Goal: Information Seeking & Learning: Find specific fact

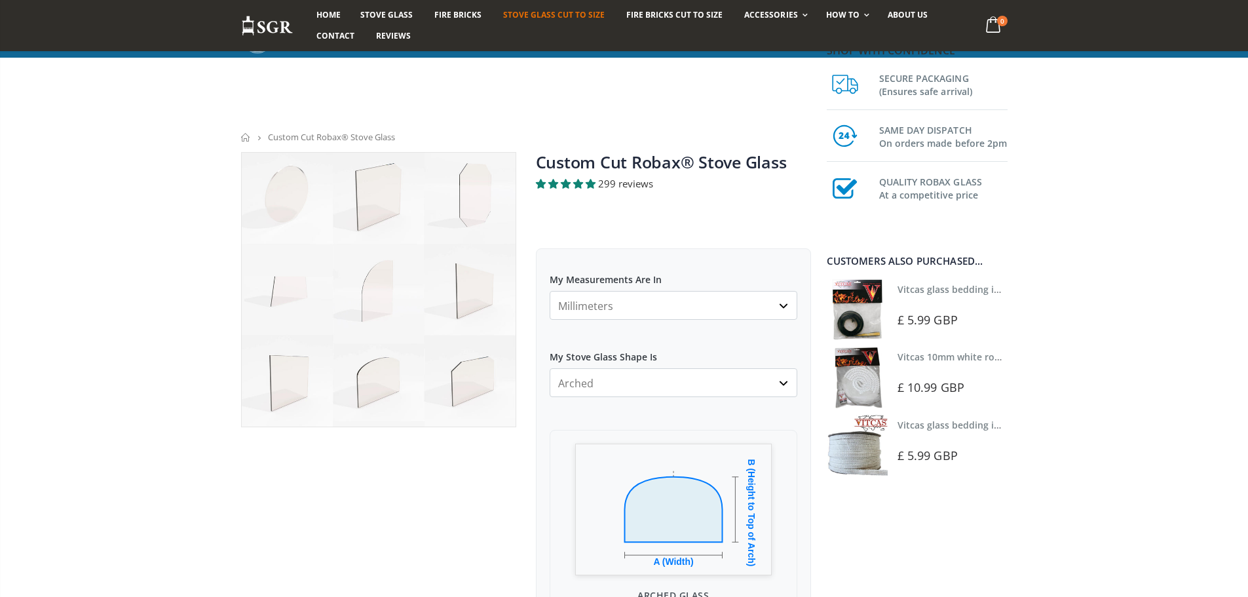
select select "arched"
select select "3mm"
select select "most-helpful"
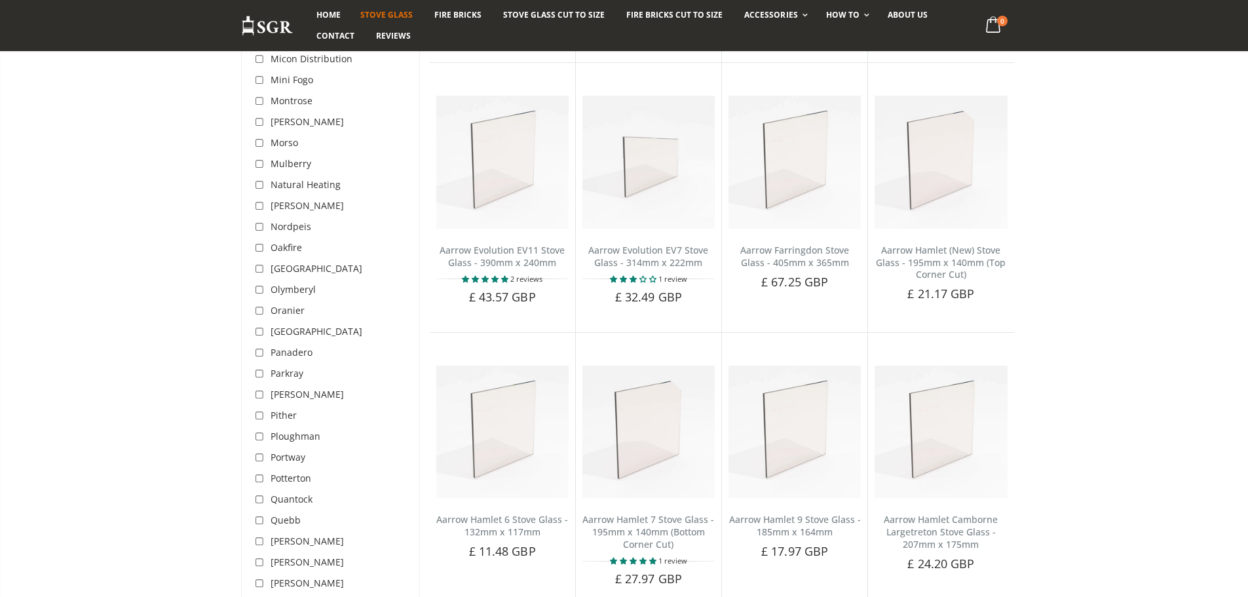
scroll to position [3407, 0]
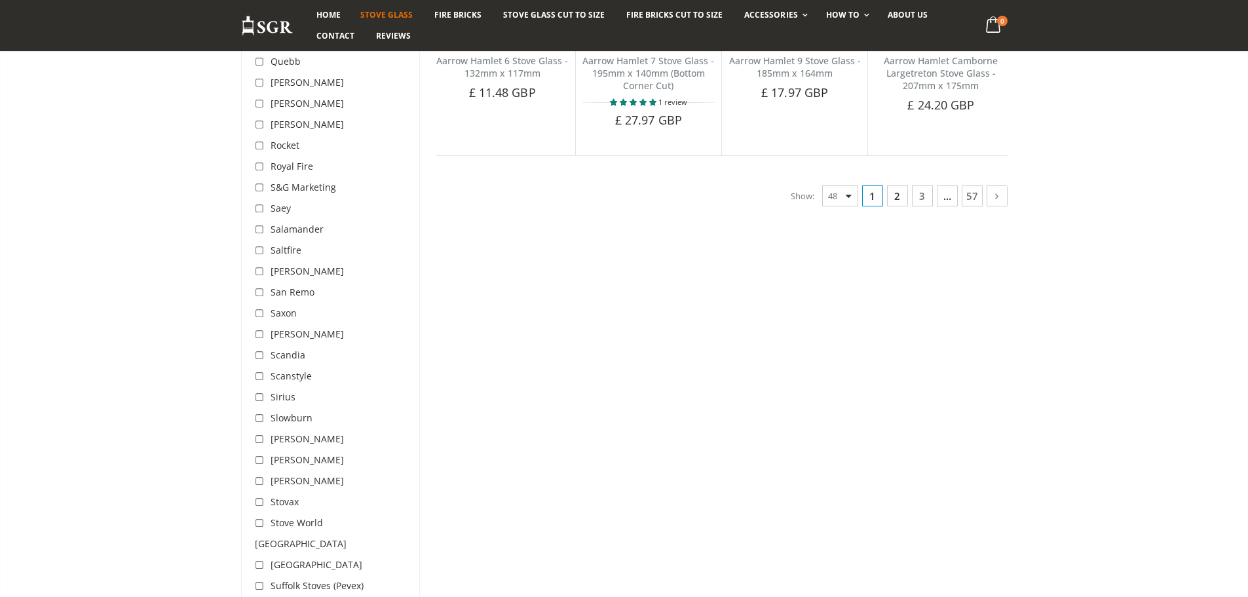
click at [896, 194] on link "2" at bounding box center [897, 195] width 21 height 21
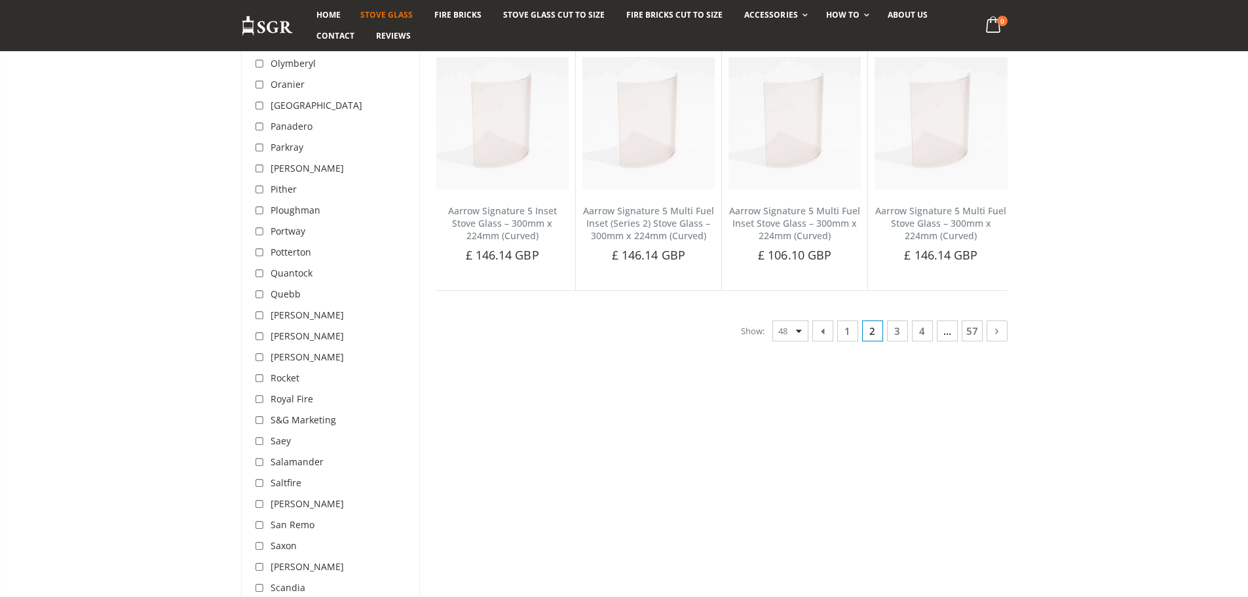
scroll to position [3276, 0]
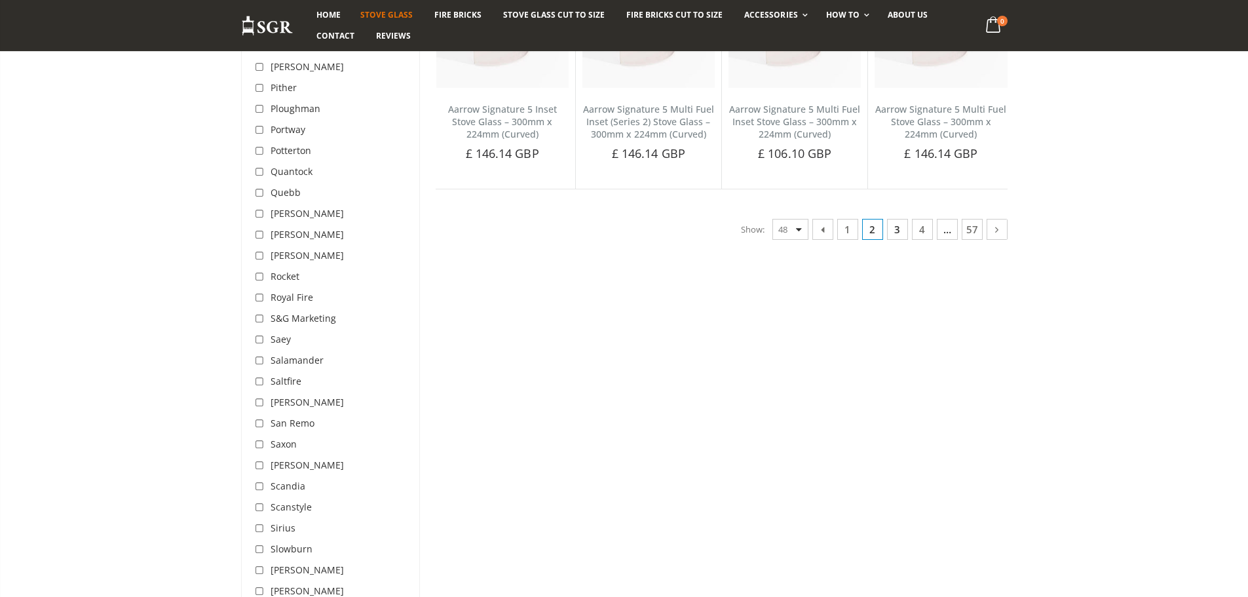
click at [899, 228] on link "3" at bounding box center [897, 229] width 21 height 21
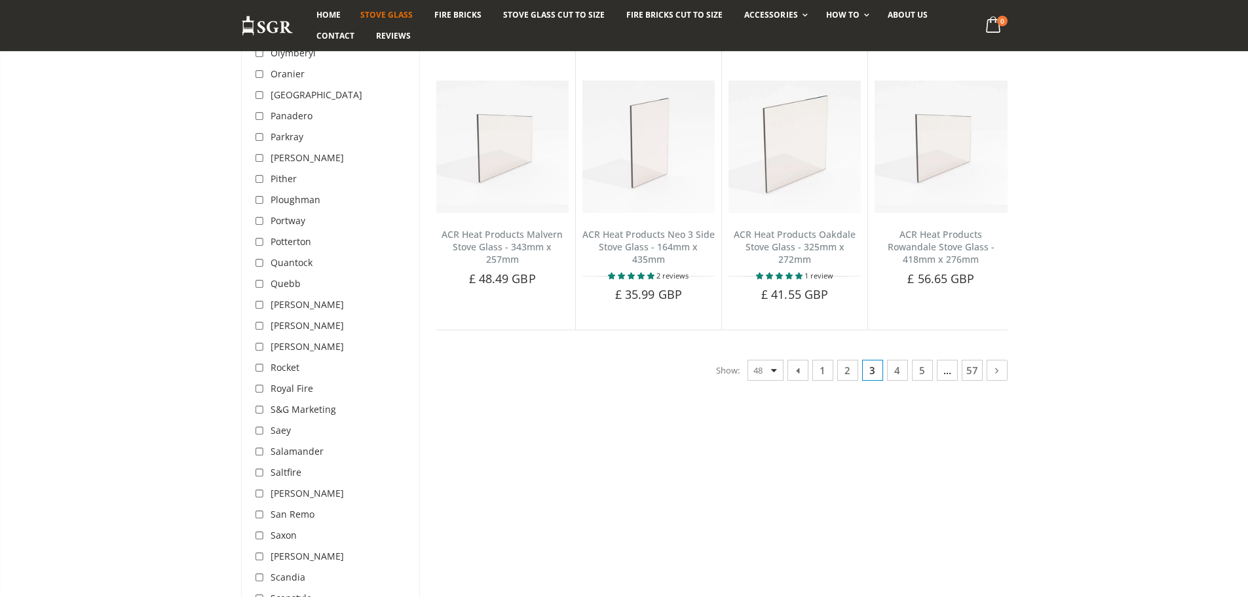
scroll to position [3276, 0]
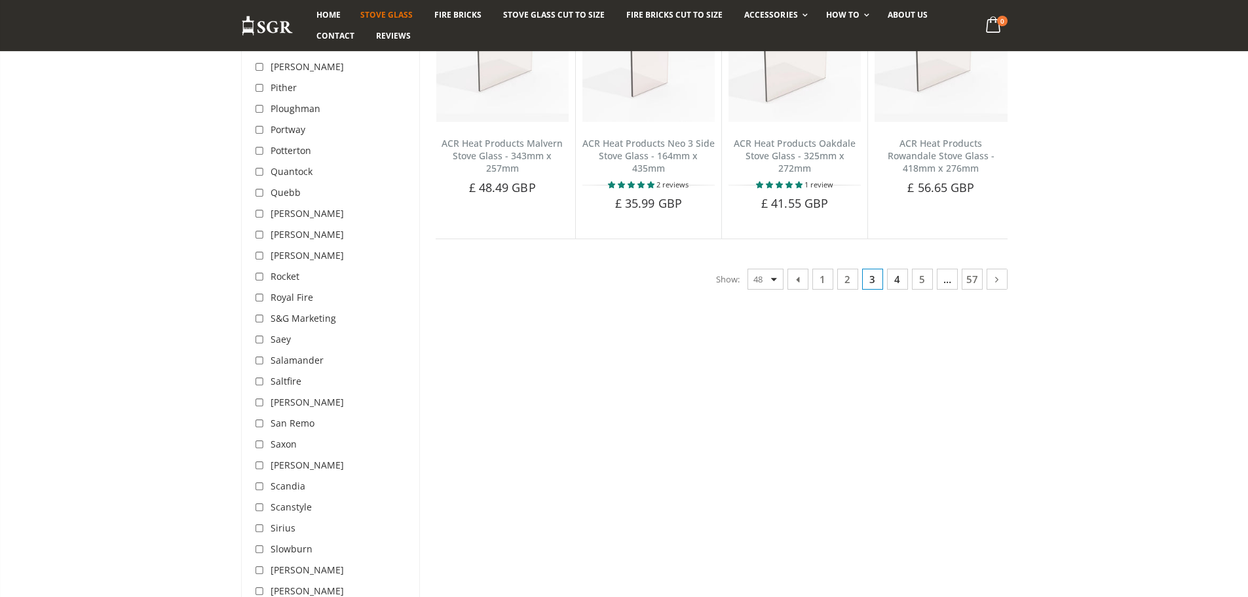
click at [892, 271] on link "4" at bounding box center [897, 279] width 21 height 21
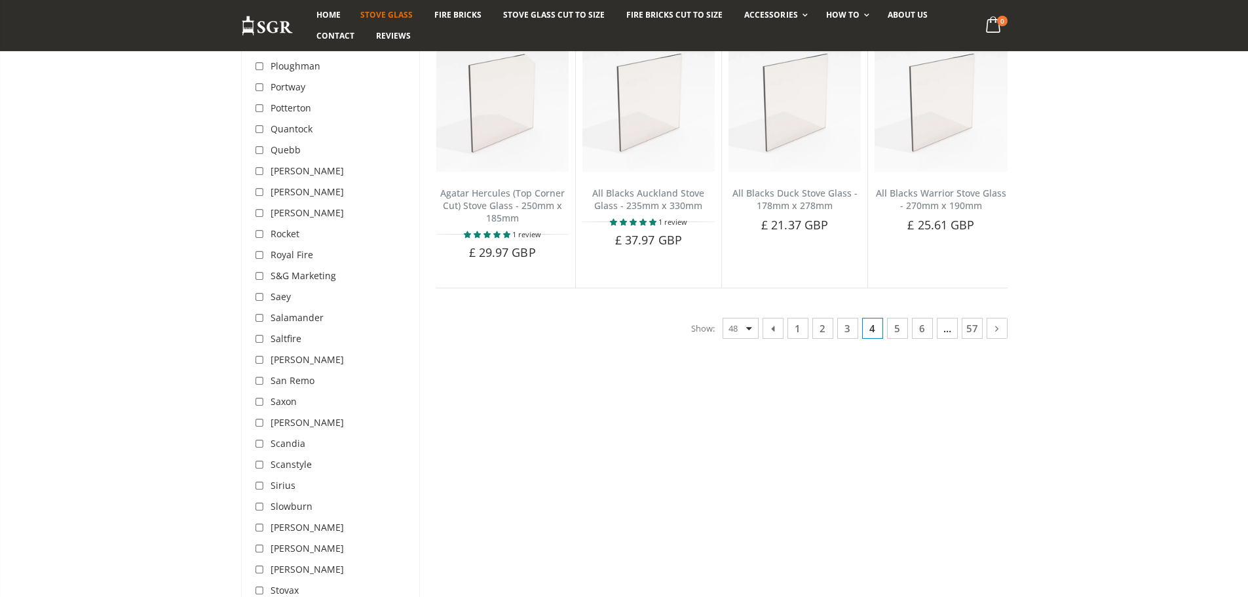
scroll to position [3326, 0]
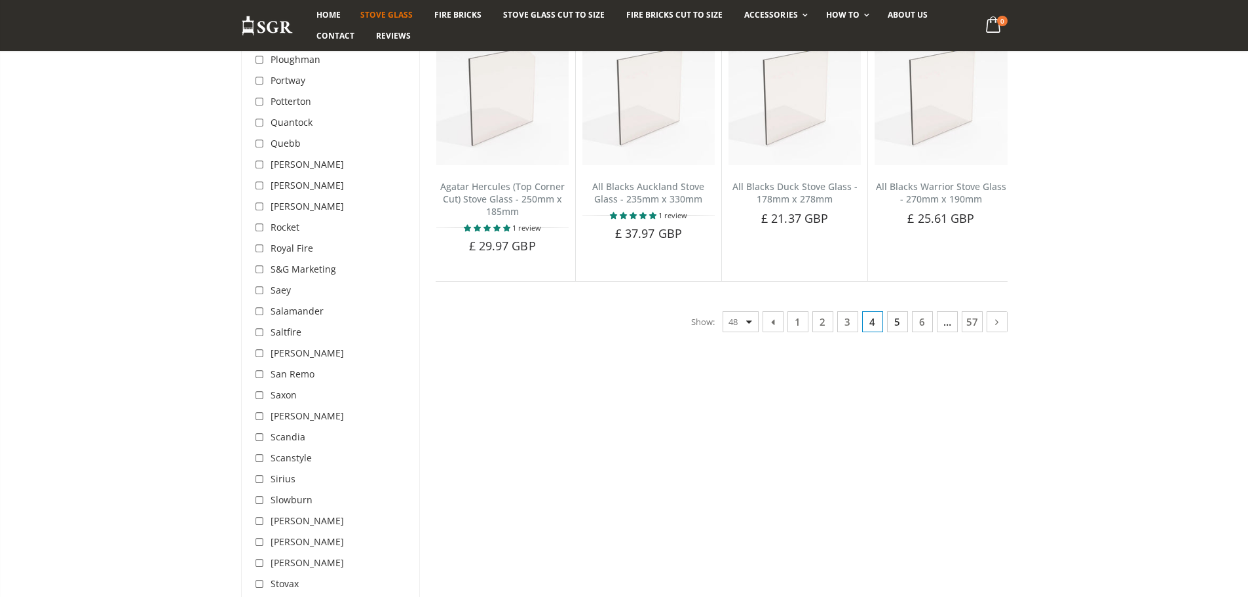
click at [896, 311] on link "5" at bounding box center [897, 321] width 21 height 21
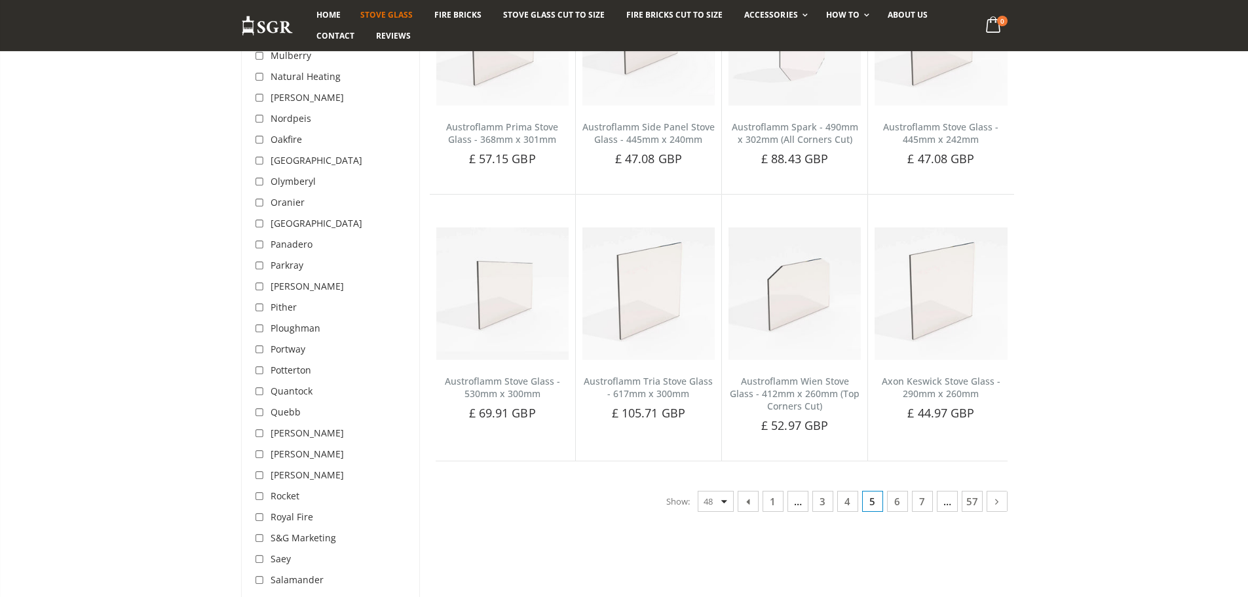
scroll to position [3063, 0]
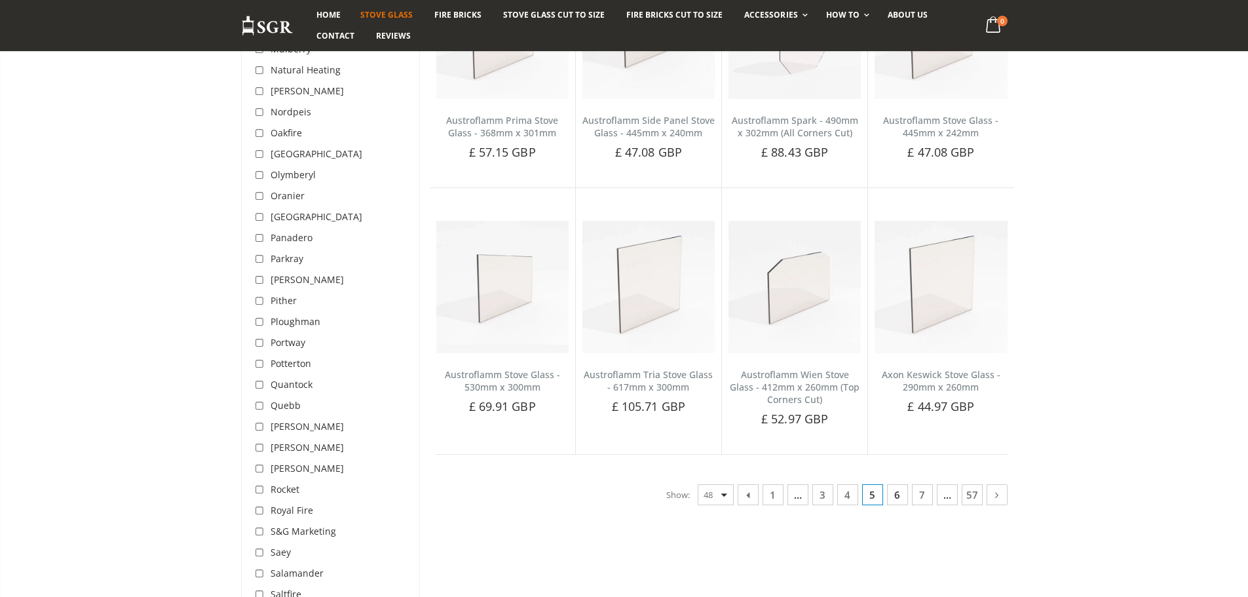
click at [896, 484] on link "6" at bounding box center [897, 494] width 21 height 21
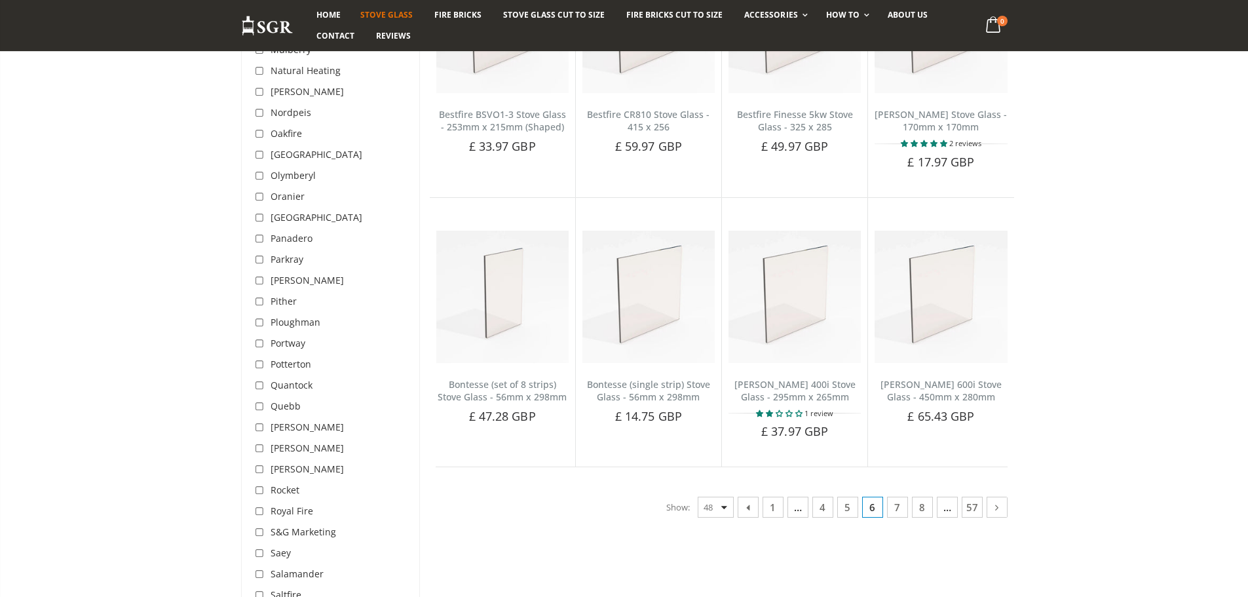
scroll to position [3063, 0]
click at [901, 497] on link "7" at bounding box center [897, 506] width 21 height 21
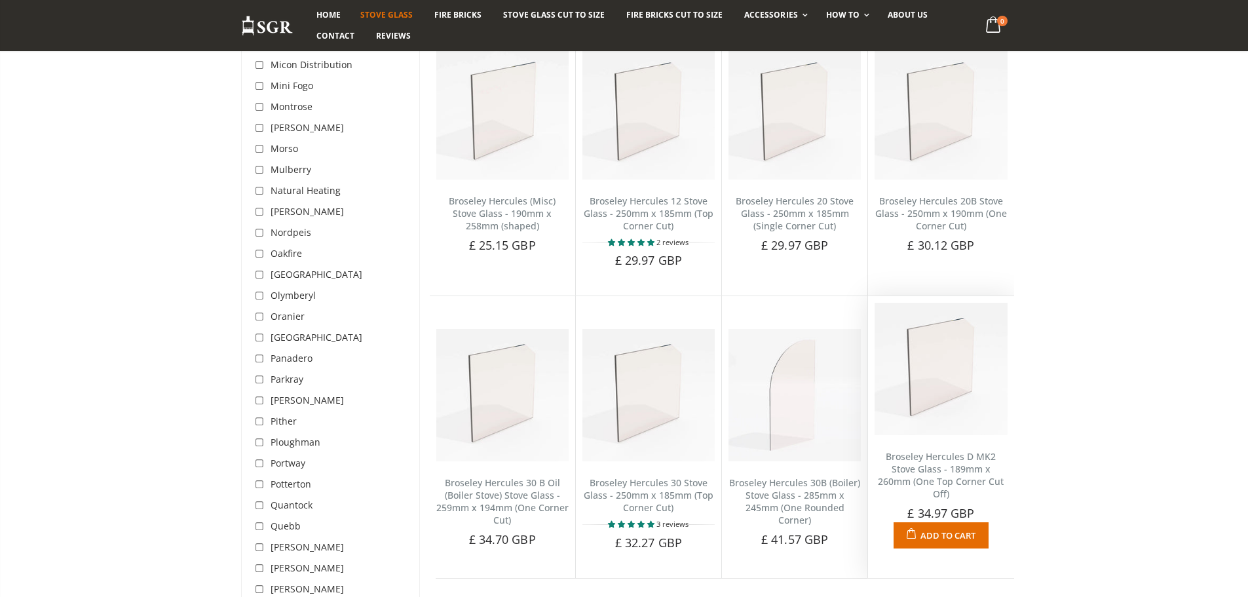
scroll to position [3063, 0]
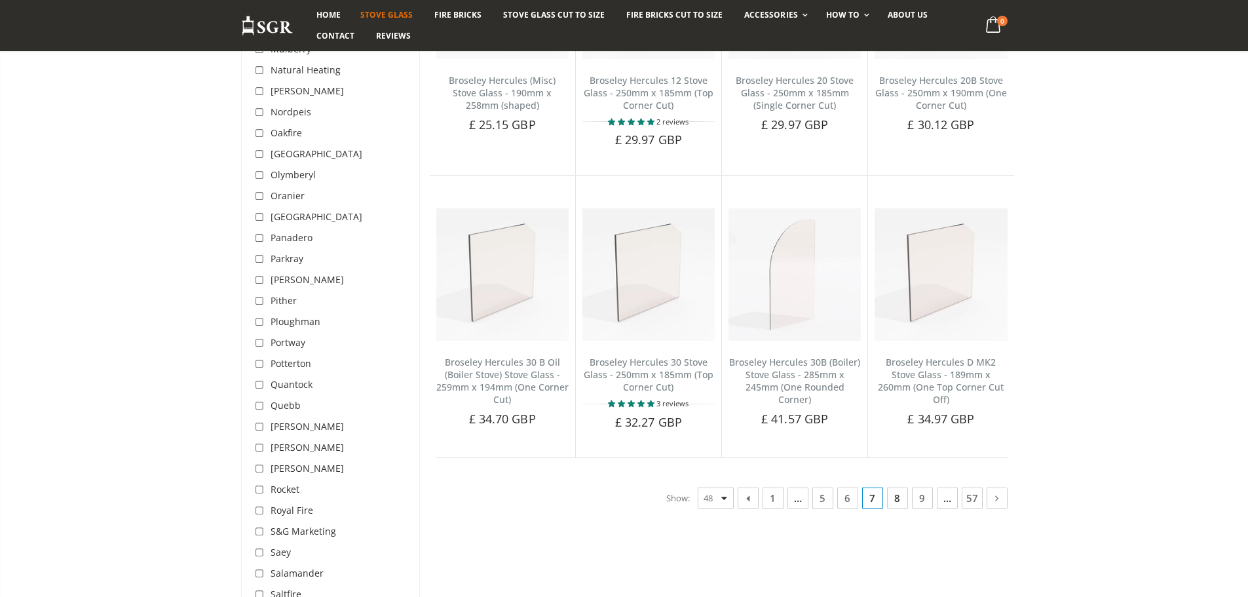
click at [906, 488] on link "8" at bounding box center [897, 498] width 21 height 21
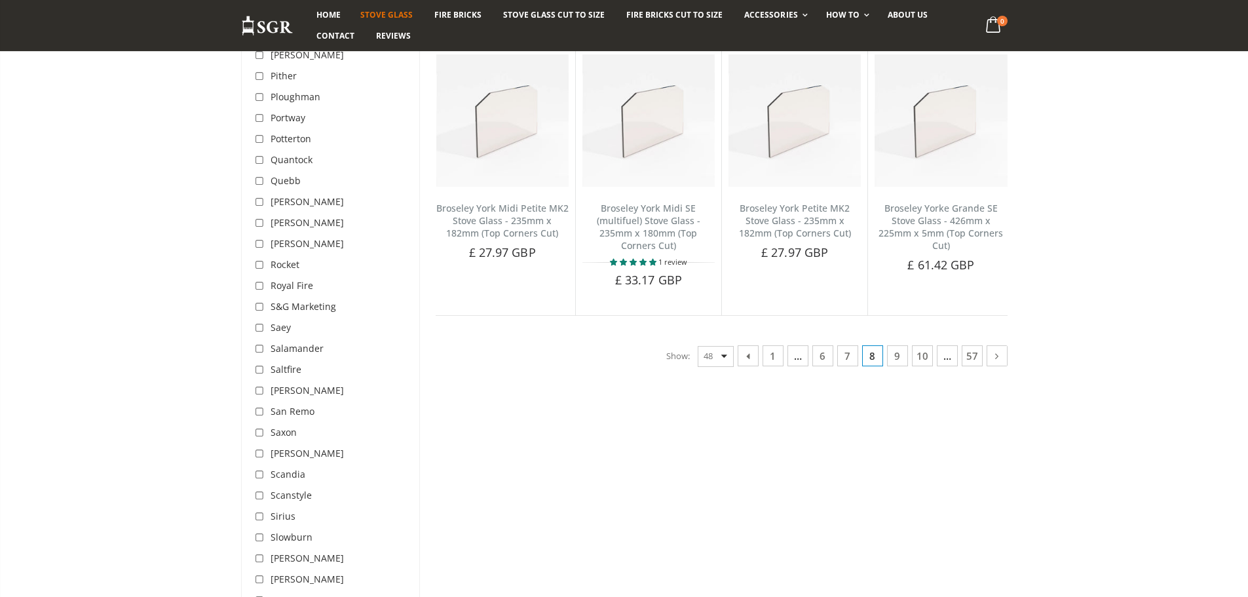
scroll to position [3326, 0]
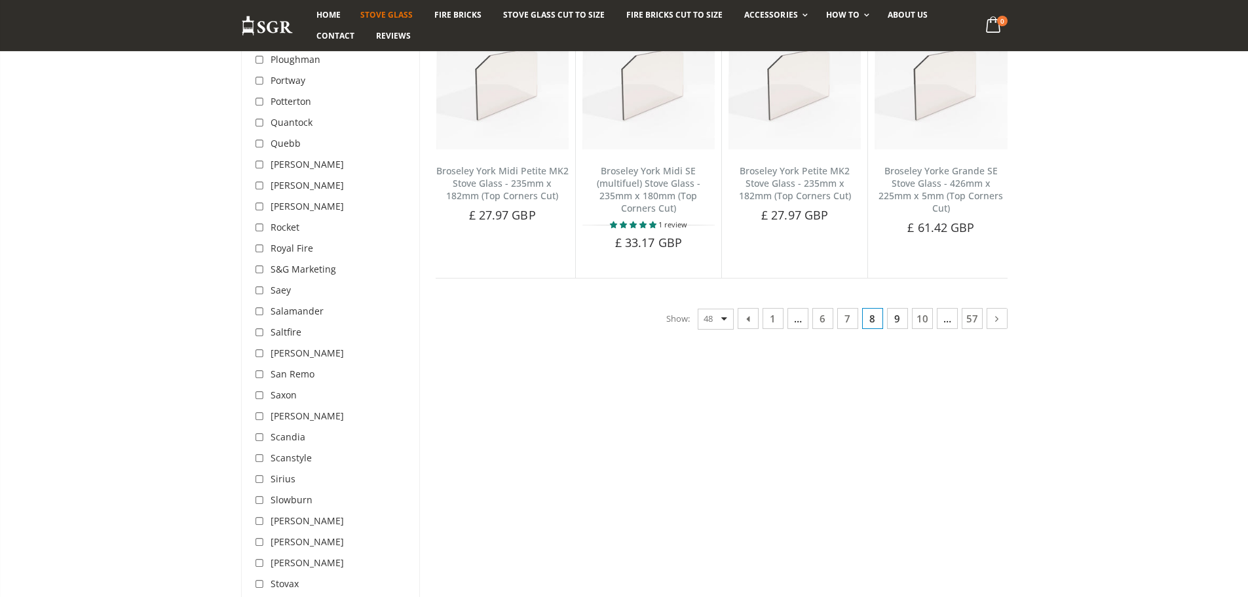
click at [892, 320] on link "9" at bounding box center [897, 318] width 21 height 21
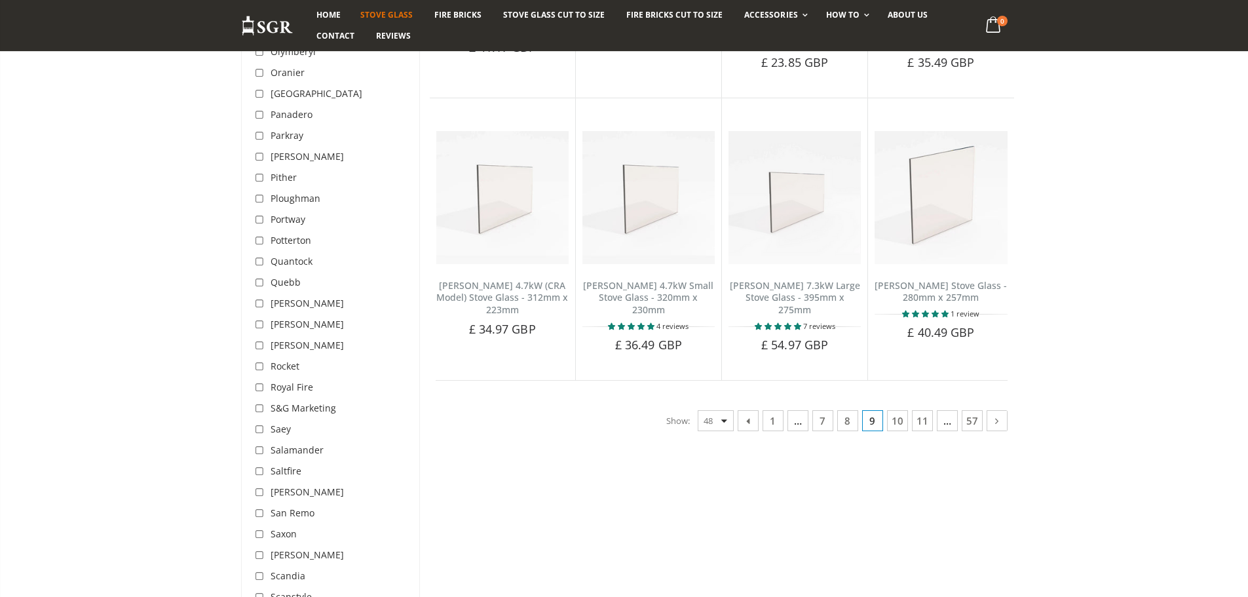
scroll to position [3194, 0]
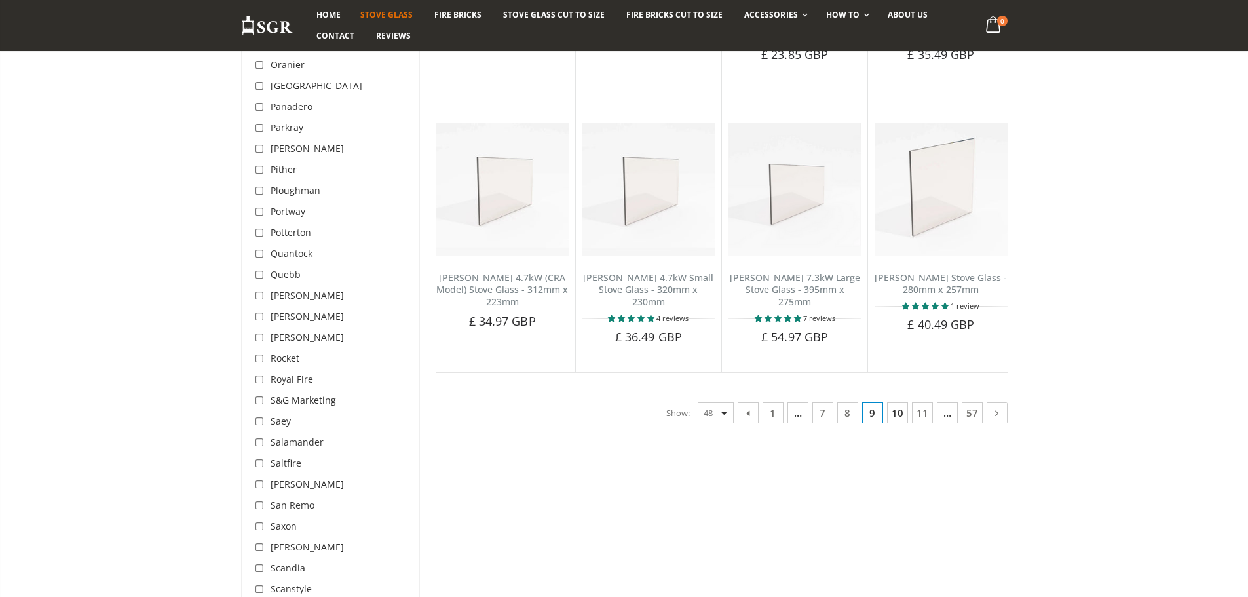
click at [890, 402] on link "10" at bounding box center [897, 412] width 21 height 21
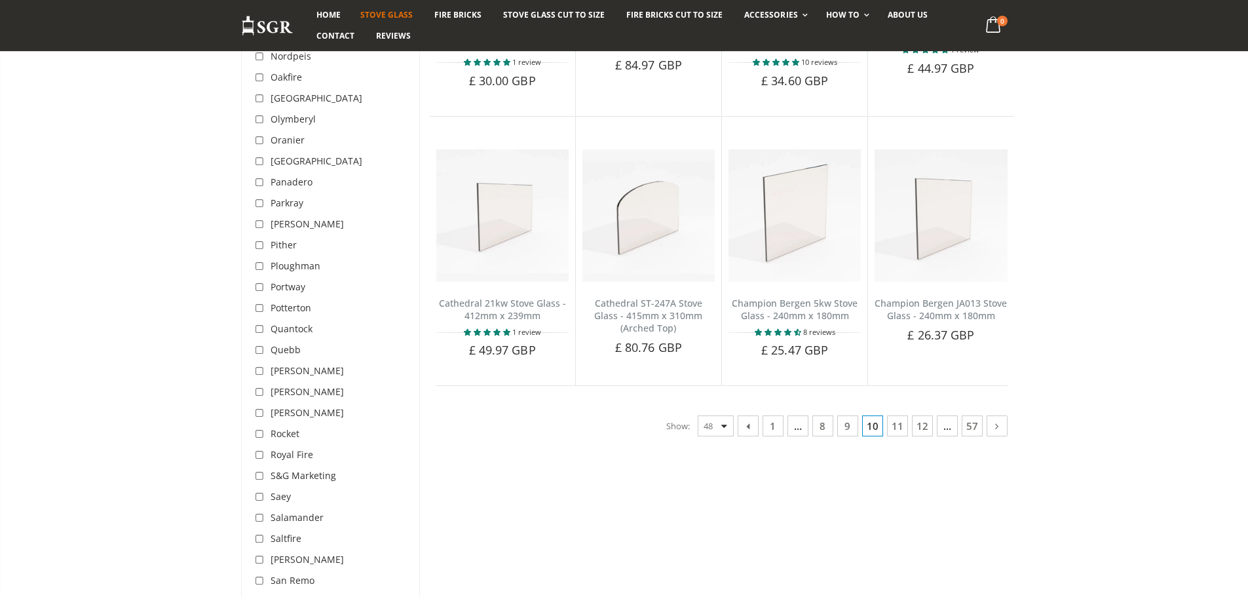
scroll to position [3194, 0]
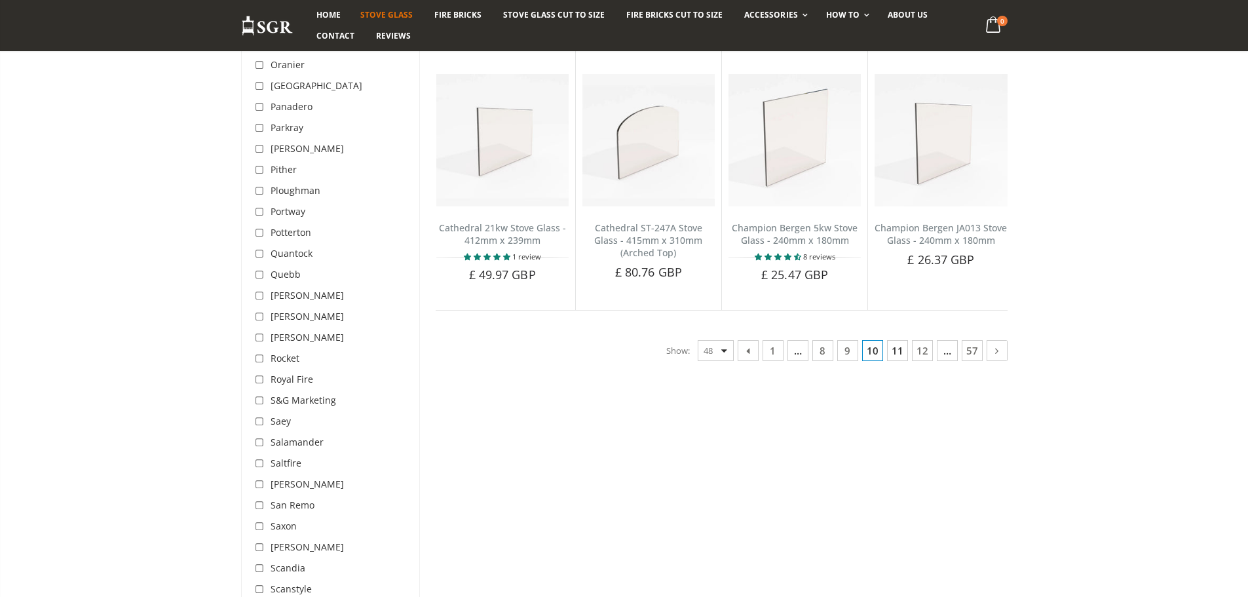
click at [891, 343] on link "11" at bounding box center [897, 350] width 21 height 21
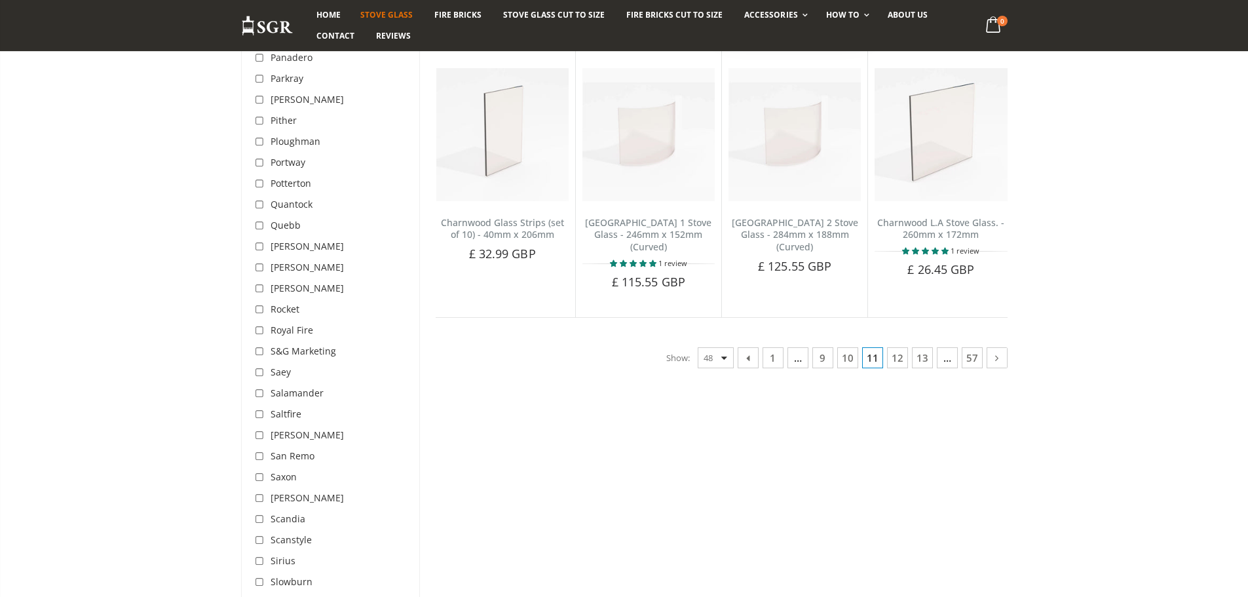
scroll to position [3326, 0]
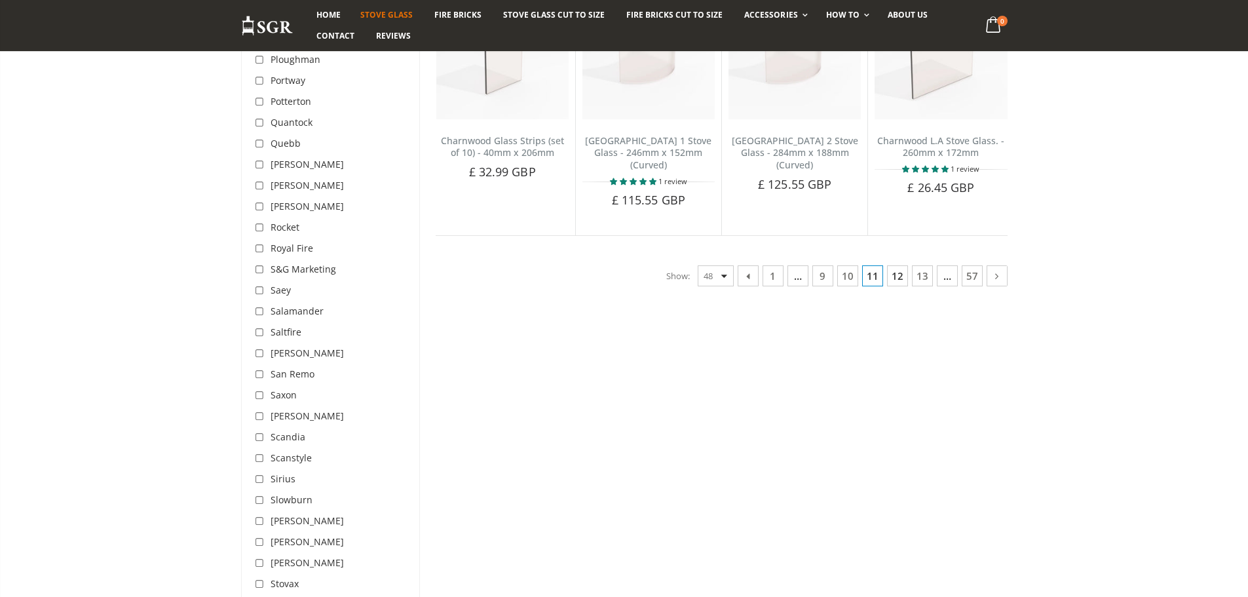
click at [896, 265] on link "12" at bounding box center [897, 275] width 21 height 21
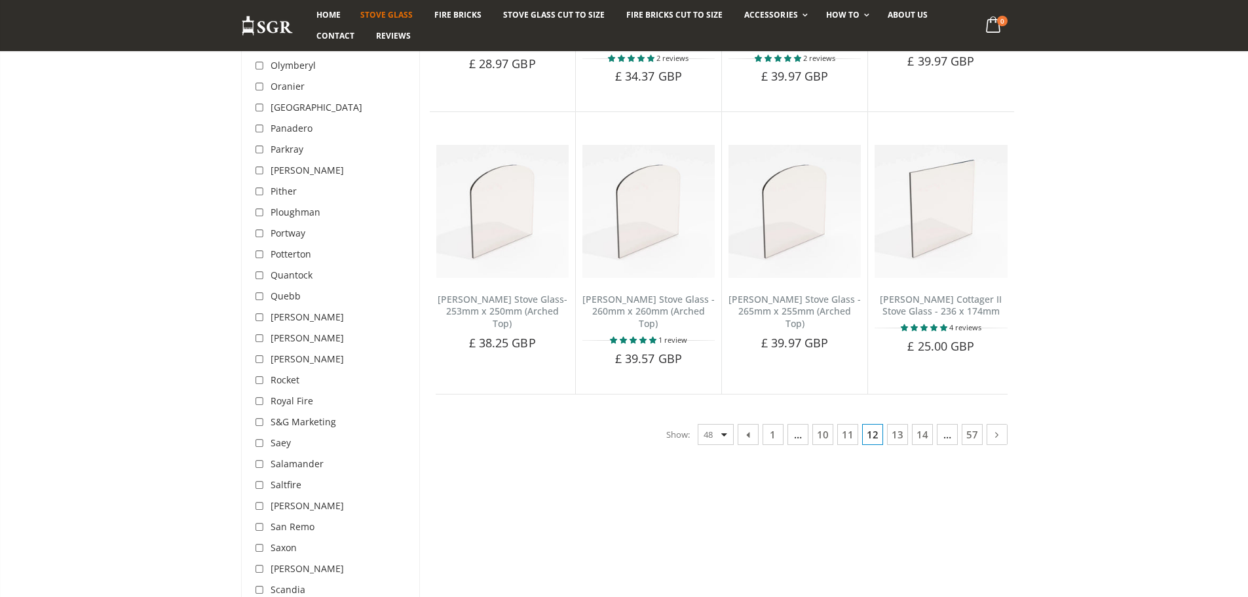
scroll to position [3194, 0]
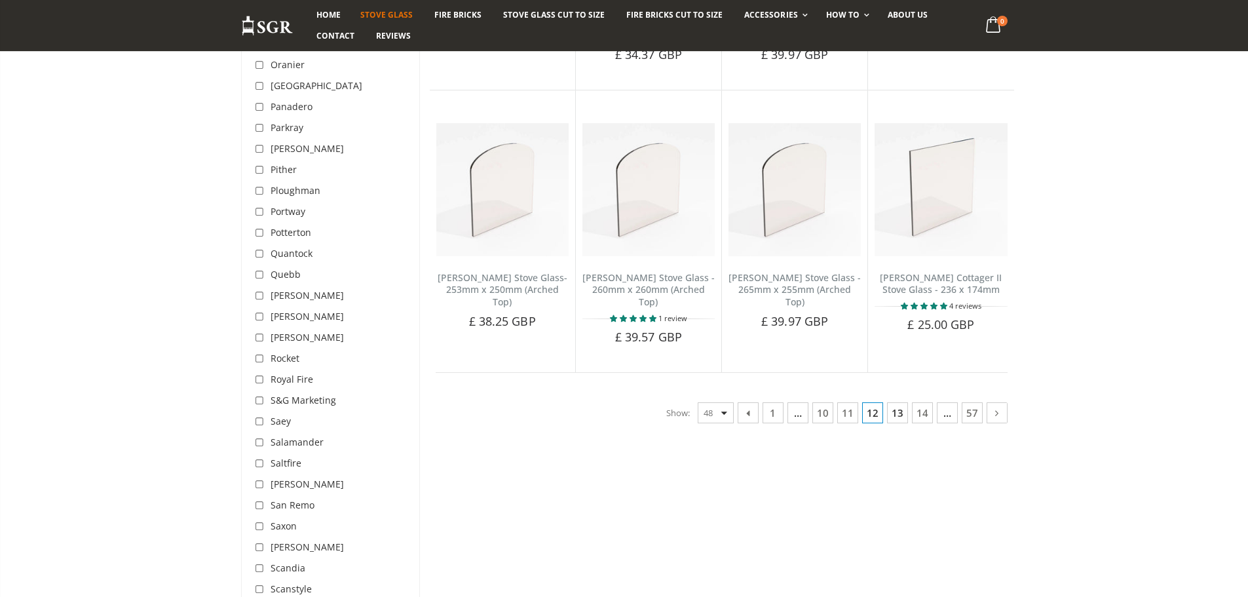
click at [893, 402] on link "13" at bounding box center [897, 412] width 21 height 21
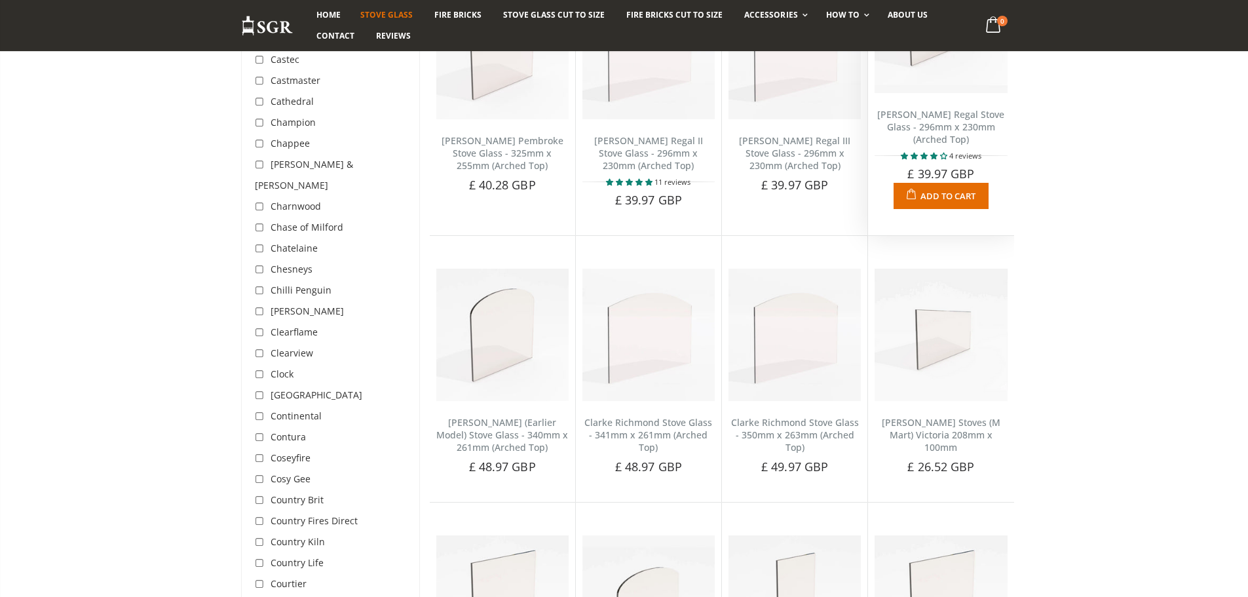
scroll to position [901, 0]
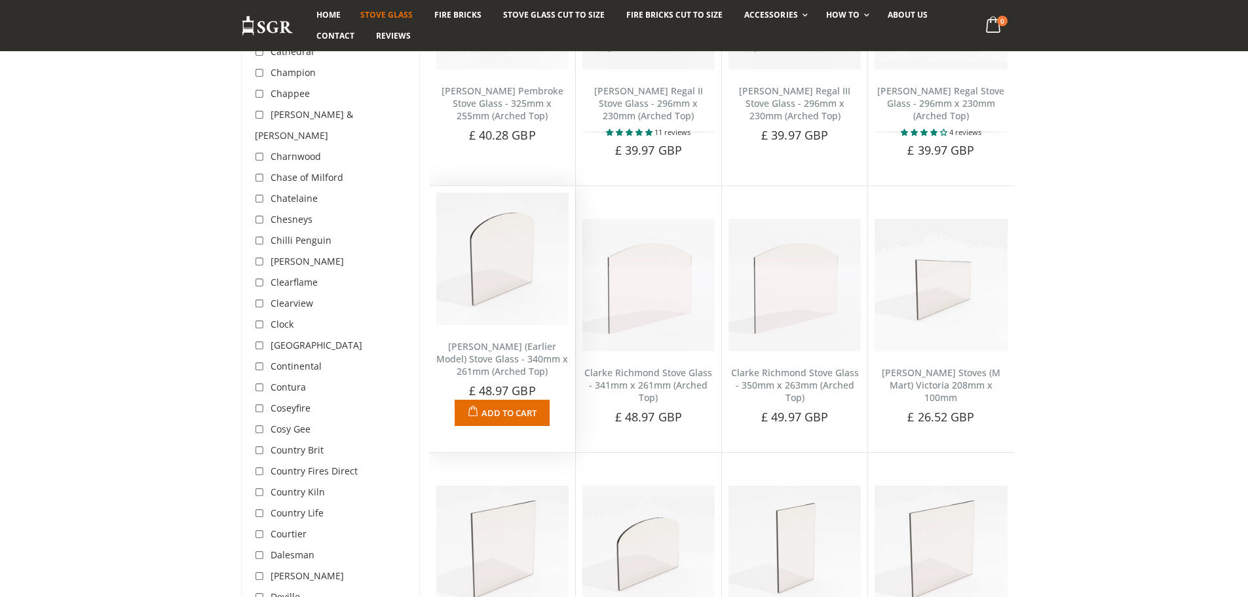
click at [508, 349] on link "[PERSON_NAME] (Earlier Model) Stove Glass - 340mm x 261mm (Arched Top)" at bounding box center [502, 358] width 132 height 37
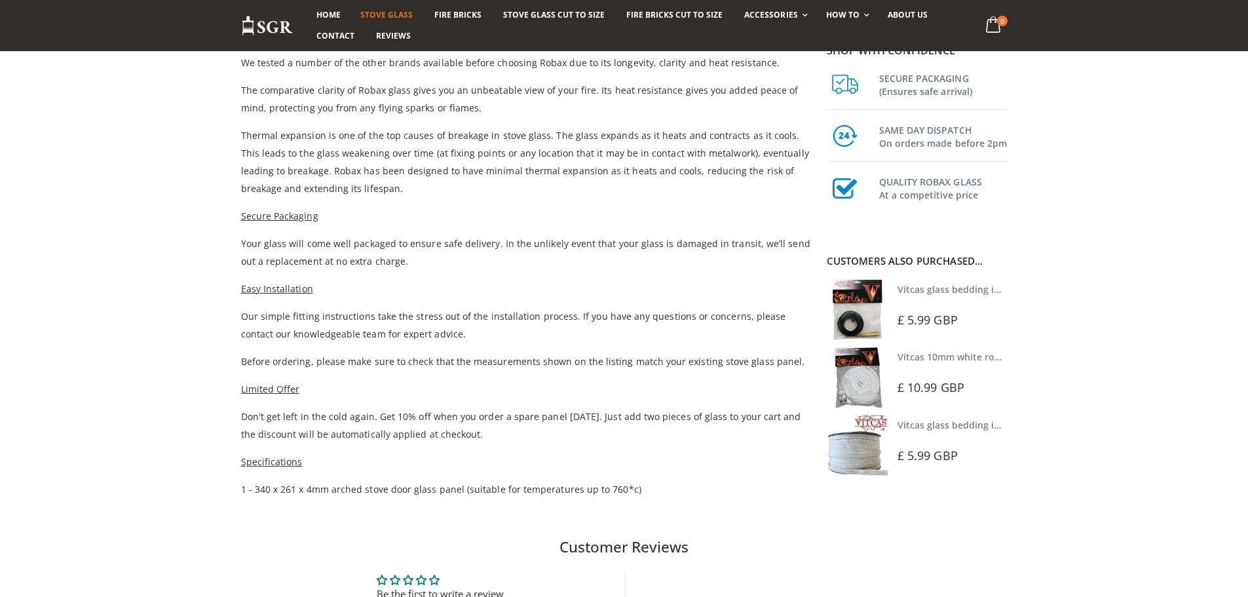
scroll to position [524, 0]
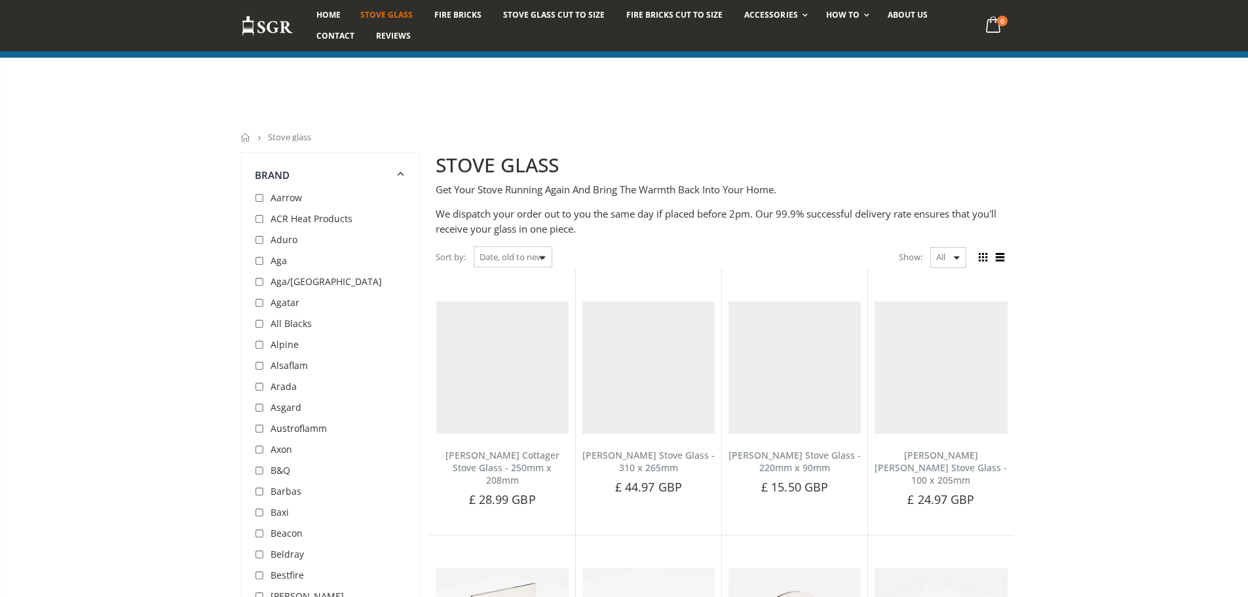
select select "created-ascending"
select select "all"
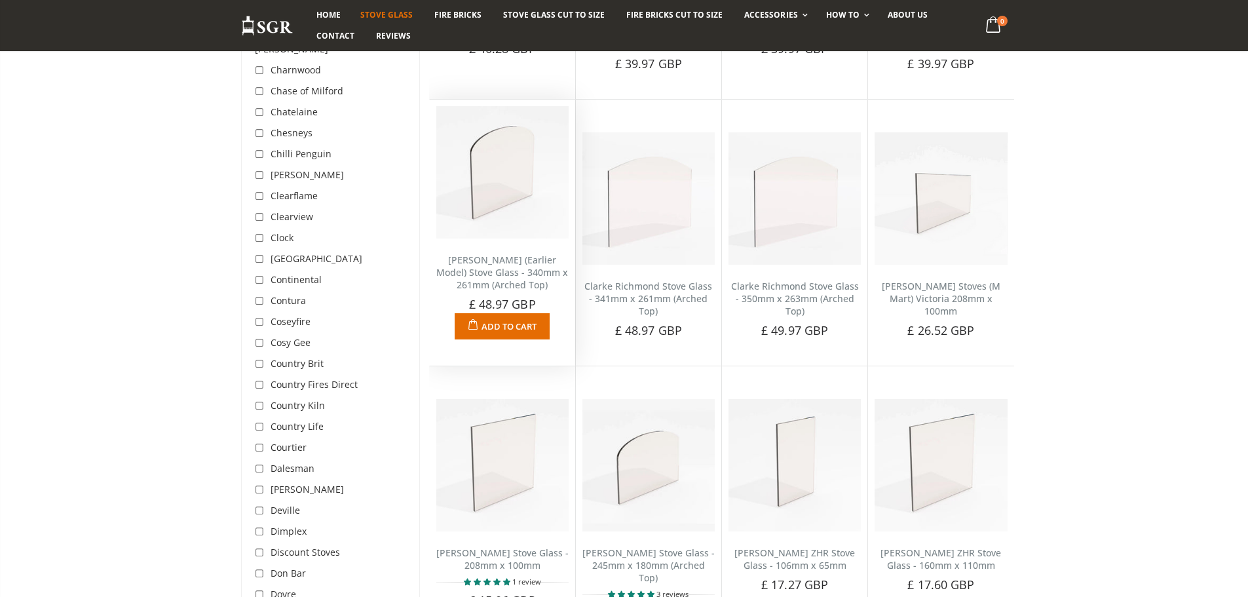
scroll to position [901, 0]
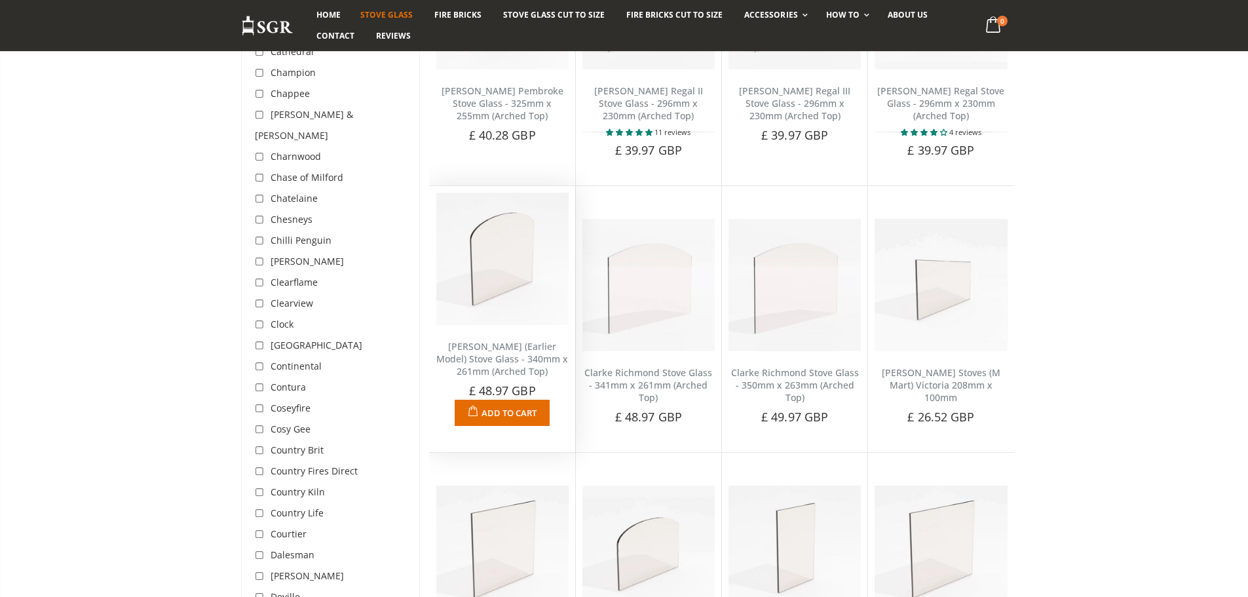
click at [536, 407] on span "Add to Cart" at bounding box center [509, 413] width 55 height 12
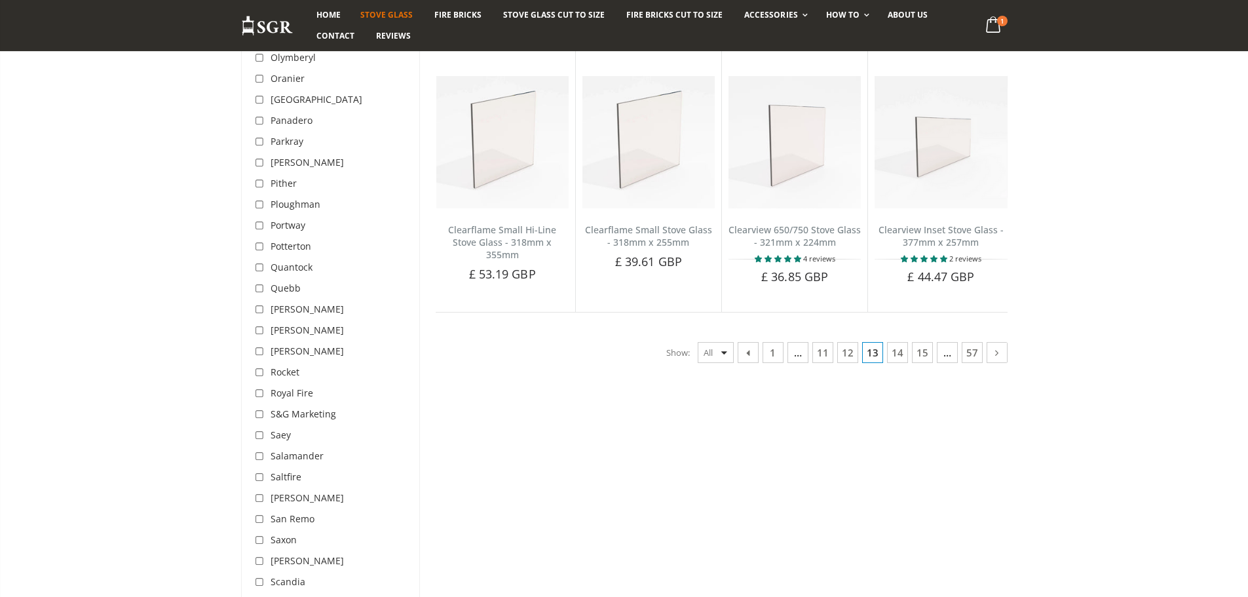
scroll to position [3194, 0]
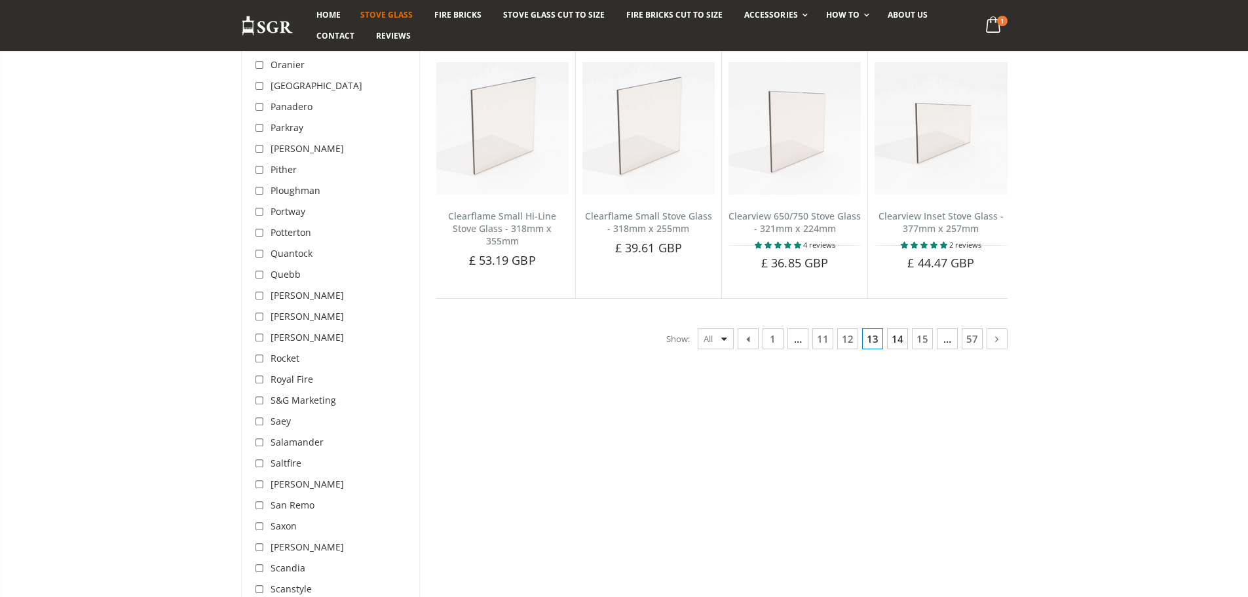
click at [895, 328] on link "14" at bounding box center [897, 338] width 21 height 21
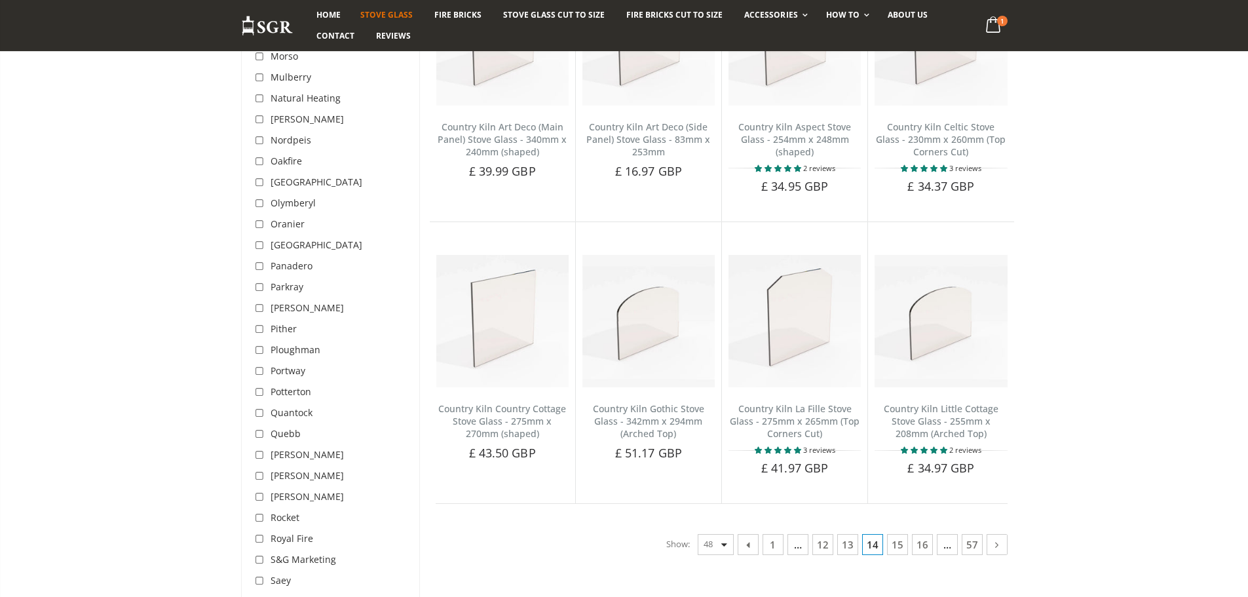
scroll to position [3063, 0]
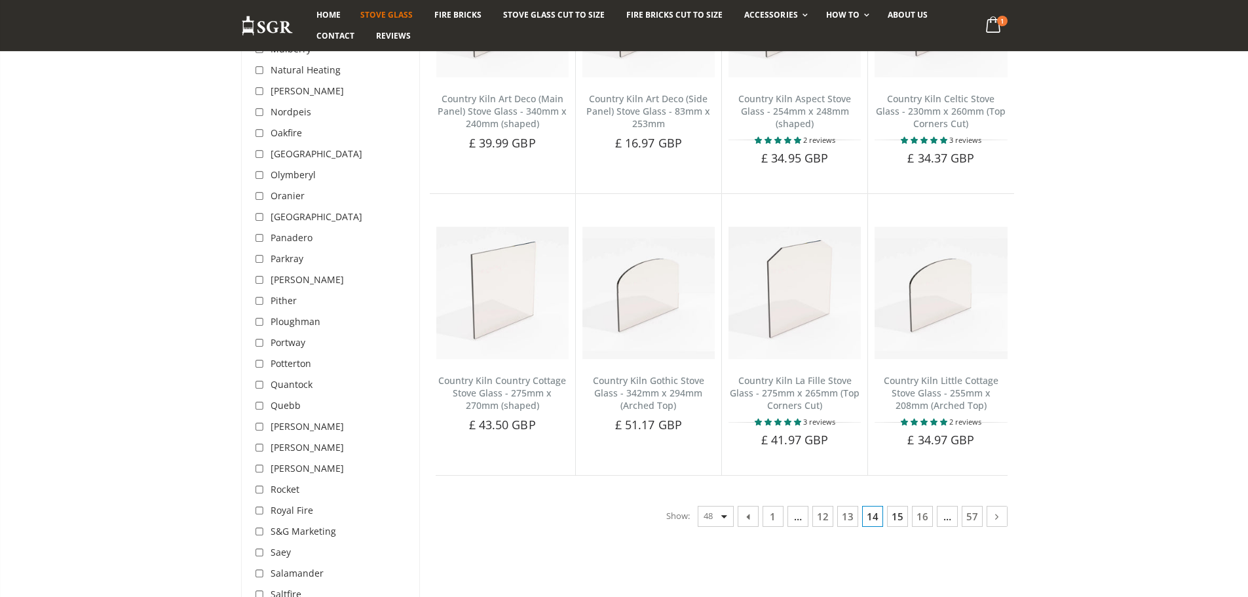
click at [906, 512] on link "15" at bounding box center [897, 516] width 21 height 21
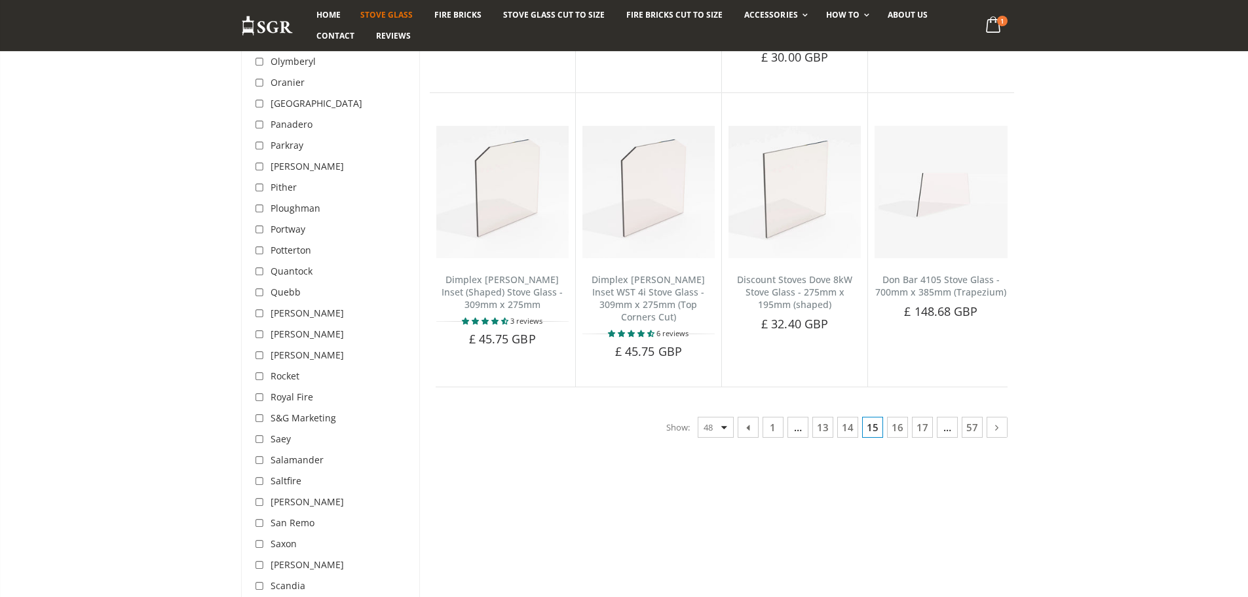
scroll to position [3260, 0]
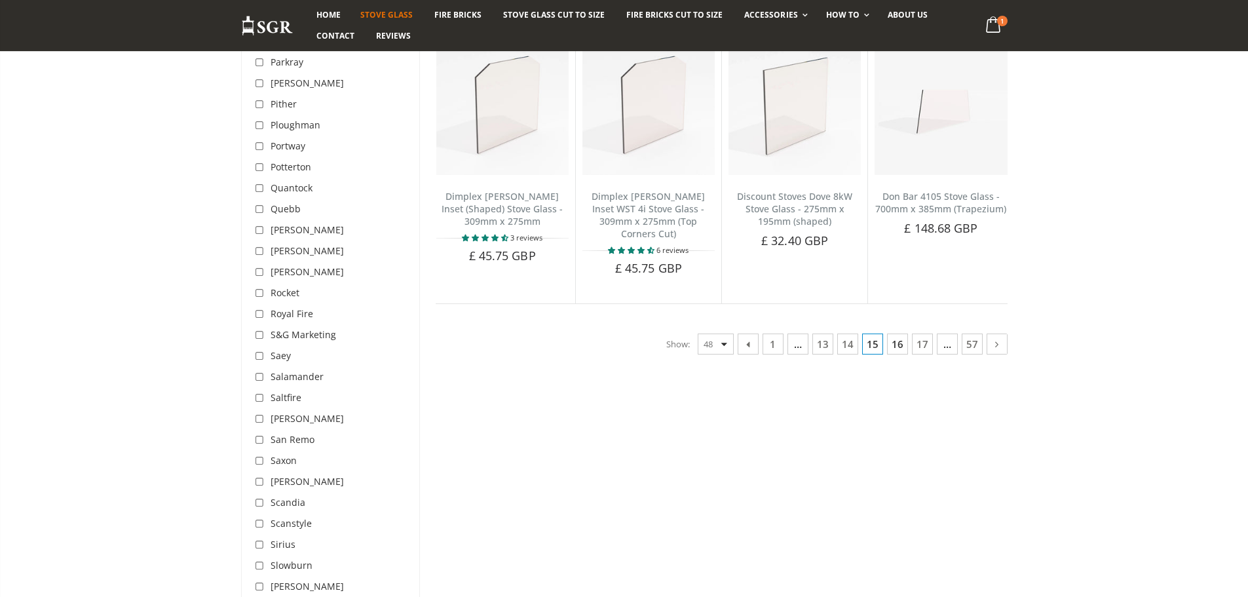
click at [898, 334] on link "16" at bounding box center [897, 344] width 21 height 21
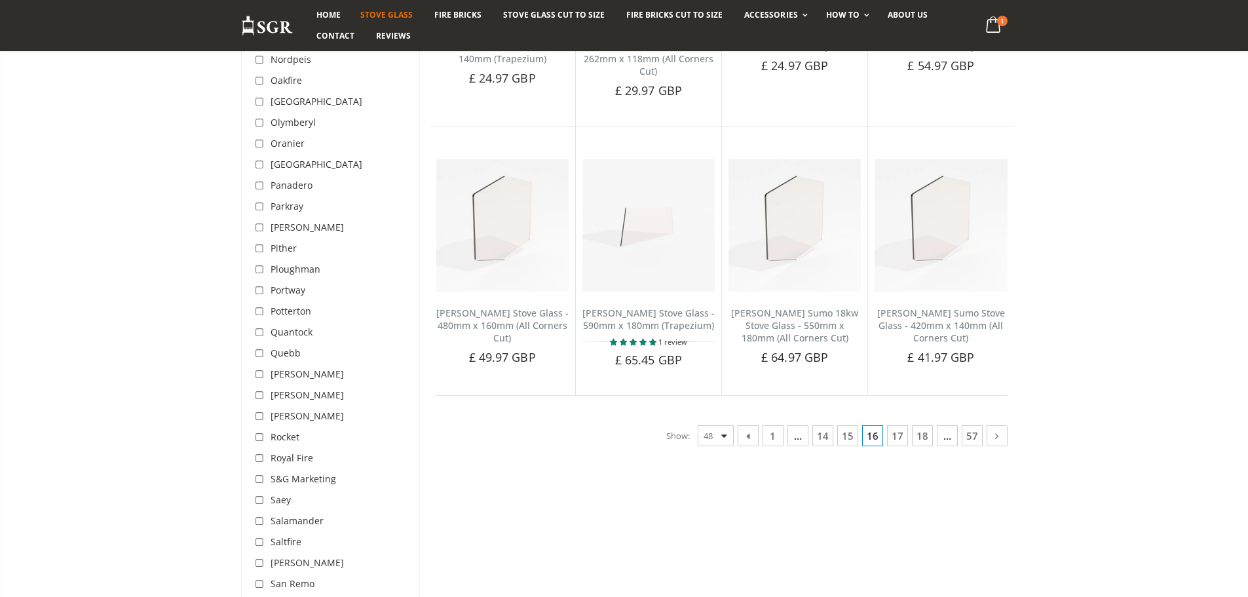
scroll to position [3129, 0]
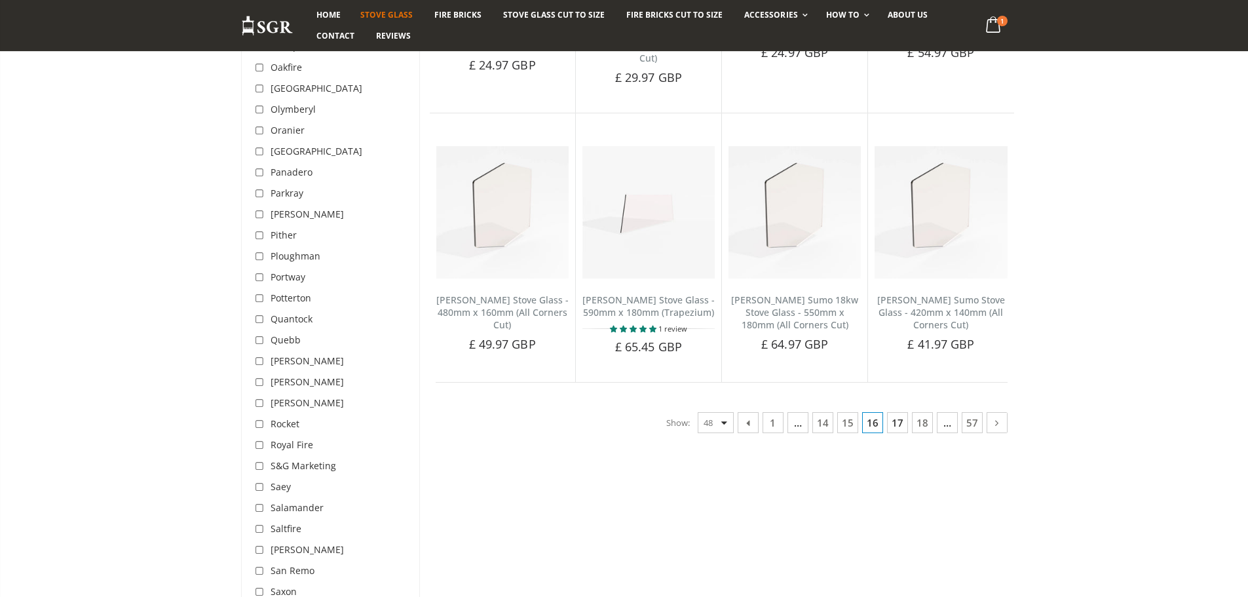
click at [891, 412] on link "17" at bounding box center [897, 422] width 21 height 21
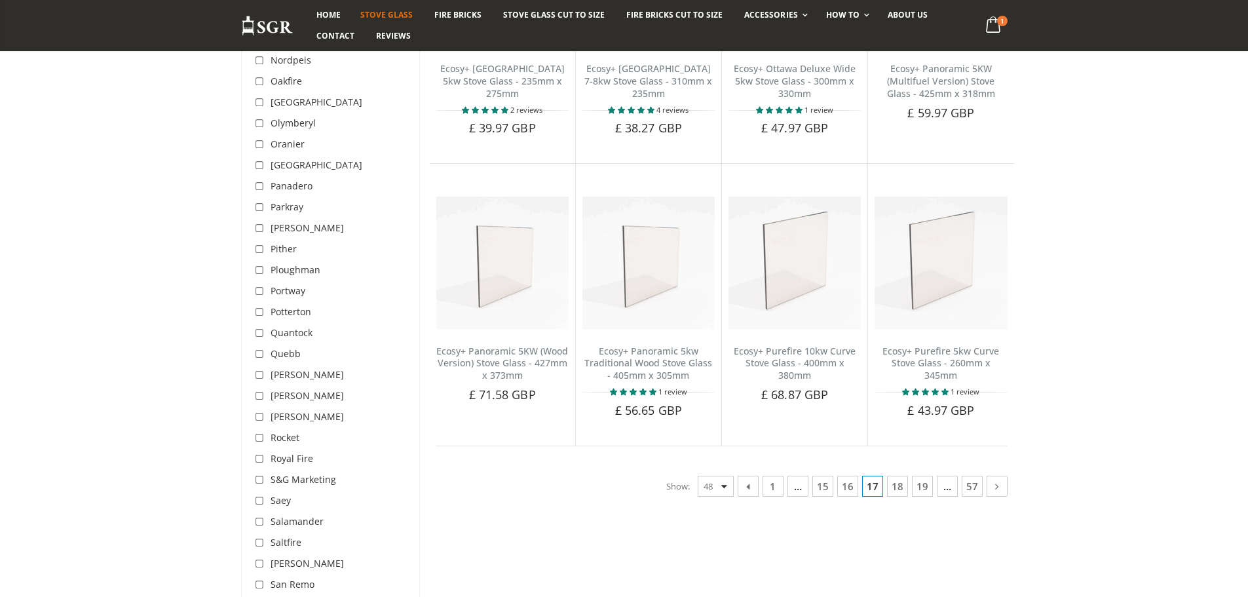
scroll to position [3129, 0]
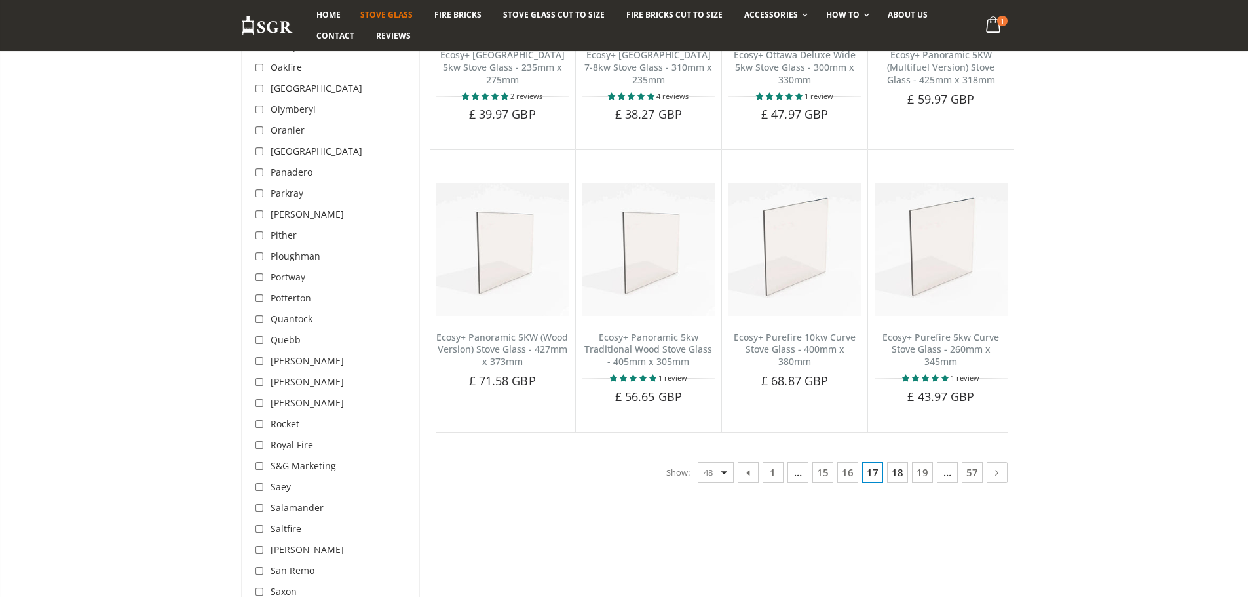
click at [890, 462] on link "18" at bounding box center [897, 472] width 21 height 21
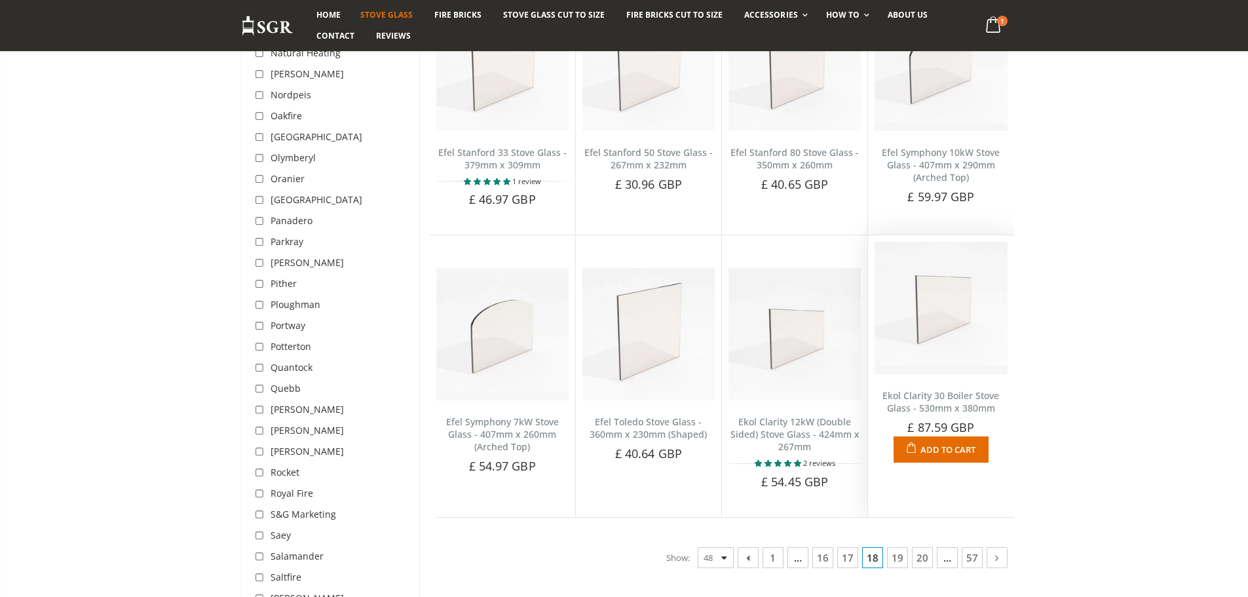
scroll to position [3194, 0]
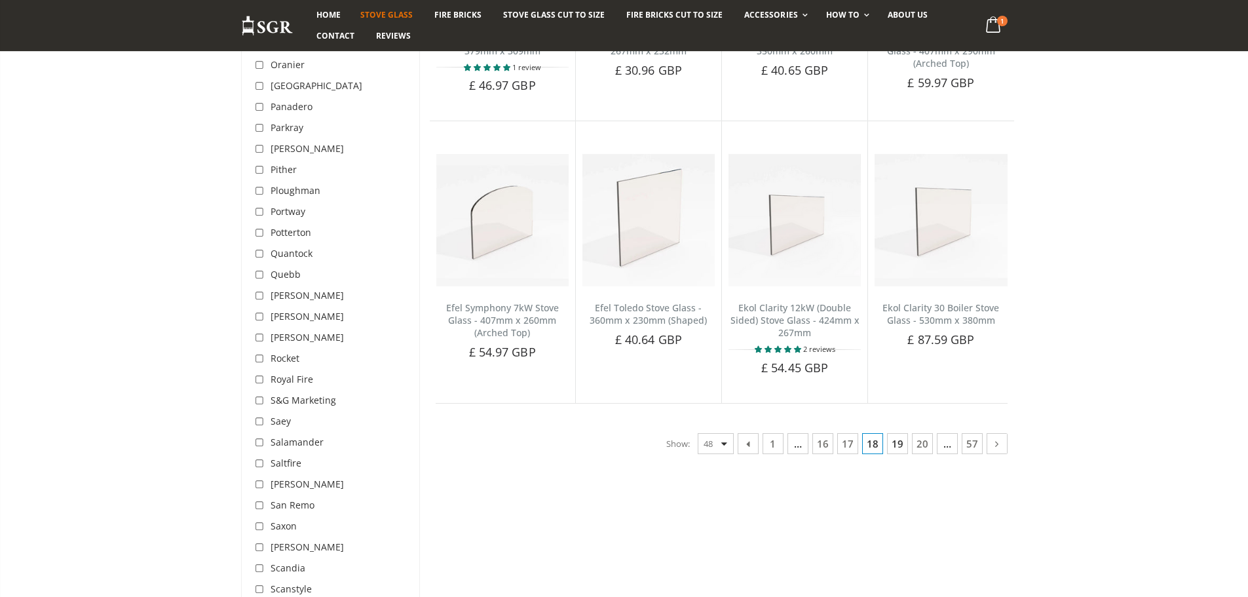
click at [896, 443] on link "19" at bounding box center [897, 443] width 21 height 21
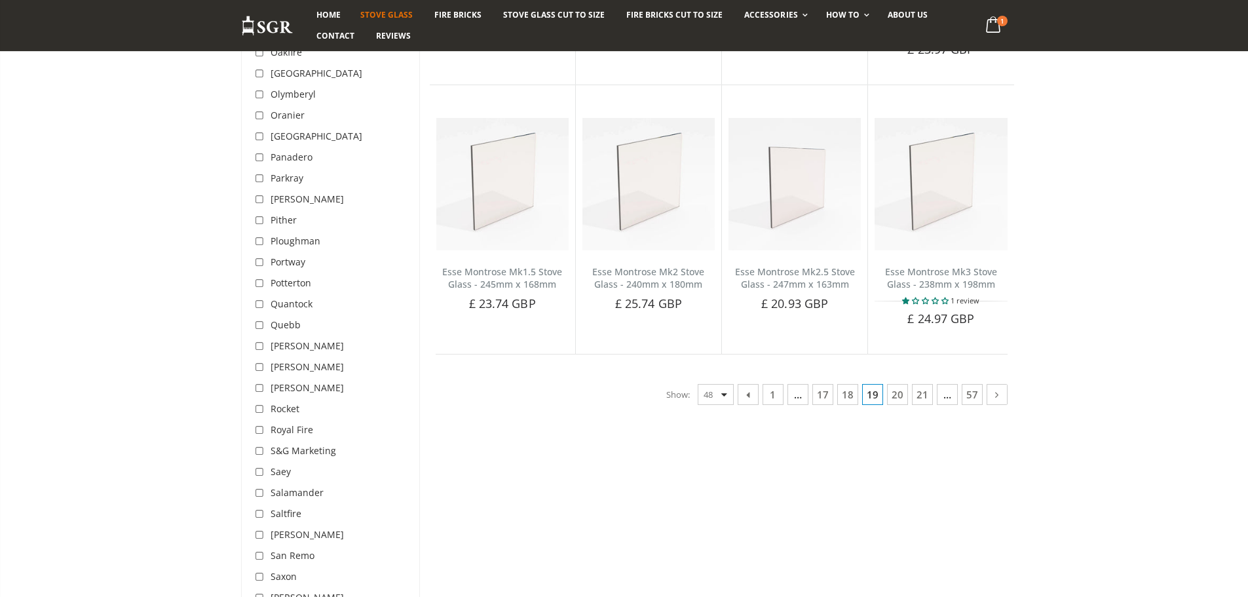
scroll to position [3194, 0]
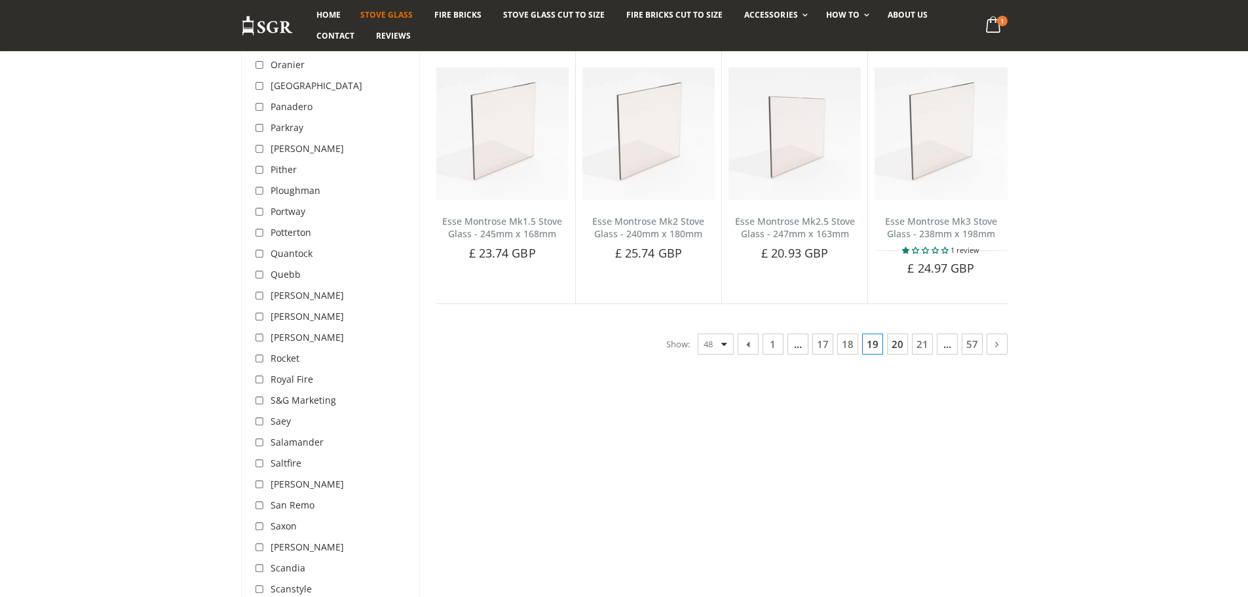
click at [894, 347] on link "20" at bounding box center [897, 344] width 21 height 21
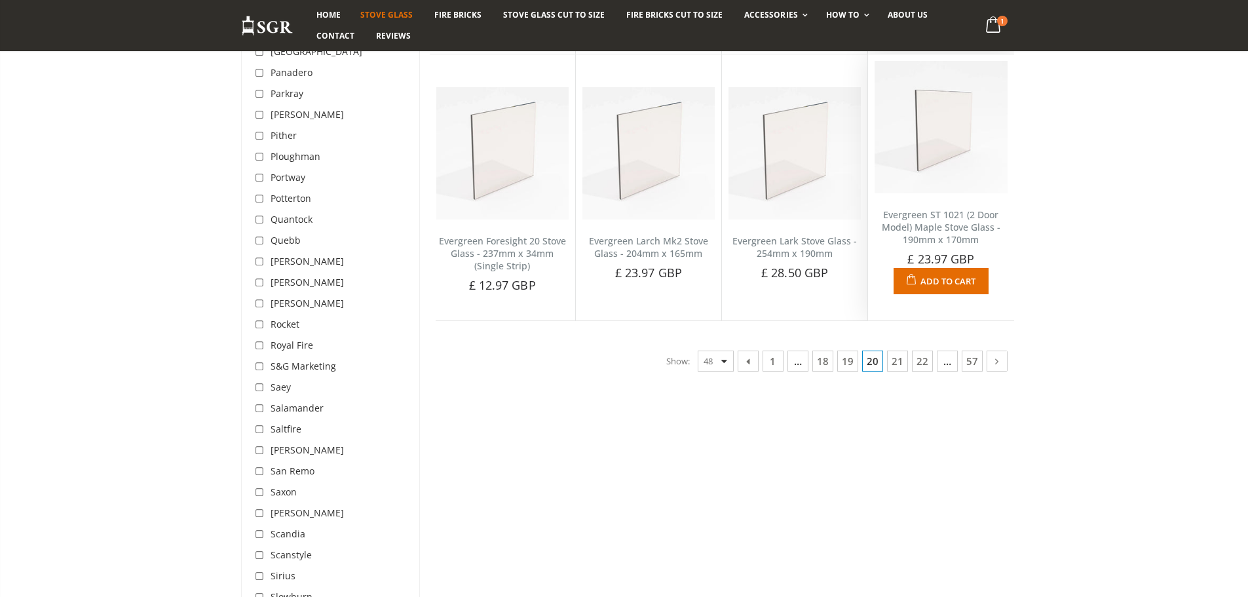
scroll to position [3260, 0]
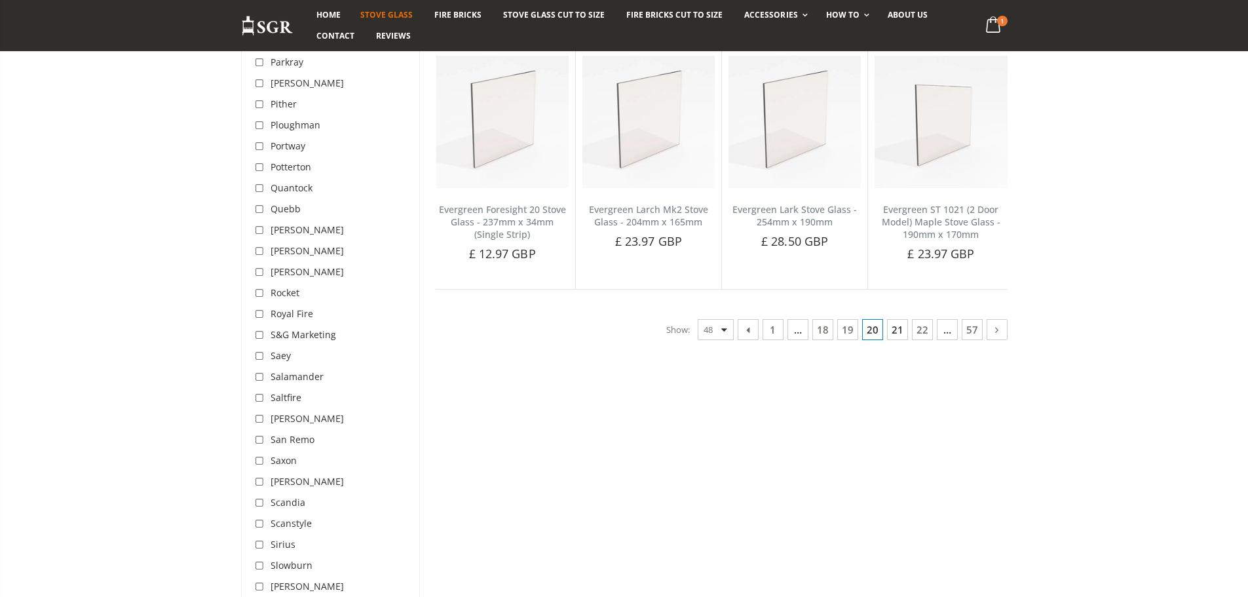
click at [894, 319] on link "21" at bounding box center [897, 329] width 21 height 21
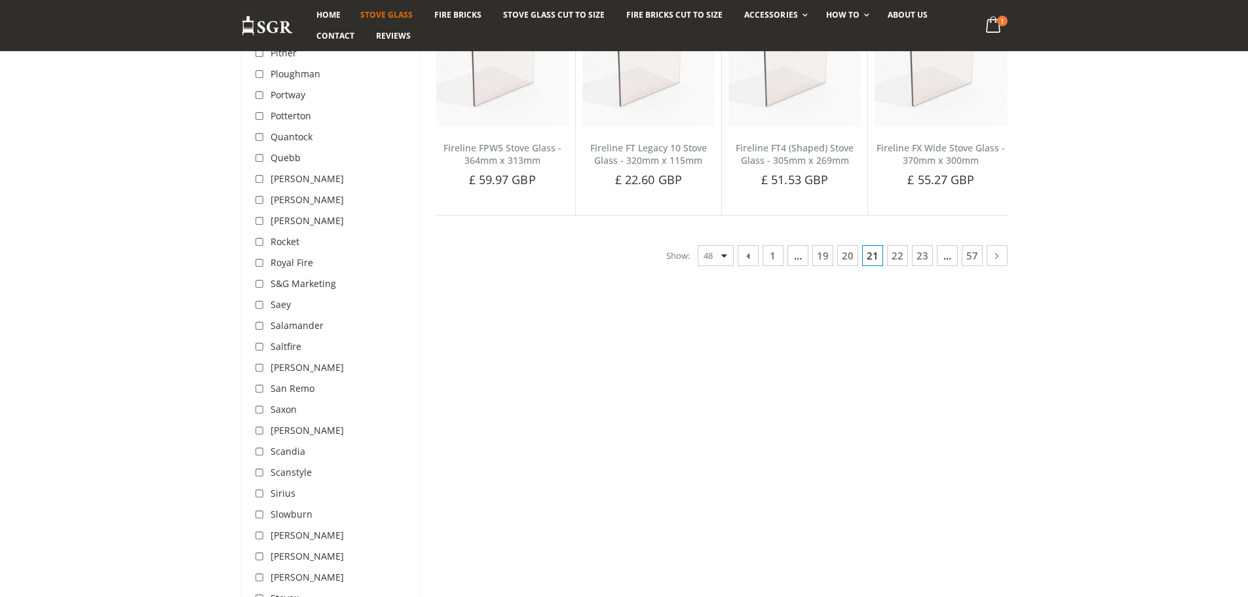
scroll to position [3326, 0]
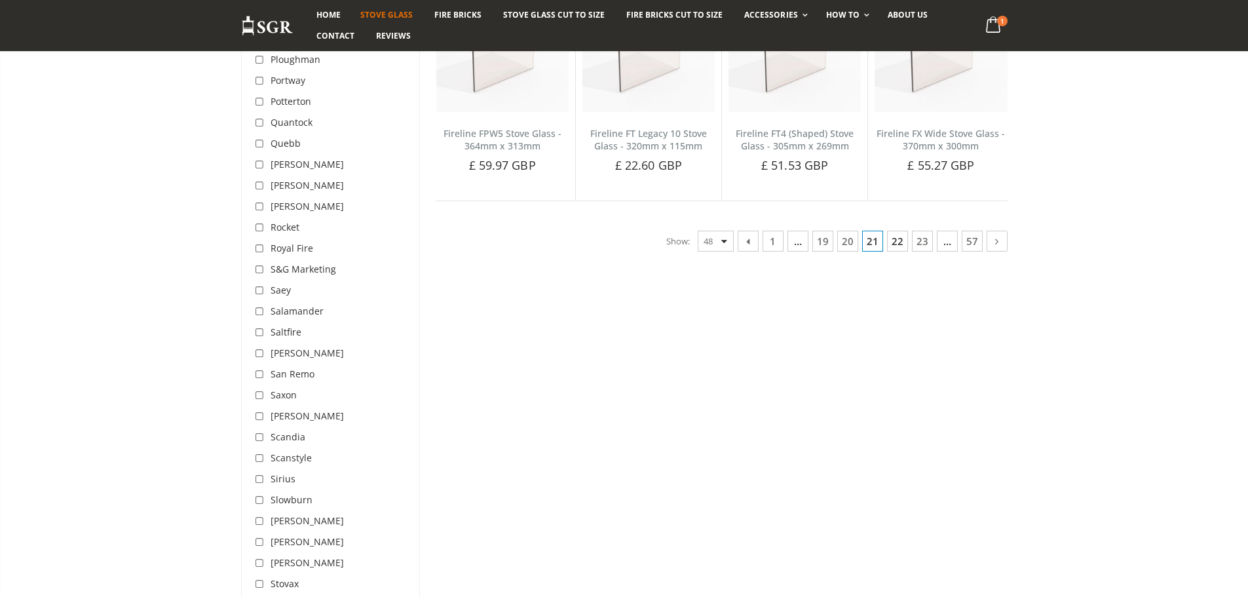
click at [894, 247] on link "22" at bounding box center [897, 241] width 21 height 21
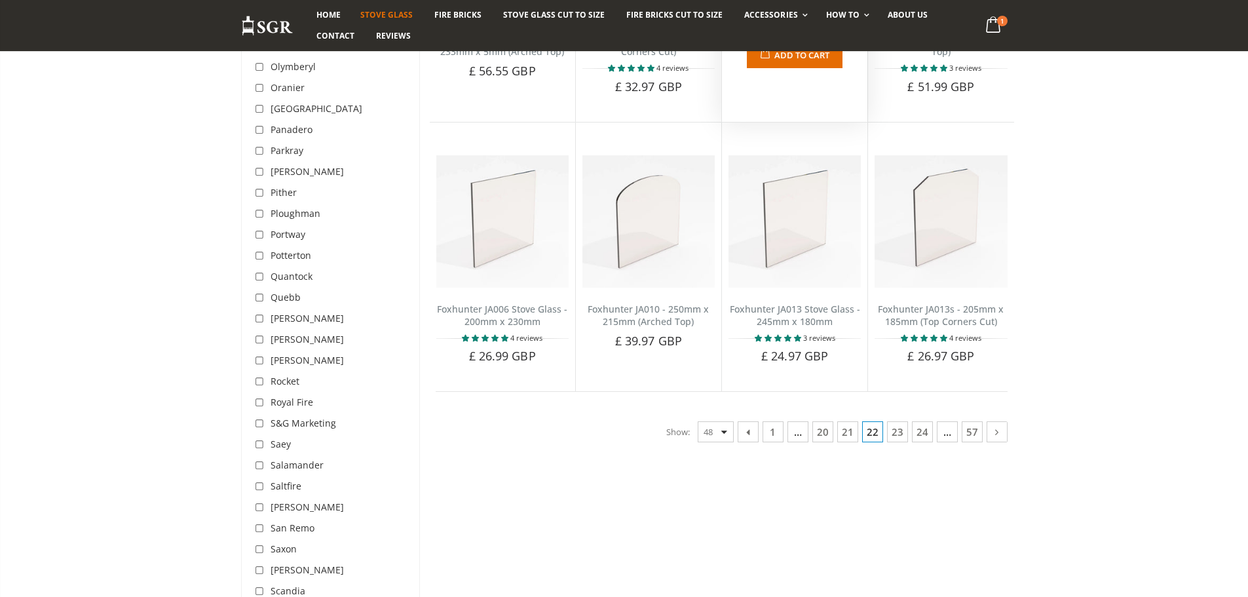
scroll to position [3194, 0]
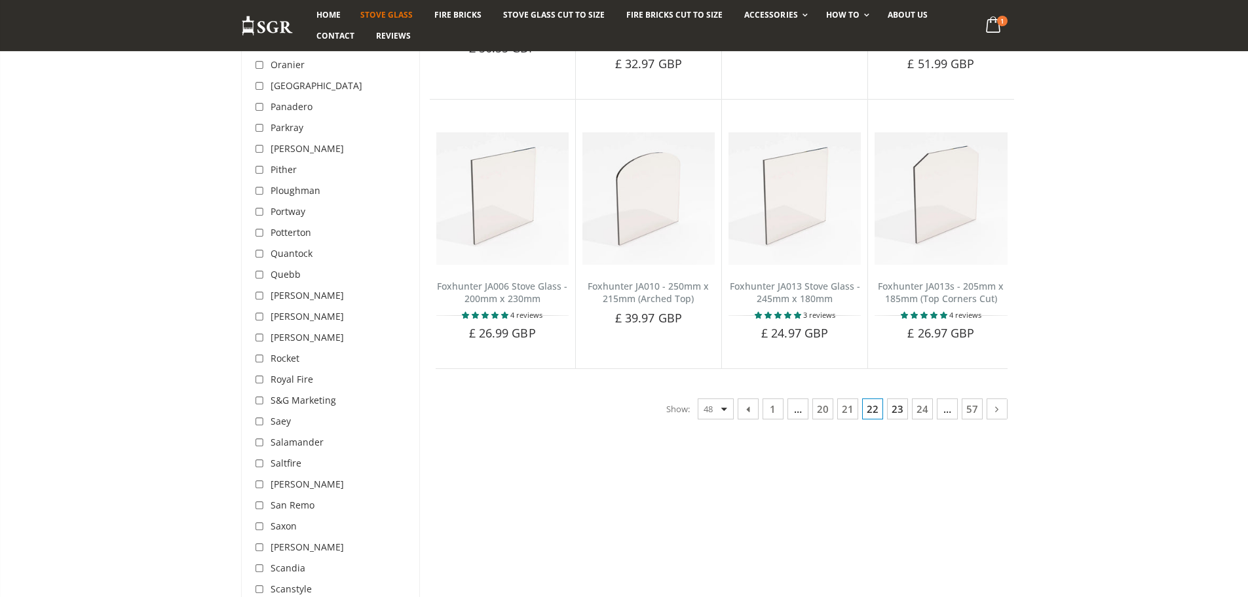
click at [891, 408] on link "23" at bounding box center [897, 408] width 21 height 21
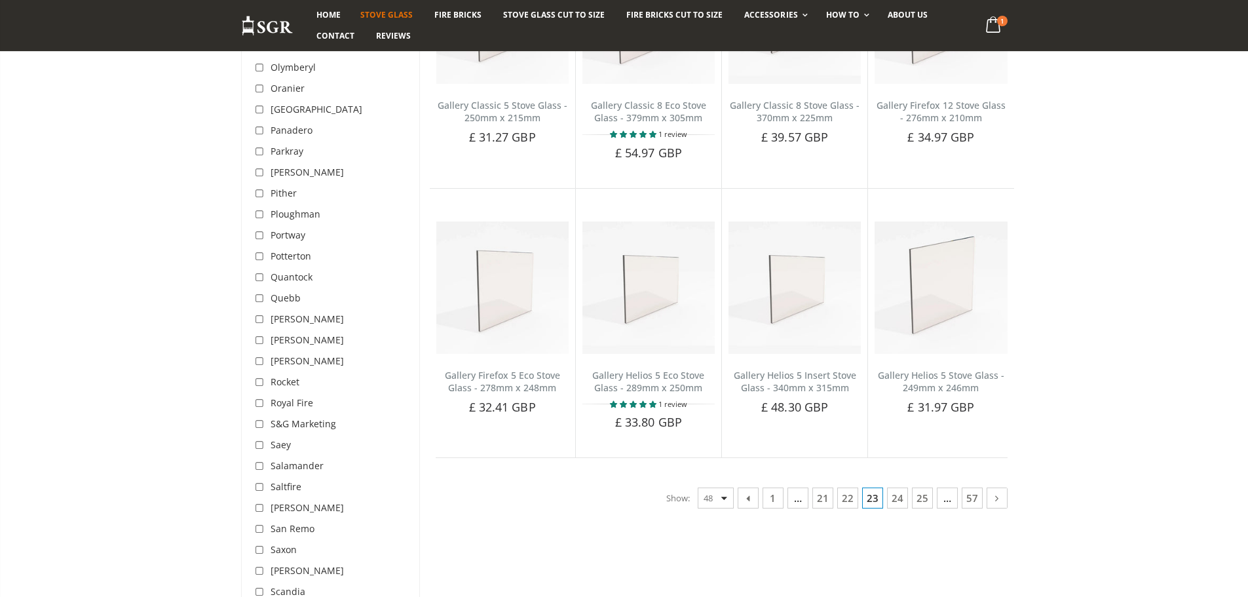
scroll to position [3194, 0]
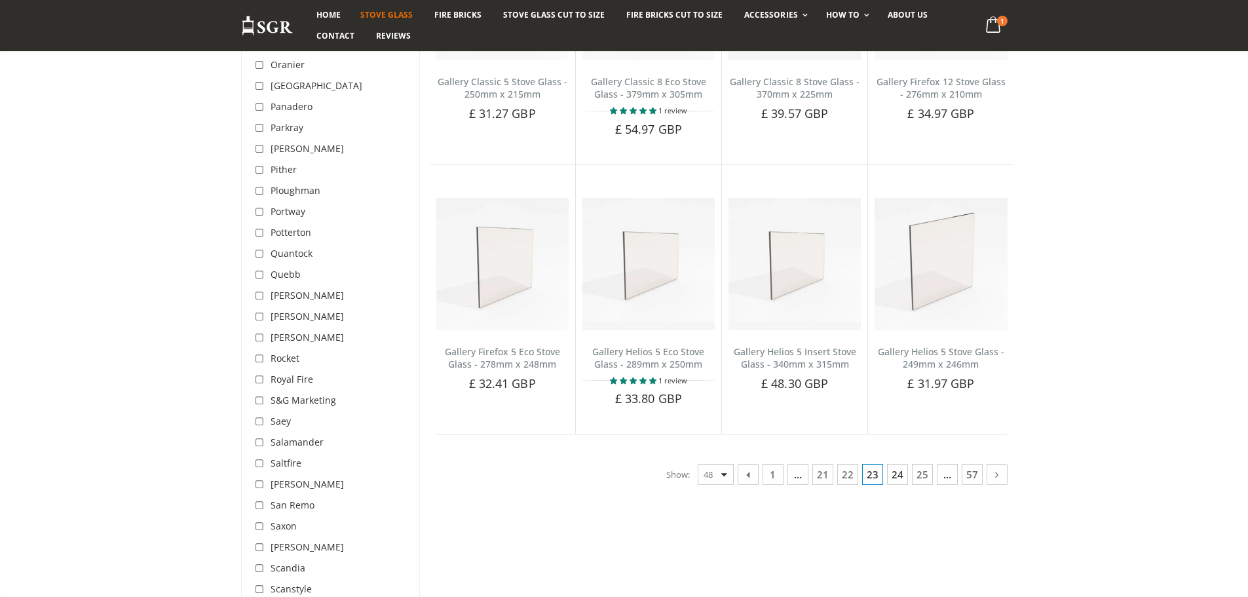
click at [896, 464] on link "24" at bounding box center [897, 474] width 21 height 21
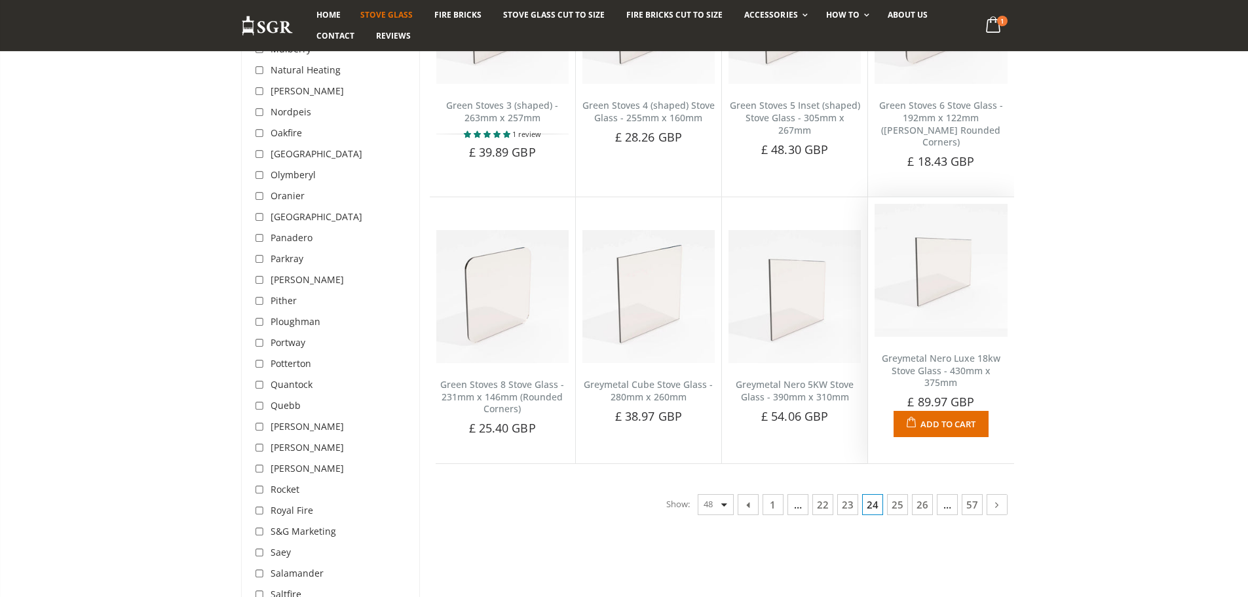
scroll to position [3129, 0]
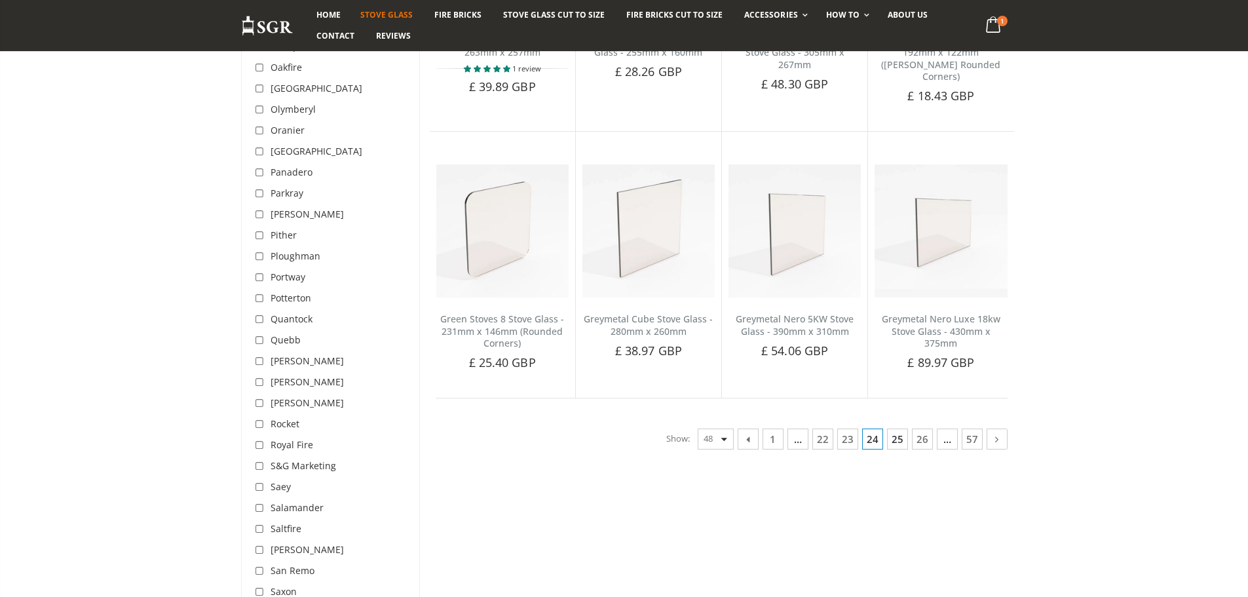
click at [901, 429] on link "25" at bounding box center [897, 439] width 21 height 21
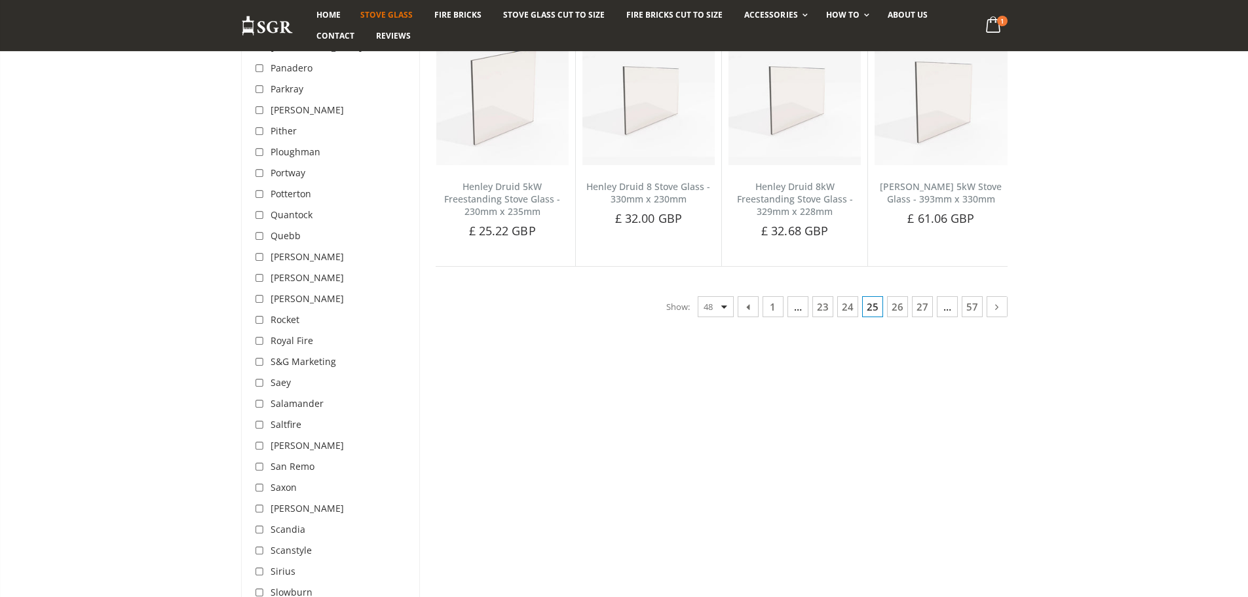
scroll to position [3260, 0]
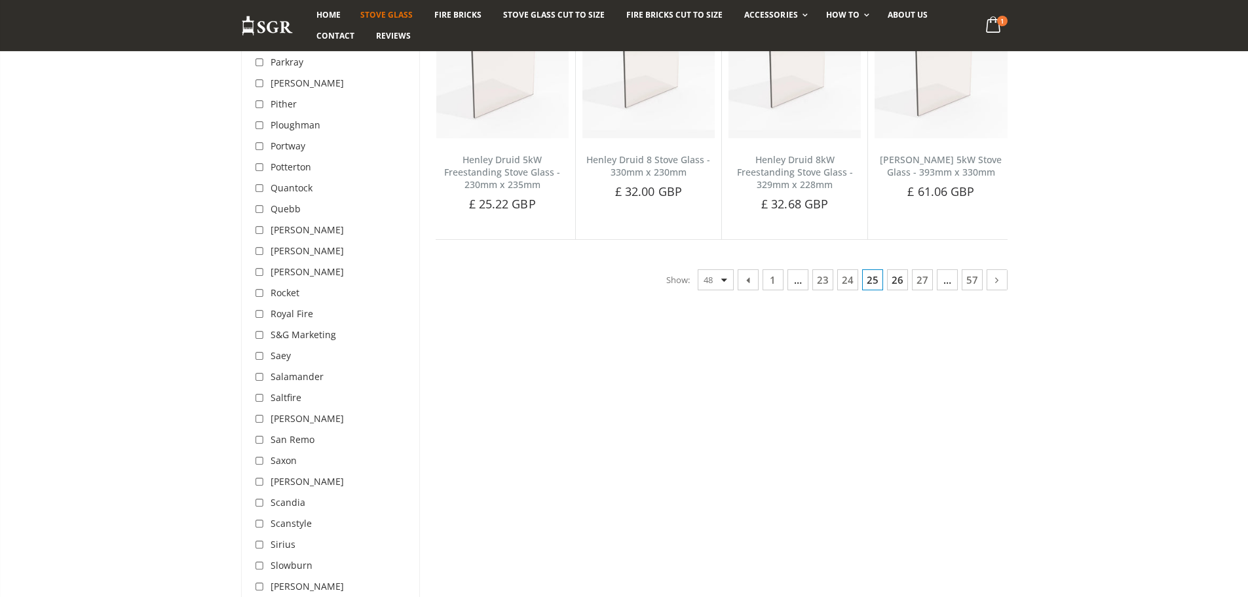
click at [902, 286] on link "26" at bounding box center [897, 279] width 21 height 21
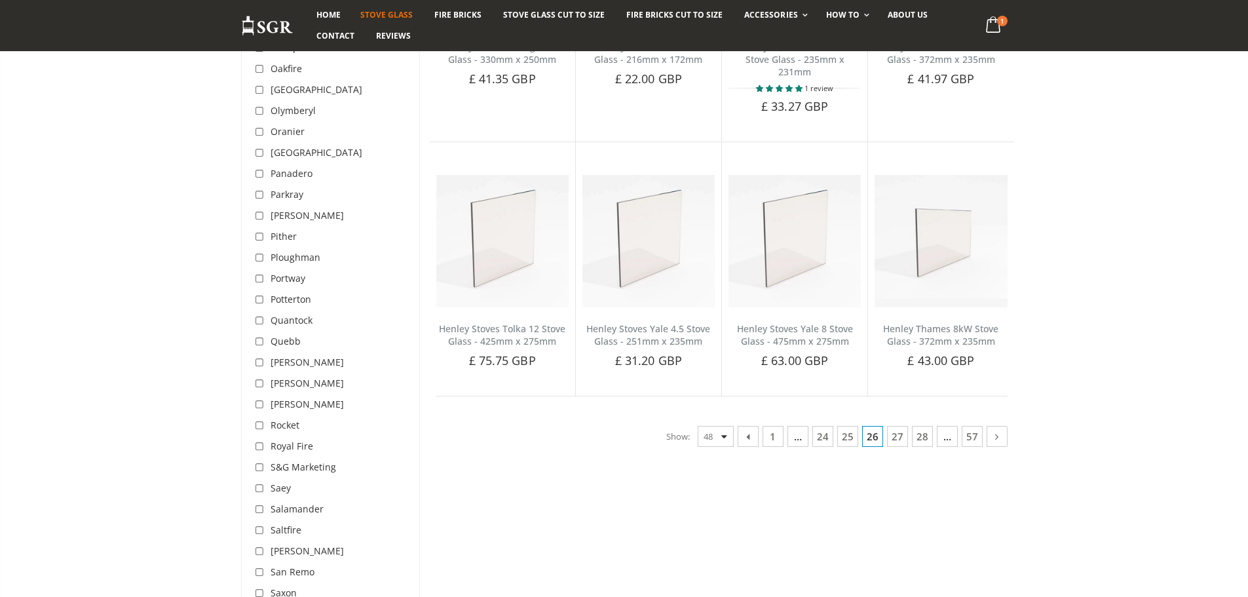
scroll to position [3129, 0]
click at [903, 425] on link "27" at bounding box center [897, 435] width 21 height 21
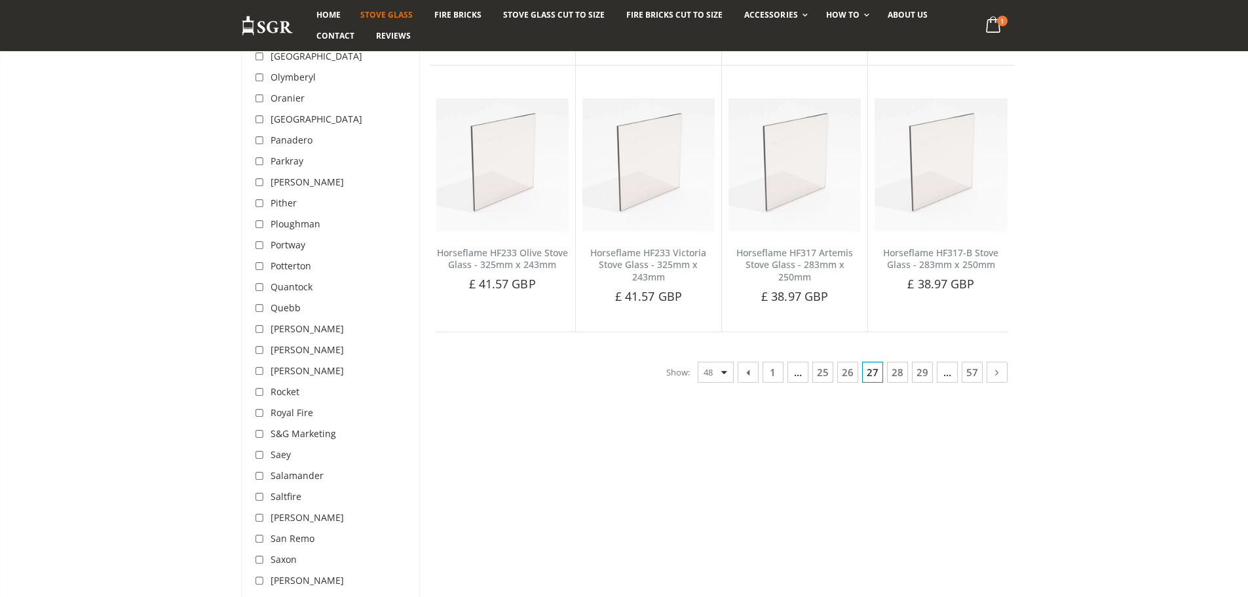
scroll to position [3194, 0]
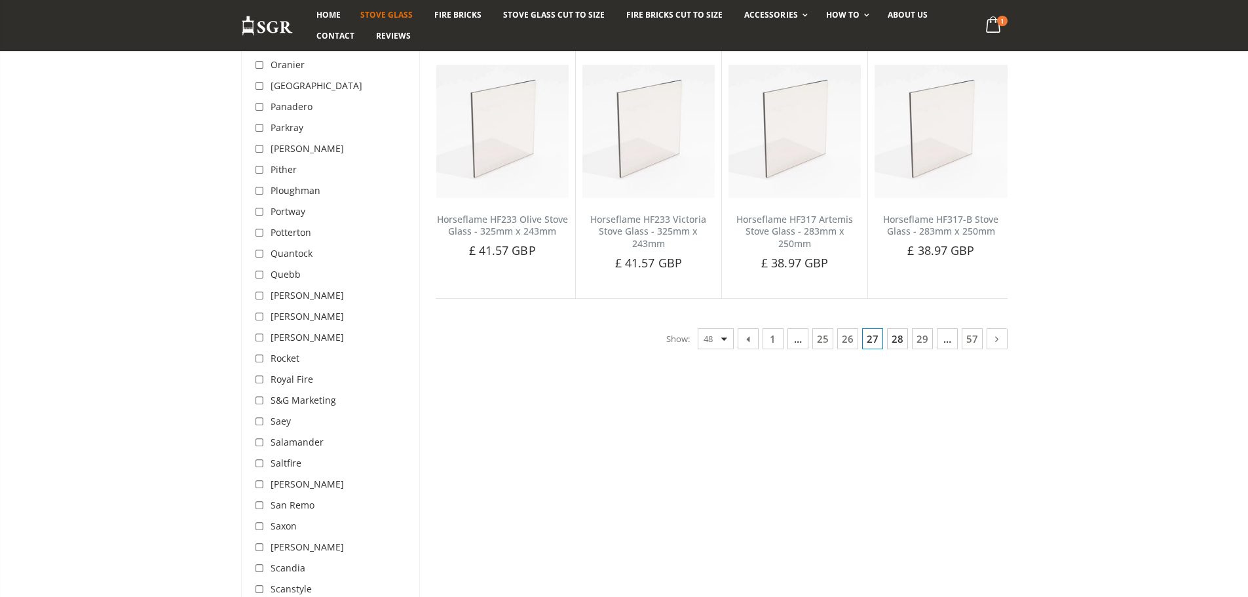
click at [889, 332] on link "28" at bounding box center [897, 338] width 21 height 21
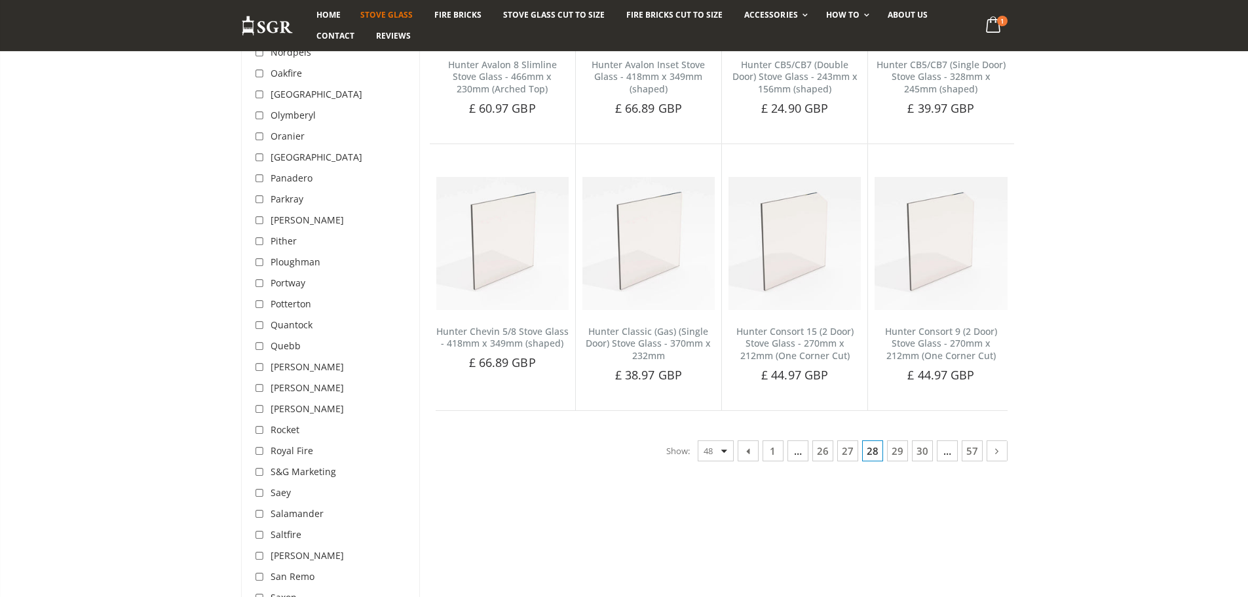
scroll to position [3129, 0]
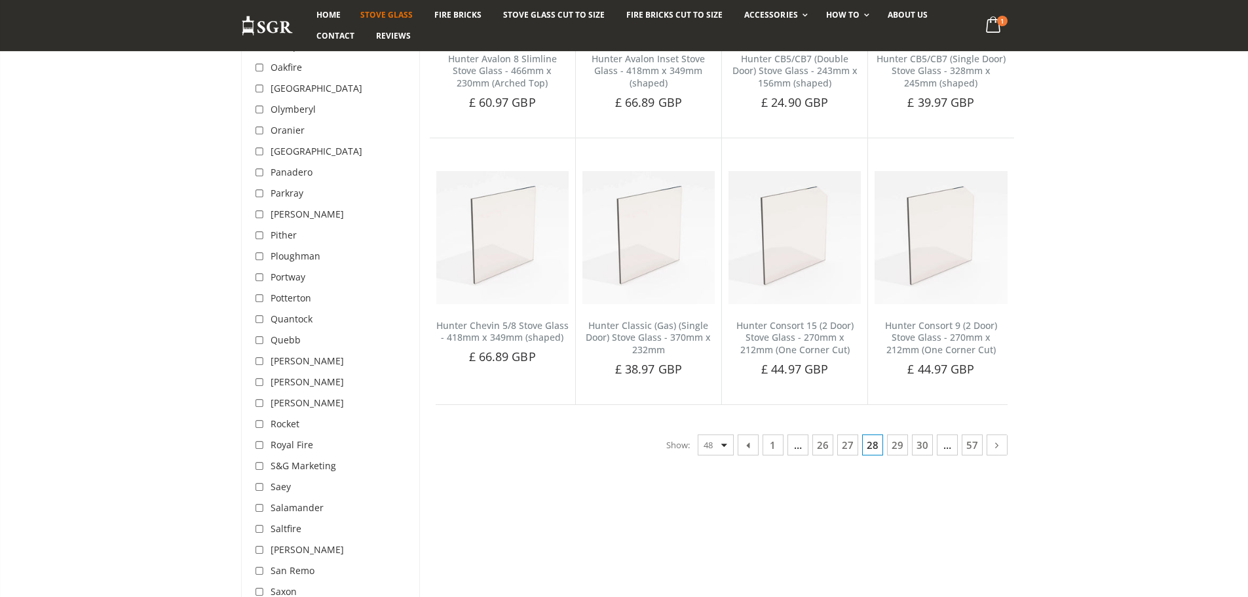
click at [892, 434] on link "29" at bounding box center [897, 444] width 21 height 21
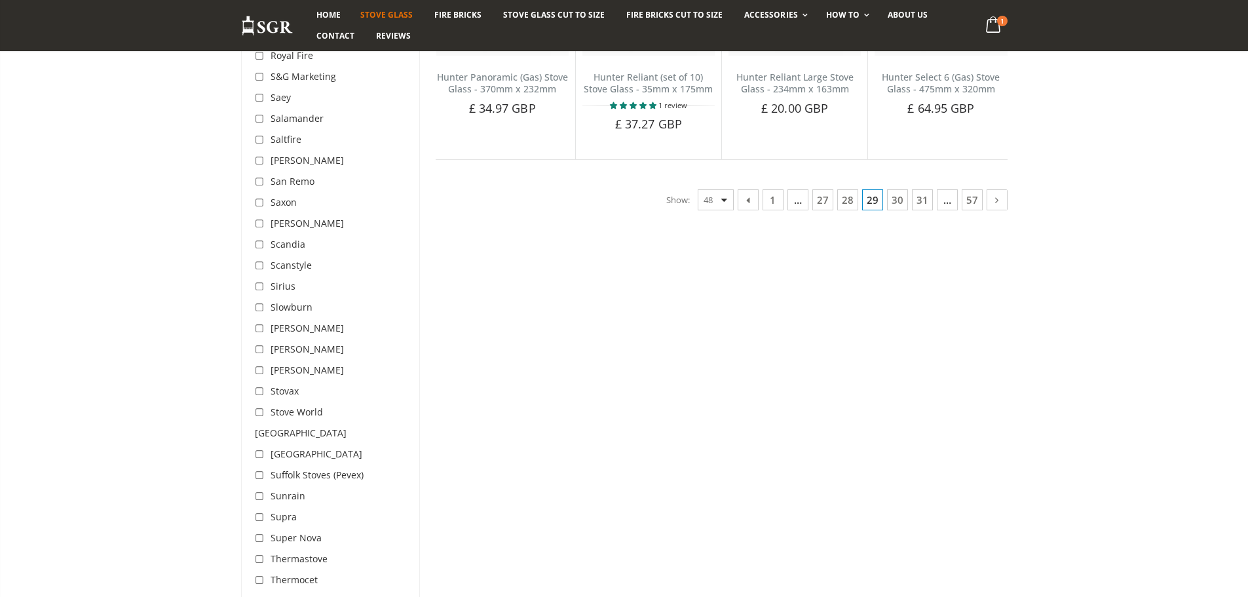
scroll to position [3391, 0]
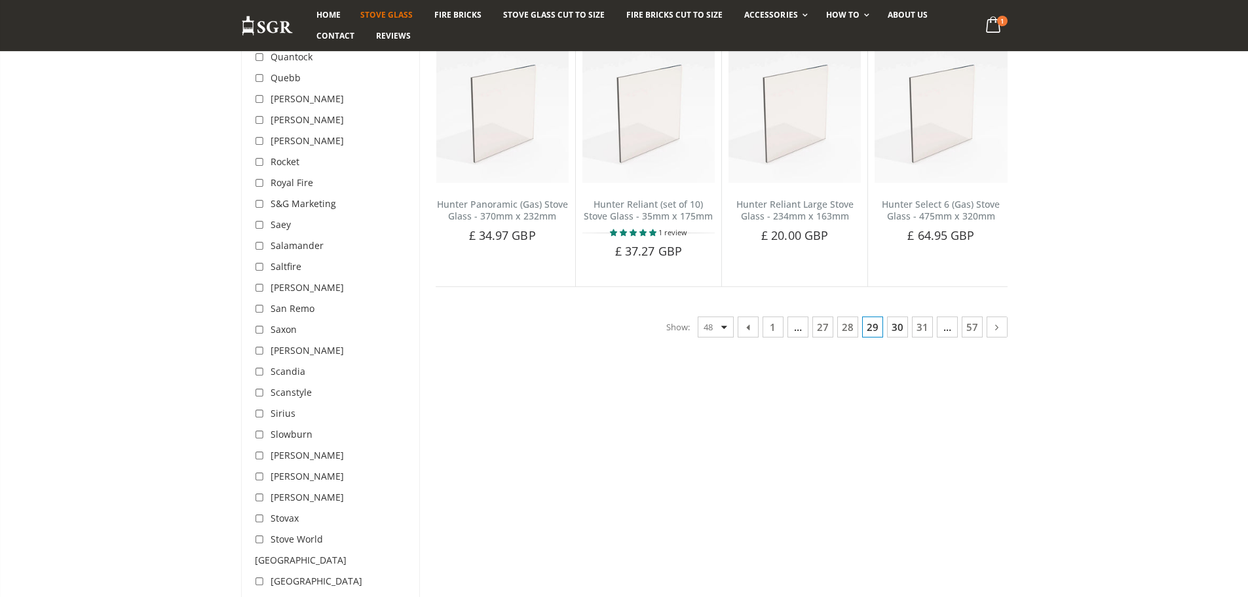
click at [891, 337] on link "30" at bounding box center [897, 326] width 21 height 21
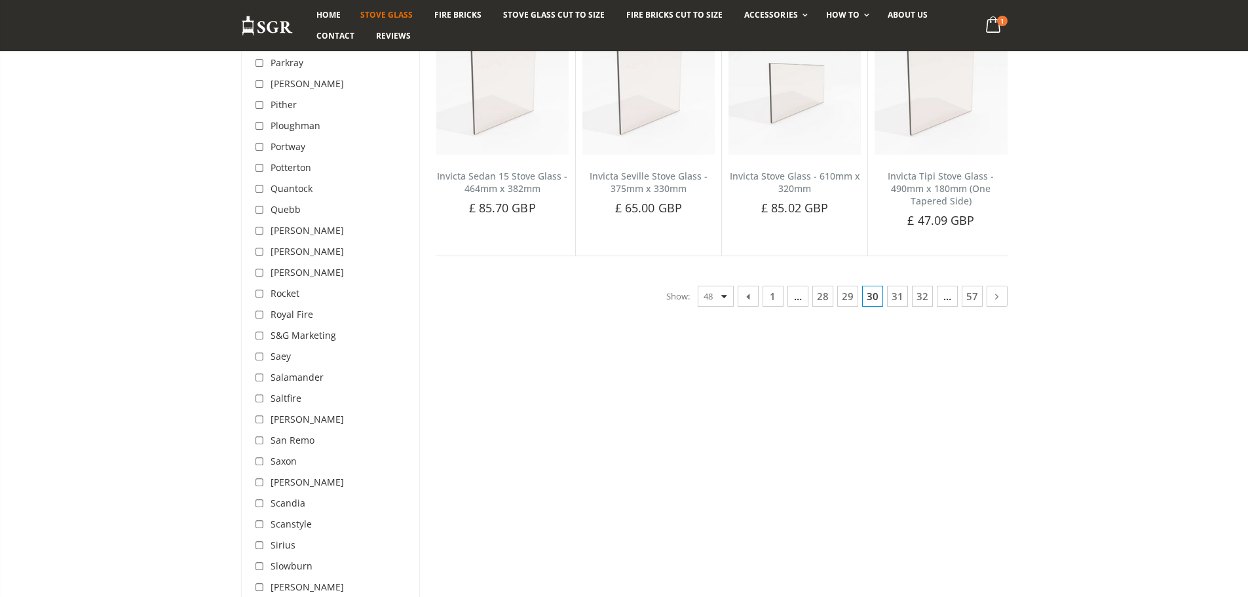
scroll to position [3260, 0]
click at [892, 299] on link "31" at bounding box center [897, 295] width 21 height 21
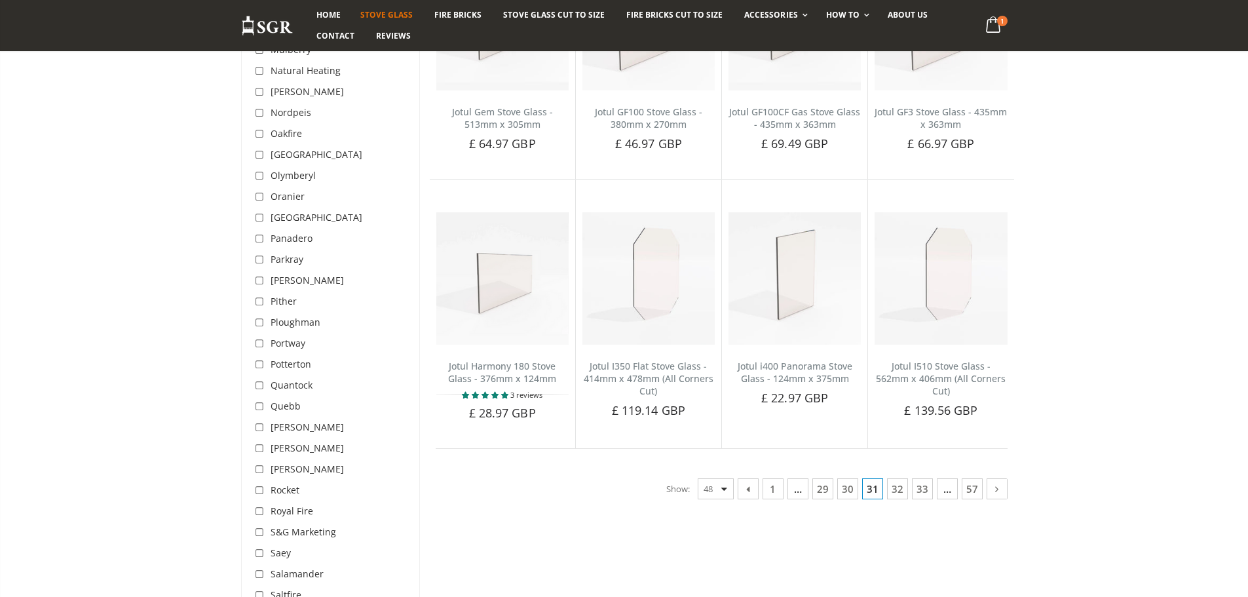
scroll to position [3063, 0]
click at [897, 486] on link "32" at bounding box center [897, 488] width 21 height 21
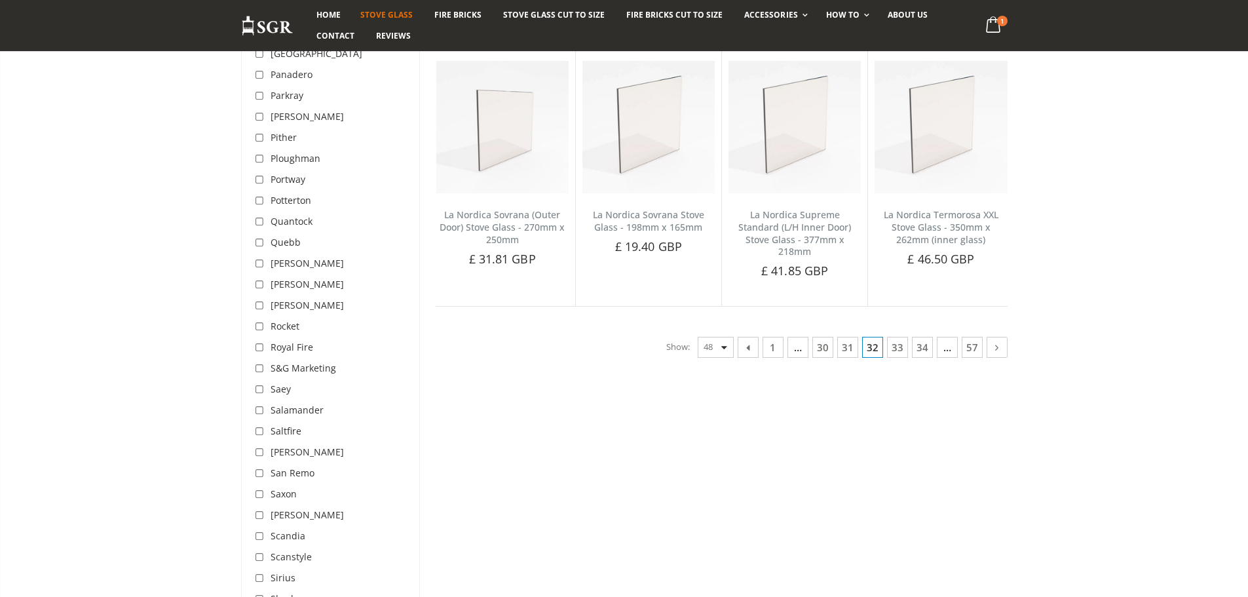
scroll to position [3326, 0]
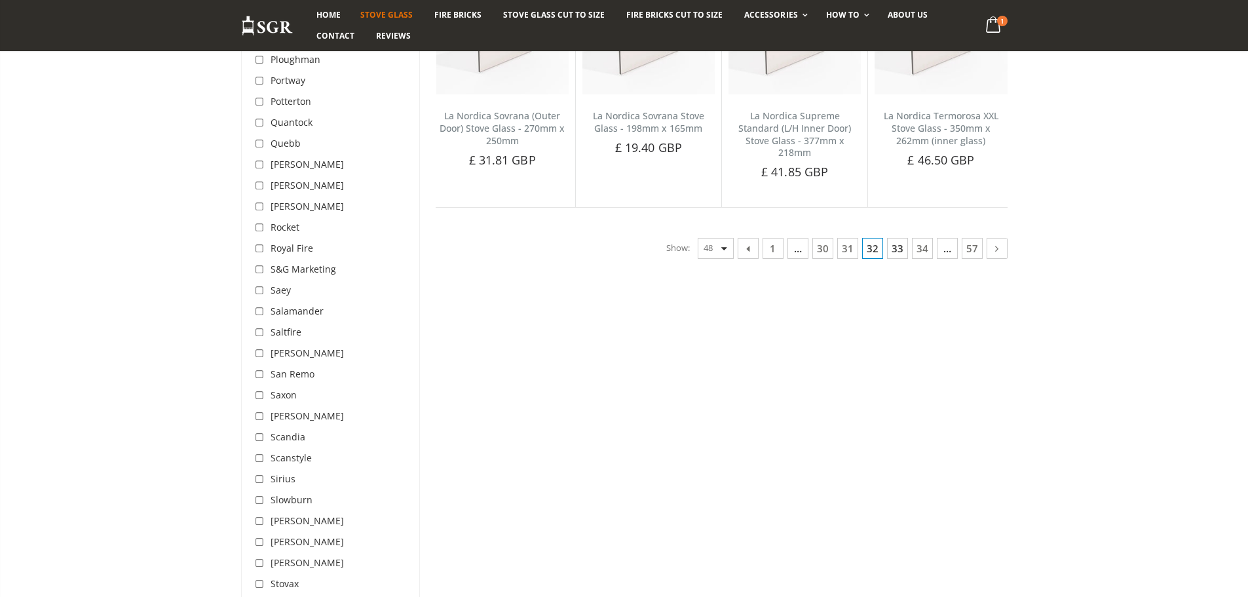
click at [903, 238] on link "33" at bounding box center [897, 248] width 21 height 21
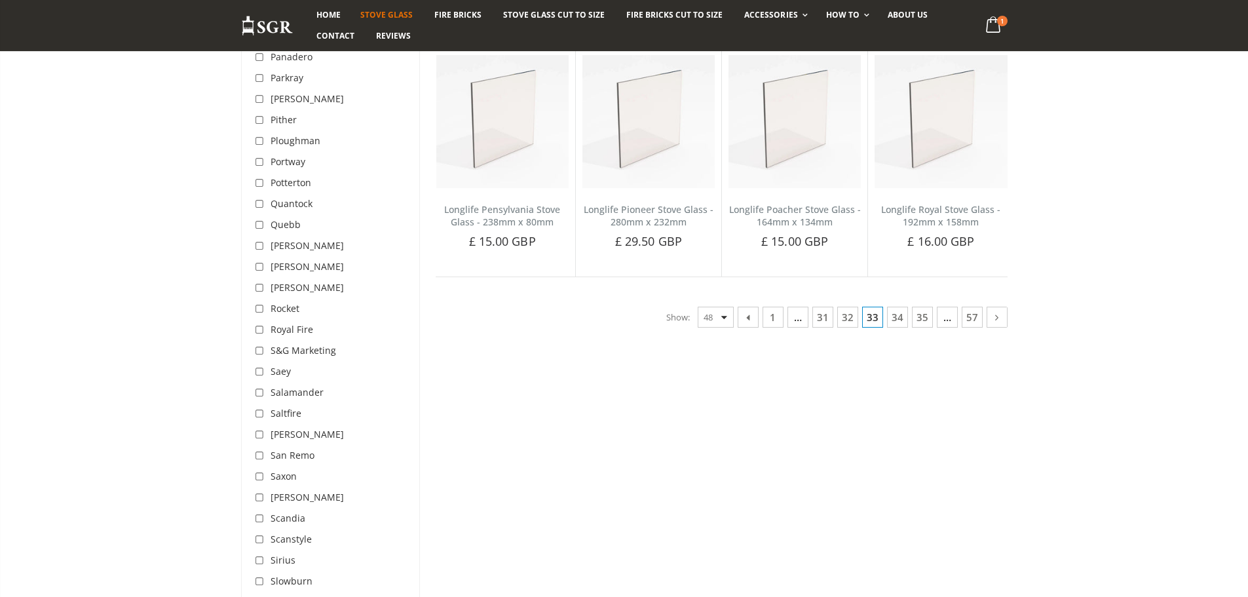
scroll to position [3260, 0]
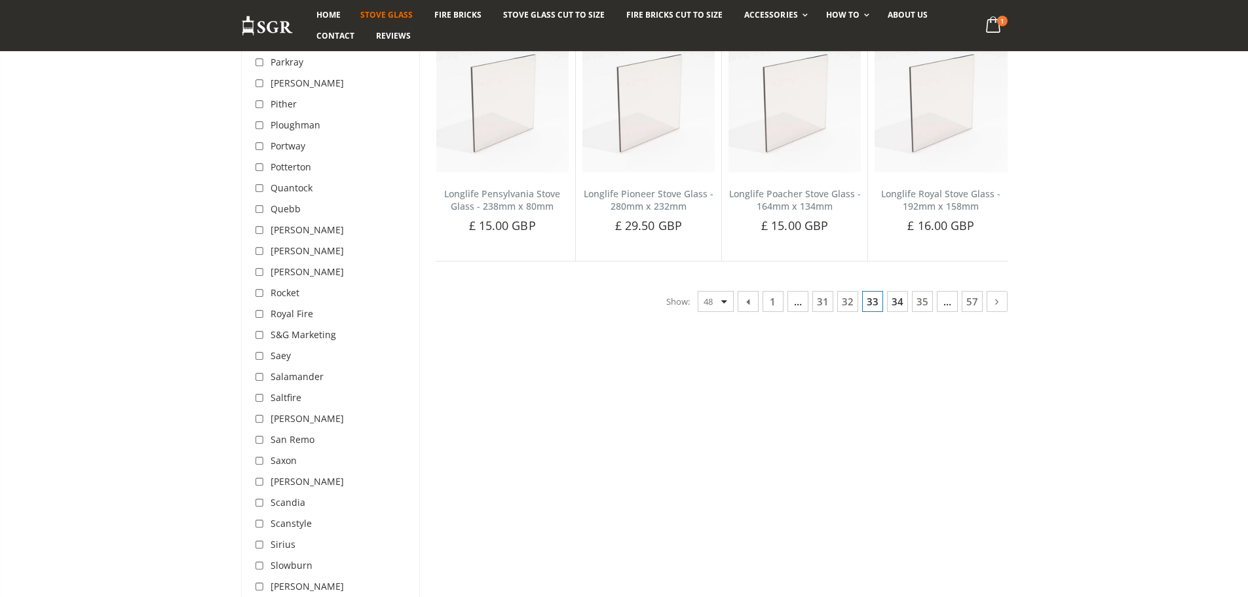
click at [893, 292] on link "34" at bounding box center [897, 301] width 21 height 21
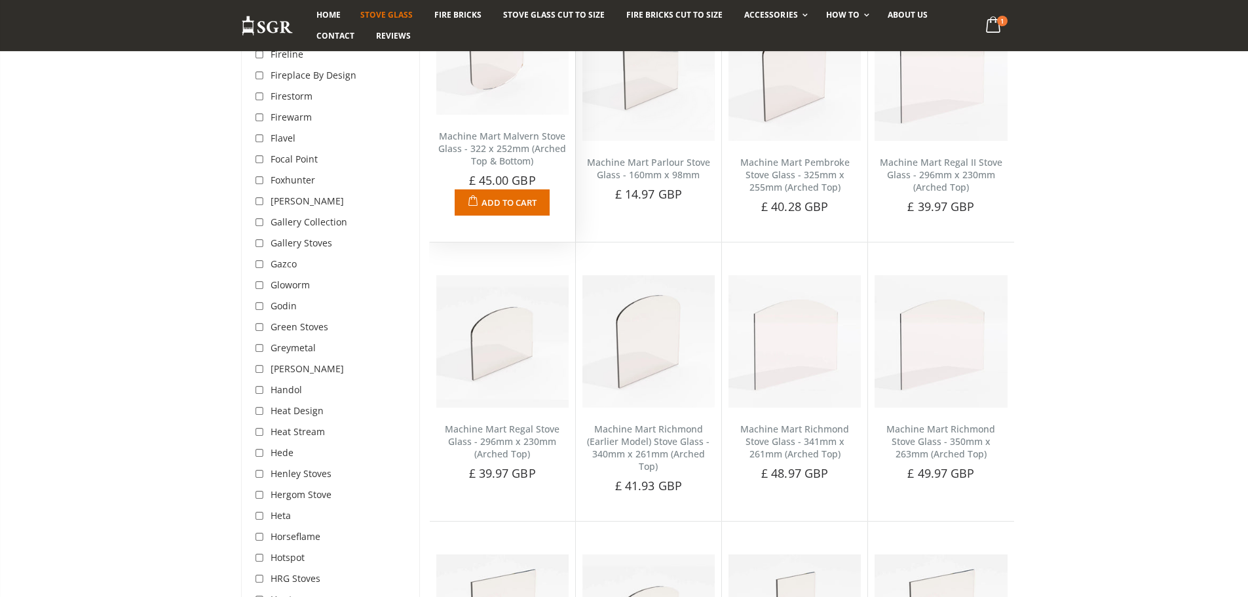
scroll to position [1949, 0]
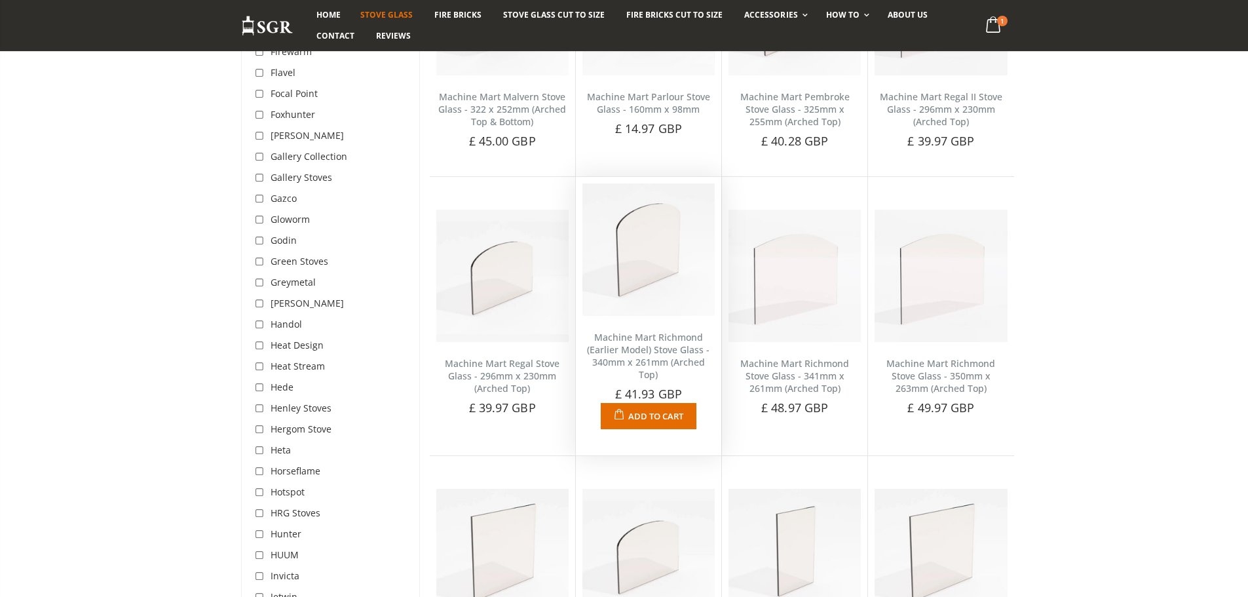
click at [644, 417] on span "Add to Cart" at bounding box center [655, 416] width 55 height 12
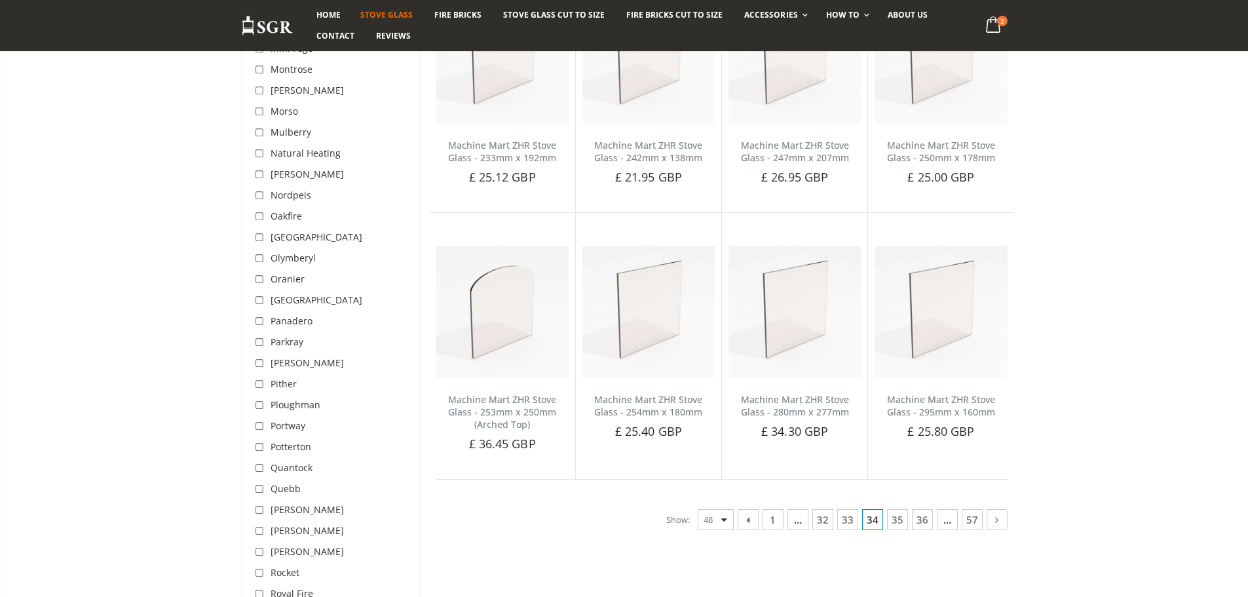
scroll to position [2998, 0]
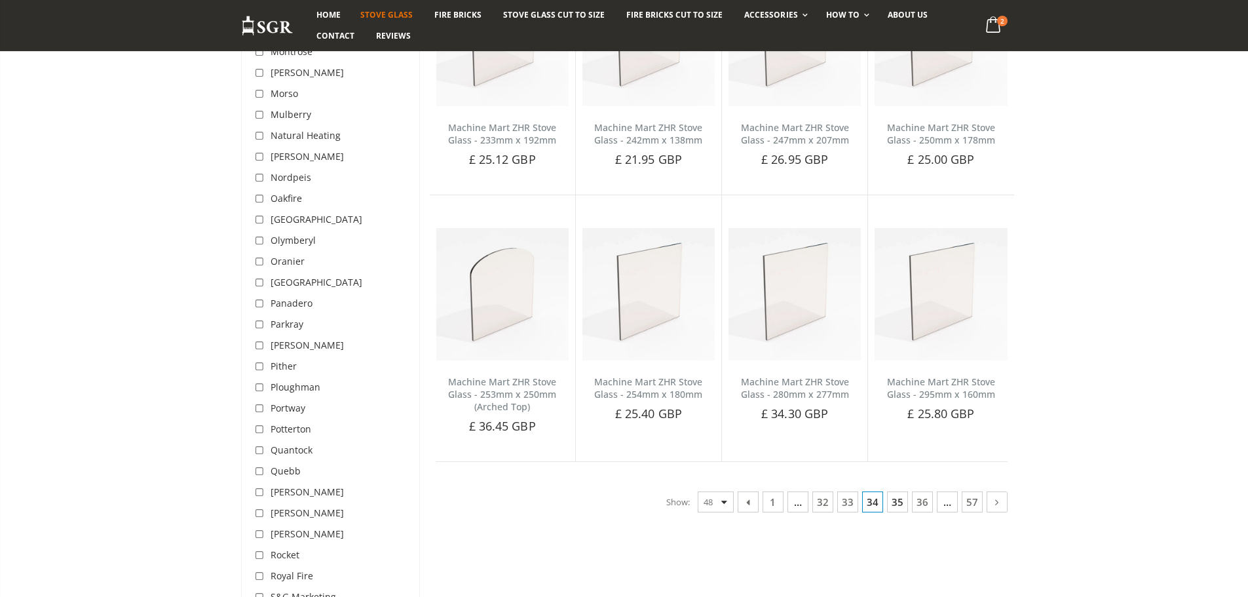
click at [900, 503] on link "35" at bounding box center [897, 501] width 21 height 21
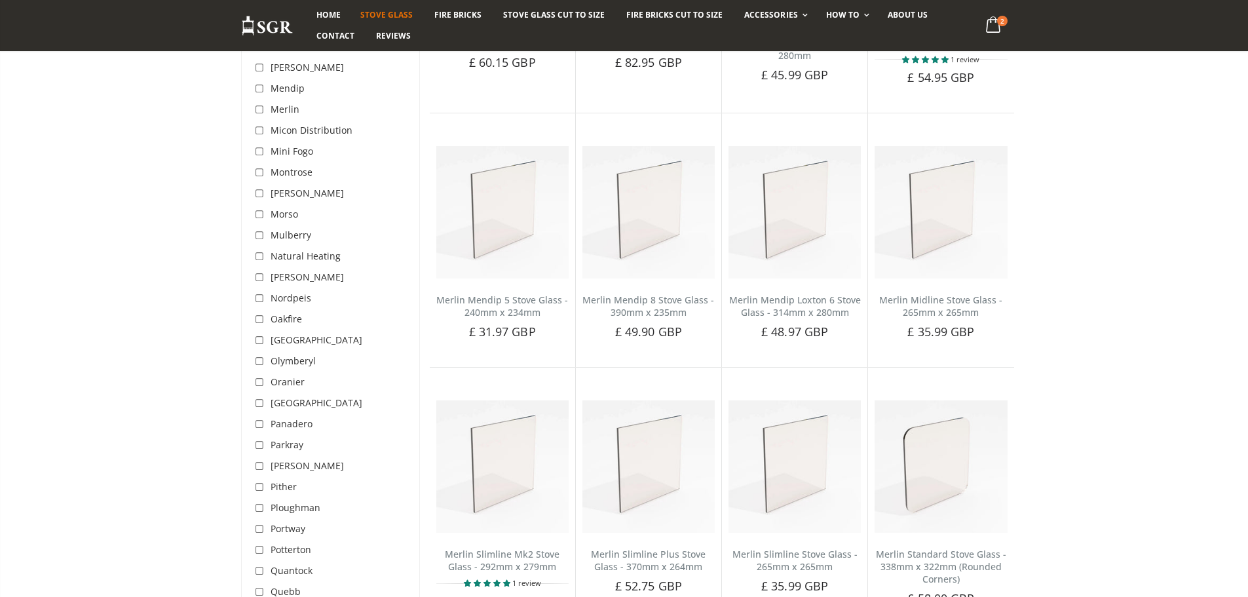
scroll to position [3129, 0]
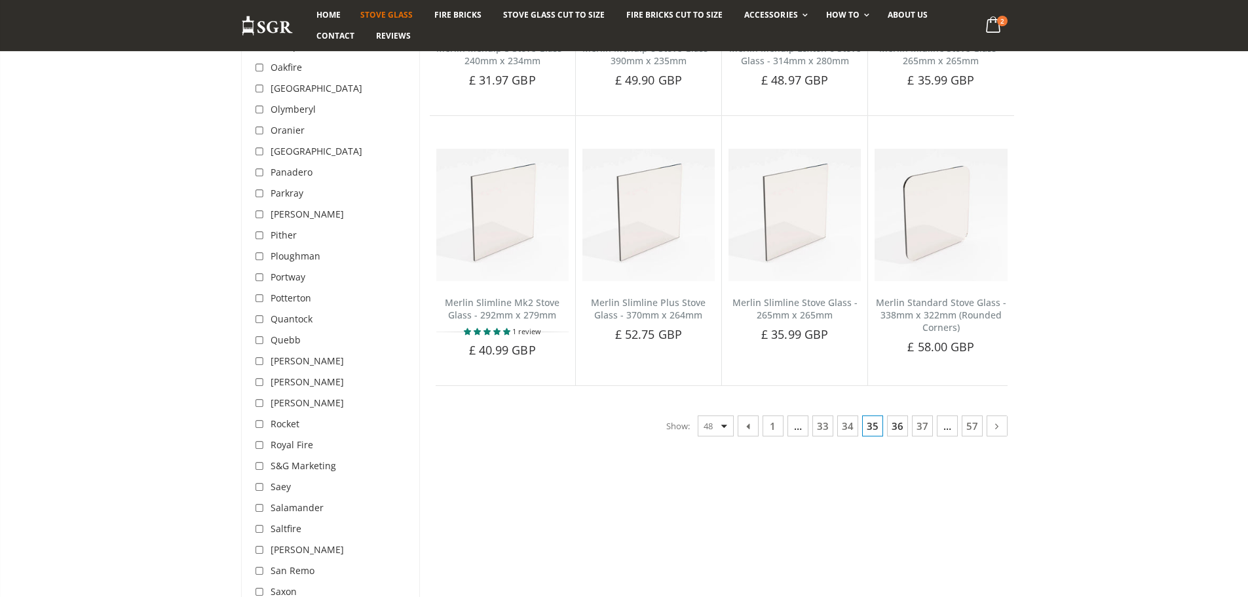
click at [898, 419] on link "36" at bounding box center [897, 425] width 21 height 21
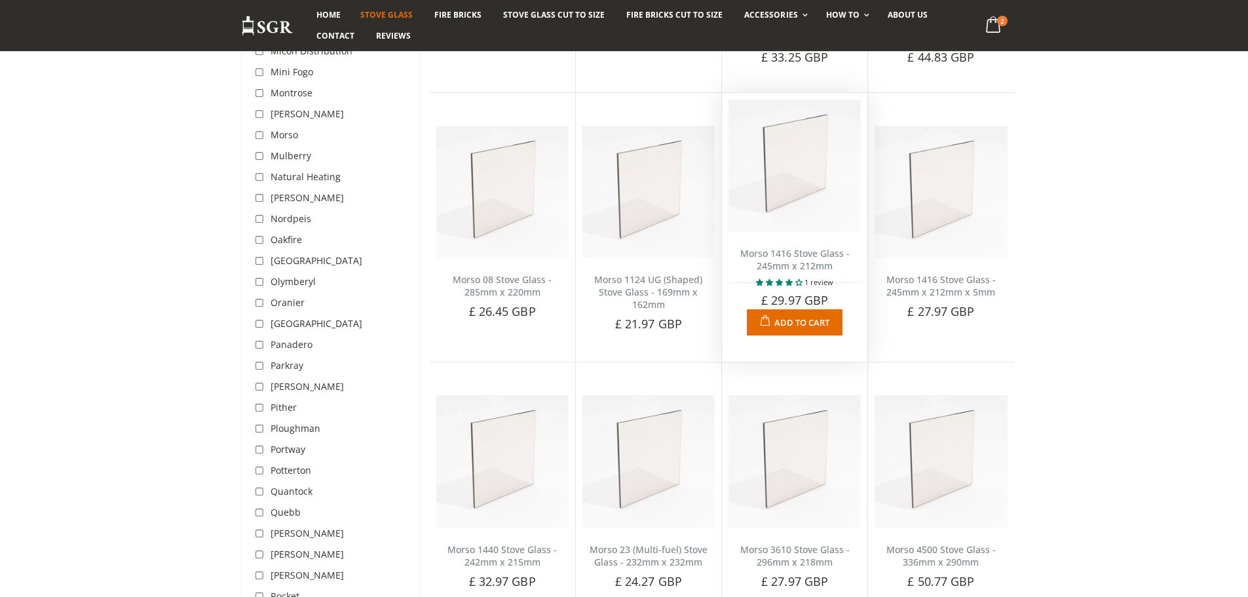
scroll to position [3194, 0]
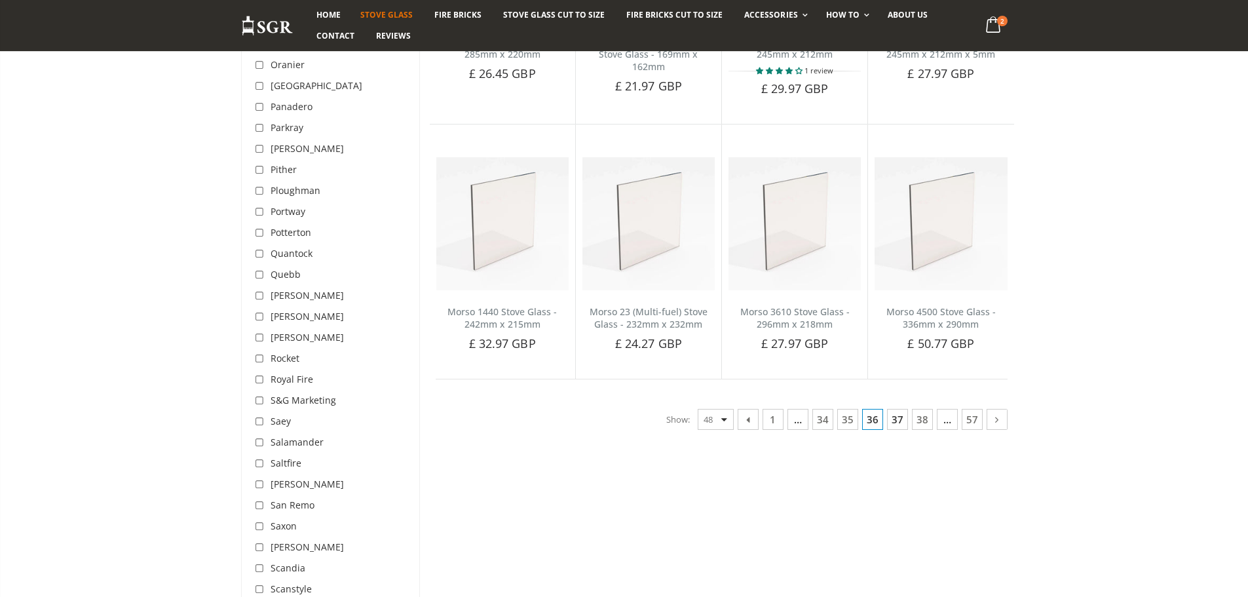
click at [893, 409] on link "37" at bounding box center [897, 419] width 21 height 21
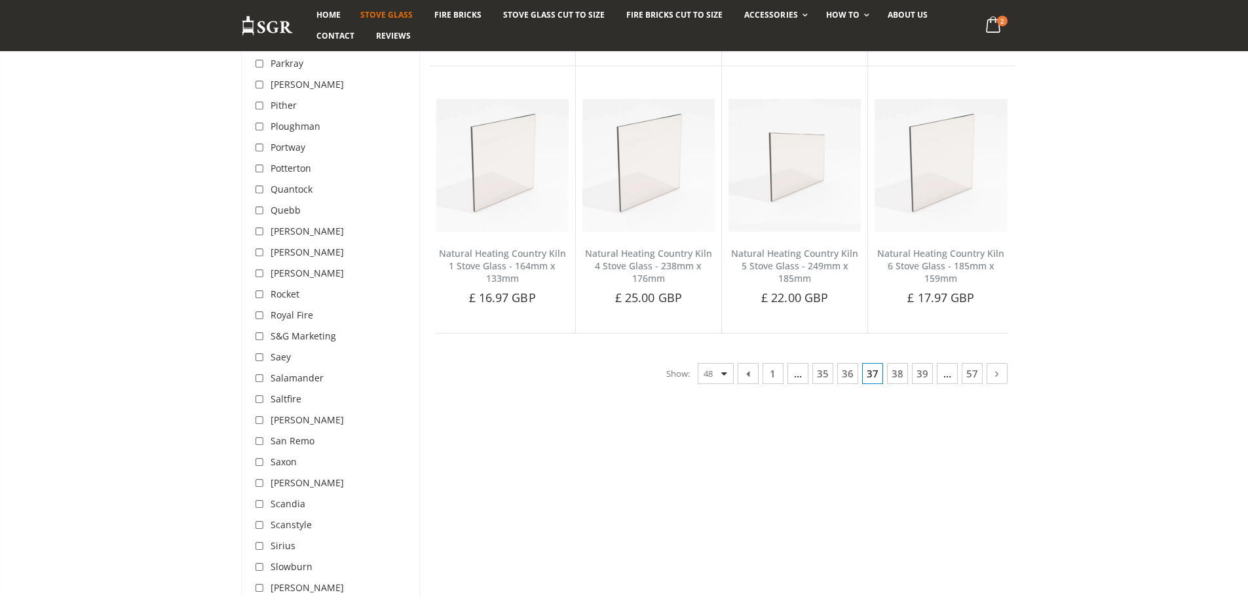
scroll to position [3260, 0]
click at [898, 366] on link "38" at bounding box center [897, 372] width 21 height 21
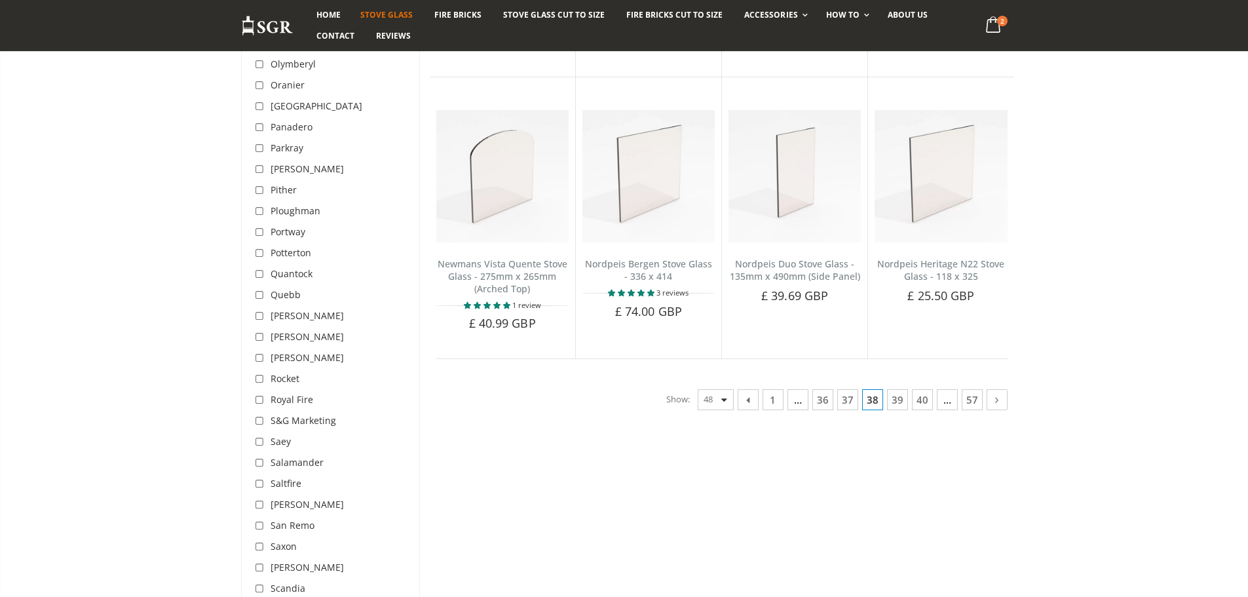
scroll to position [3194, 0]
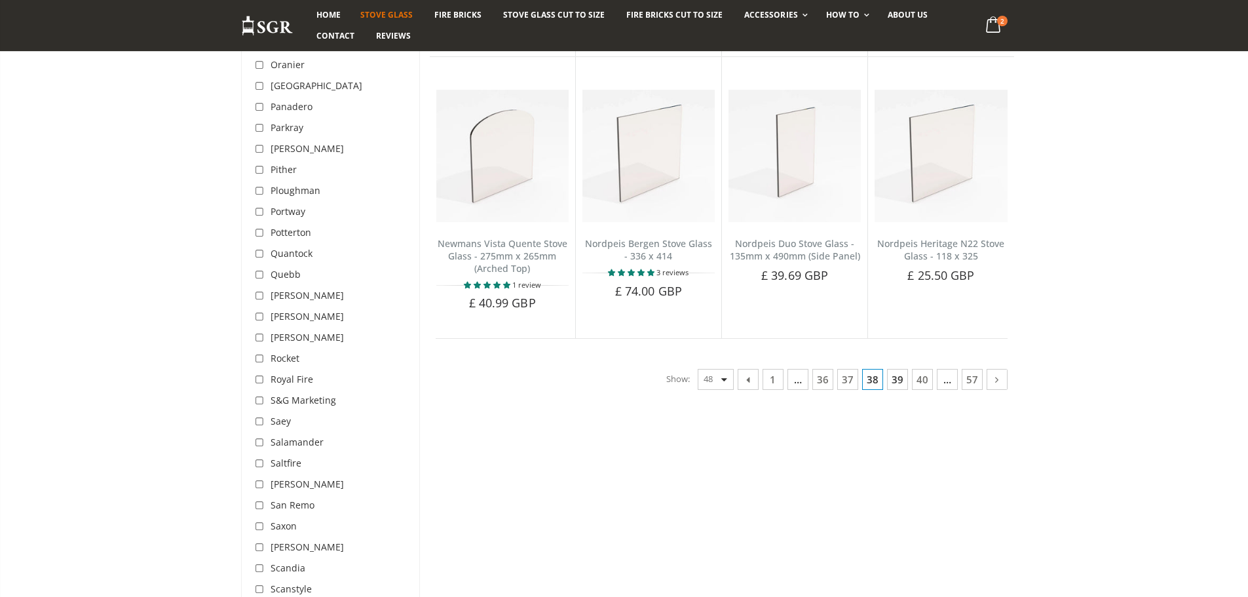
click at [893, 383] on link "39" at bounding box center [897, 379] width 21 height 21
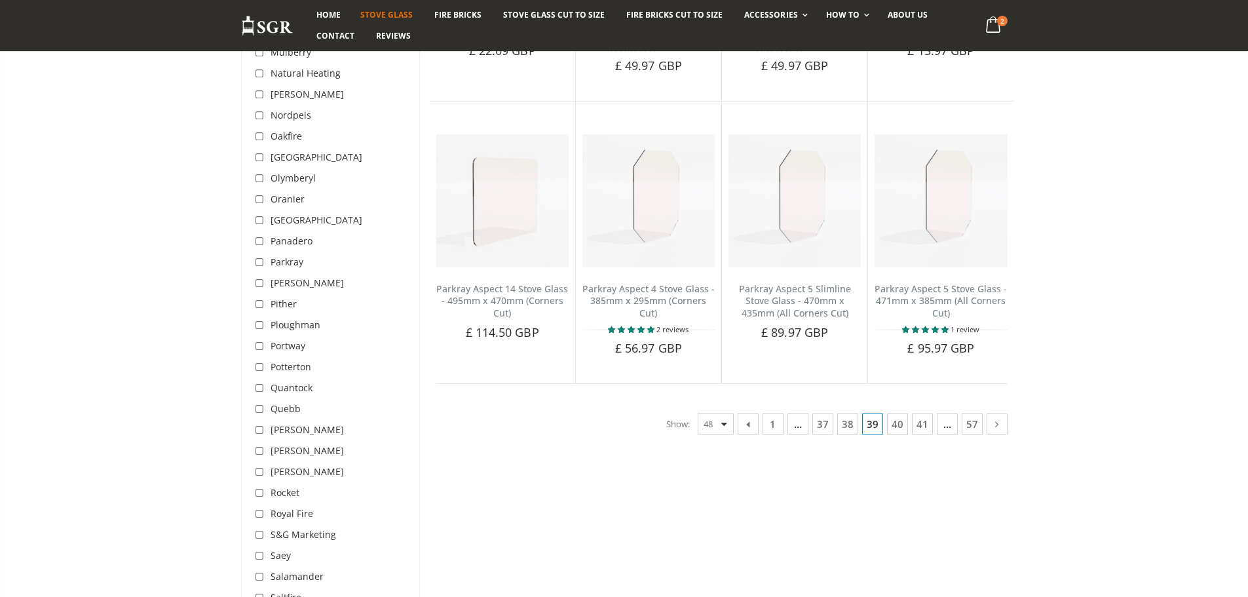
scroll to position [3129, 0]
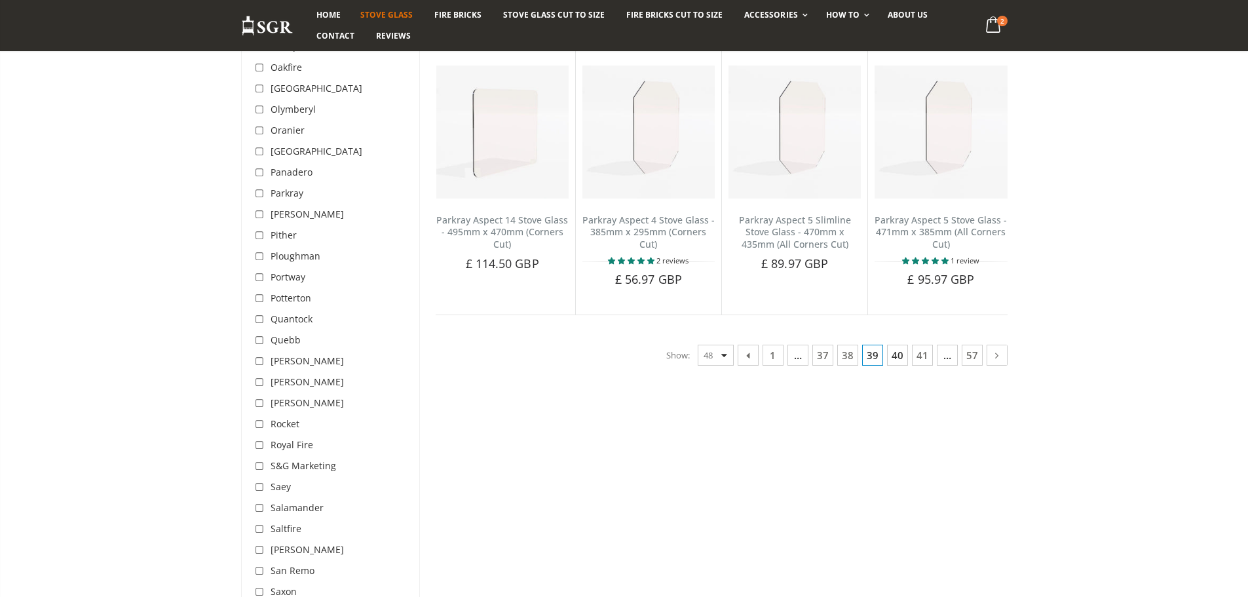
click at [894, 360] on link "40" at bounding box center [897, 355] width 21 height 21
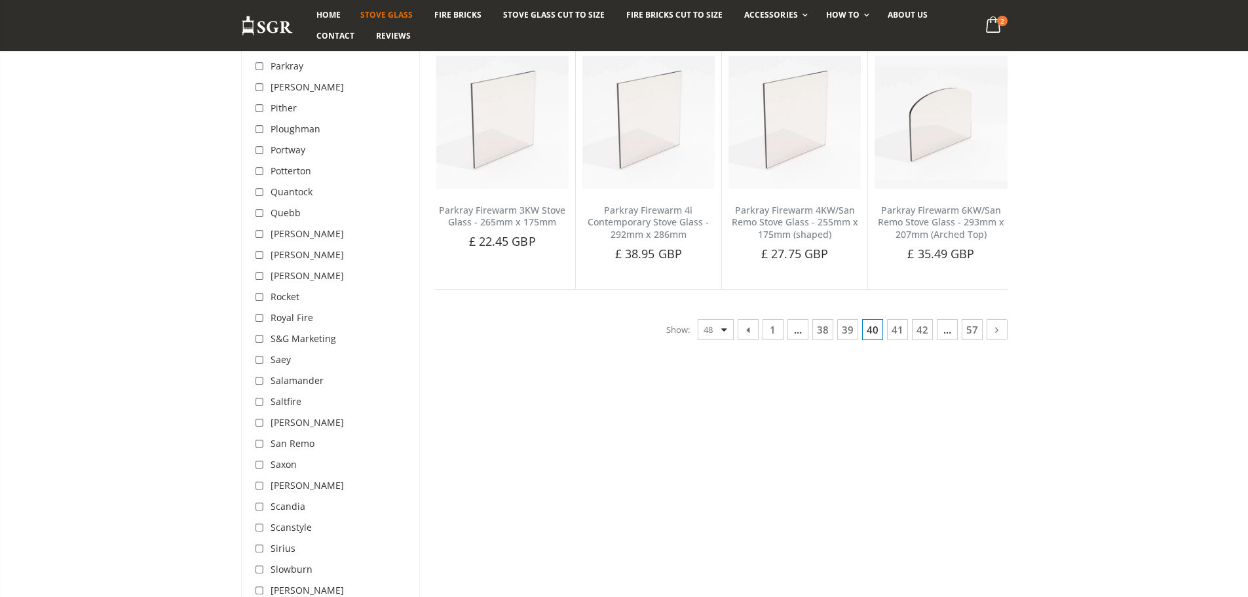
scroll to position [3260, 0]
click at [900, 334] on link "41" at bounding box center [897, 325] width 21 height 21
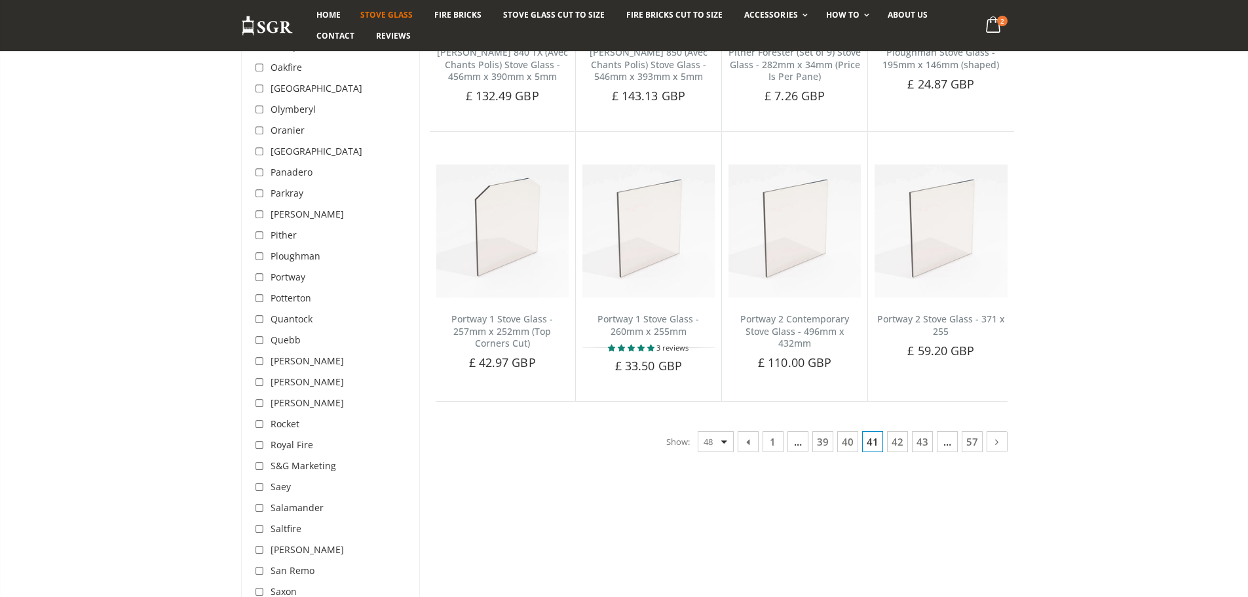
scroll to position [3194, 0]
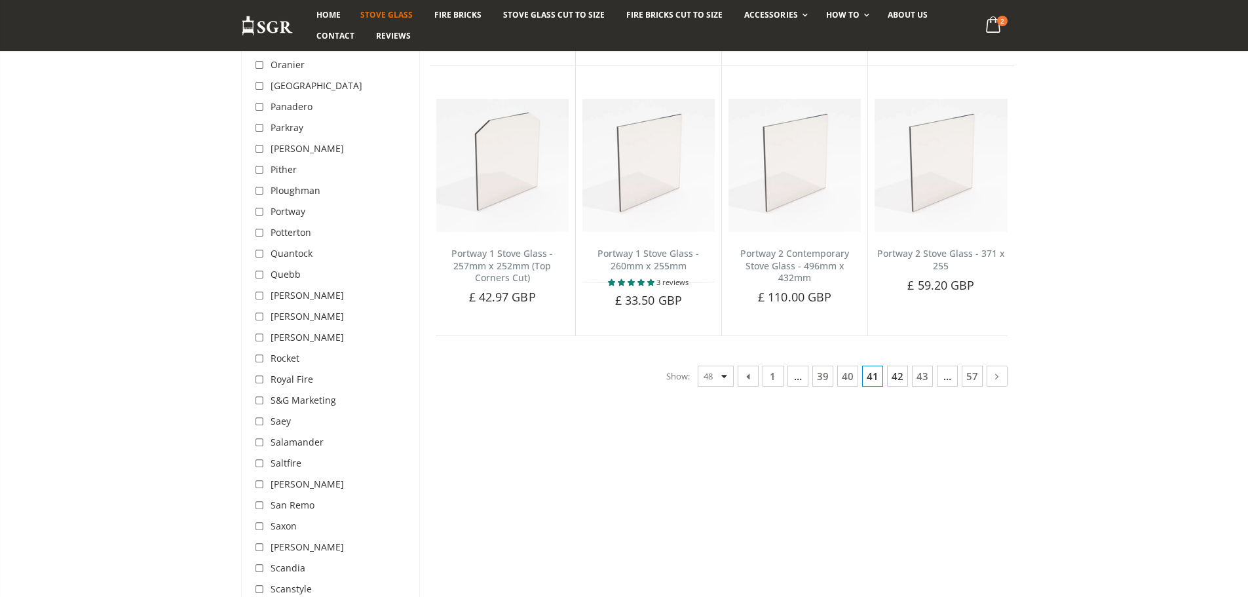
click at [898, 366] on link "42" at bounding box center [897, 376] width 21 height 21
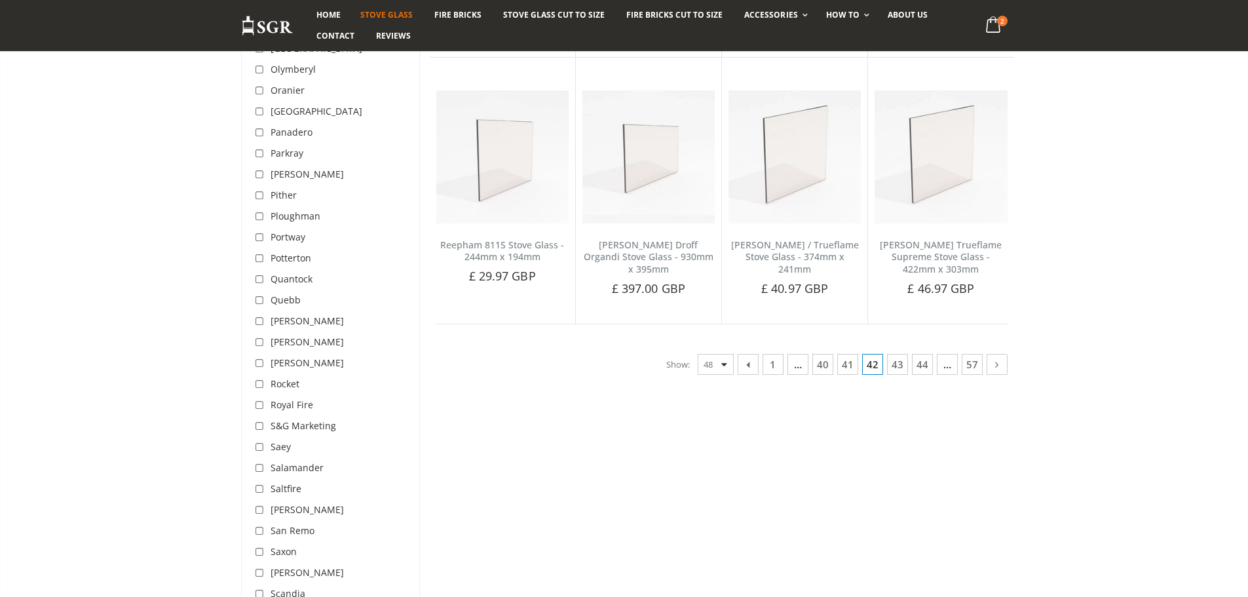
scroll to position [3194, 0]
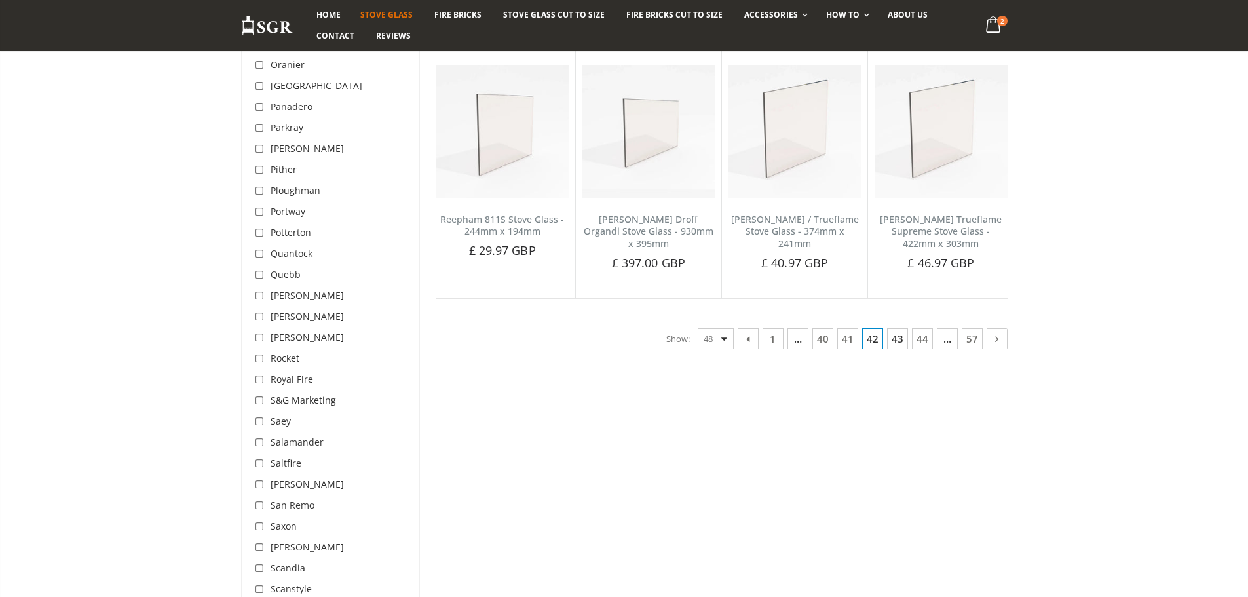
click at [890, 328] on link "43" at bounding box center [897, 338] width 21 height 21
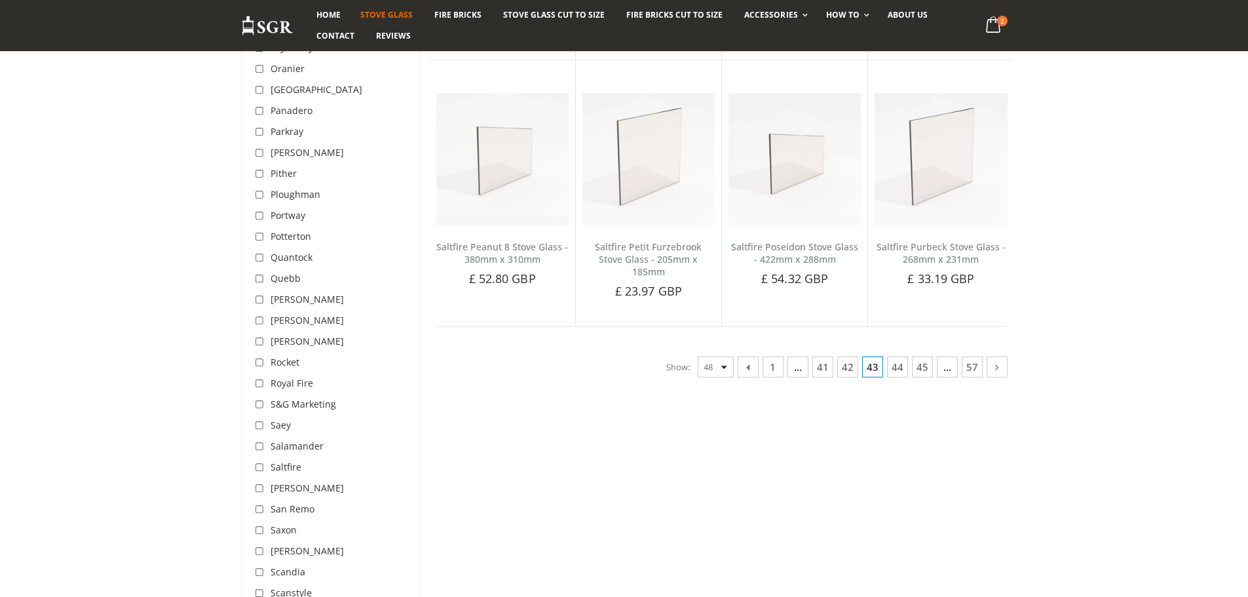
scroll to position [3391, 0]
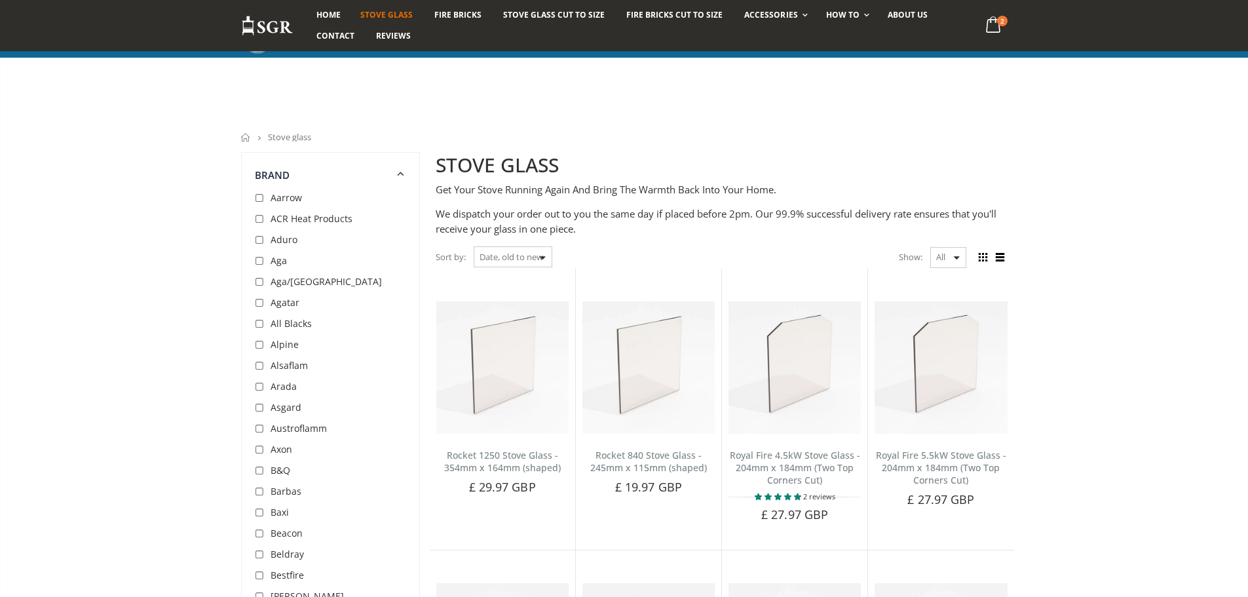
select select "created-ascending"
select select "all"
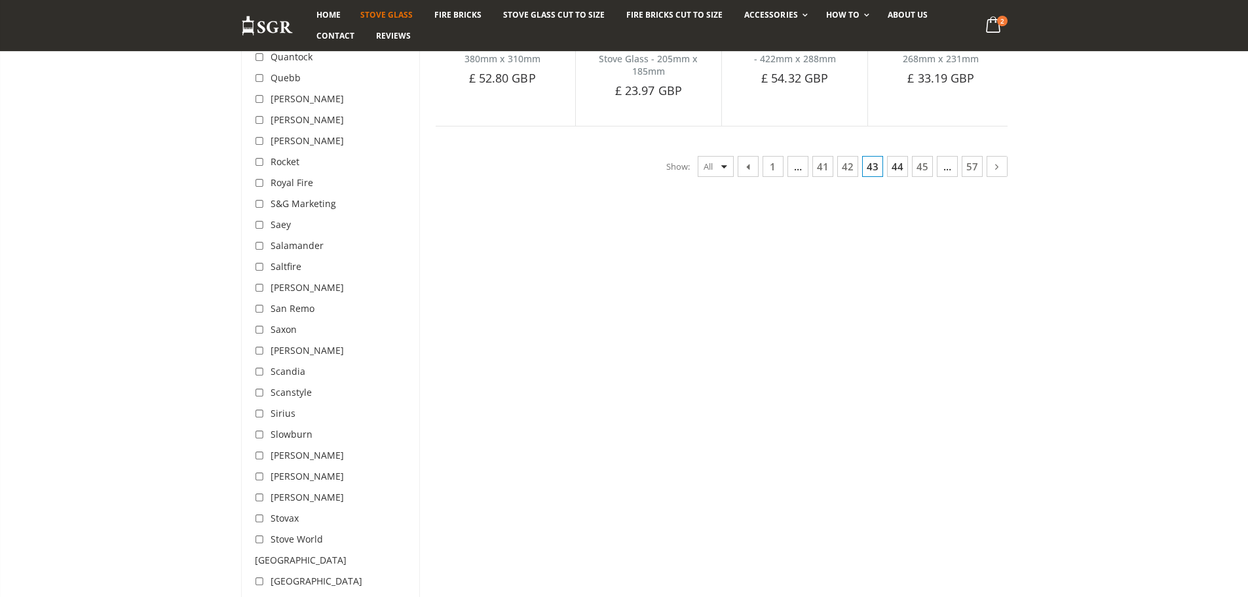
click at [897, 156] on link "44" at bounding box center [897, 166] width 21 height 21
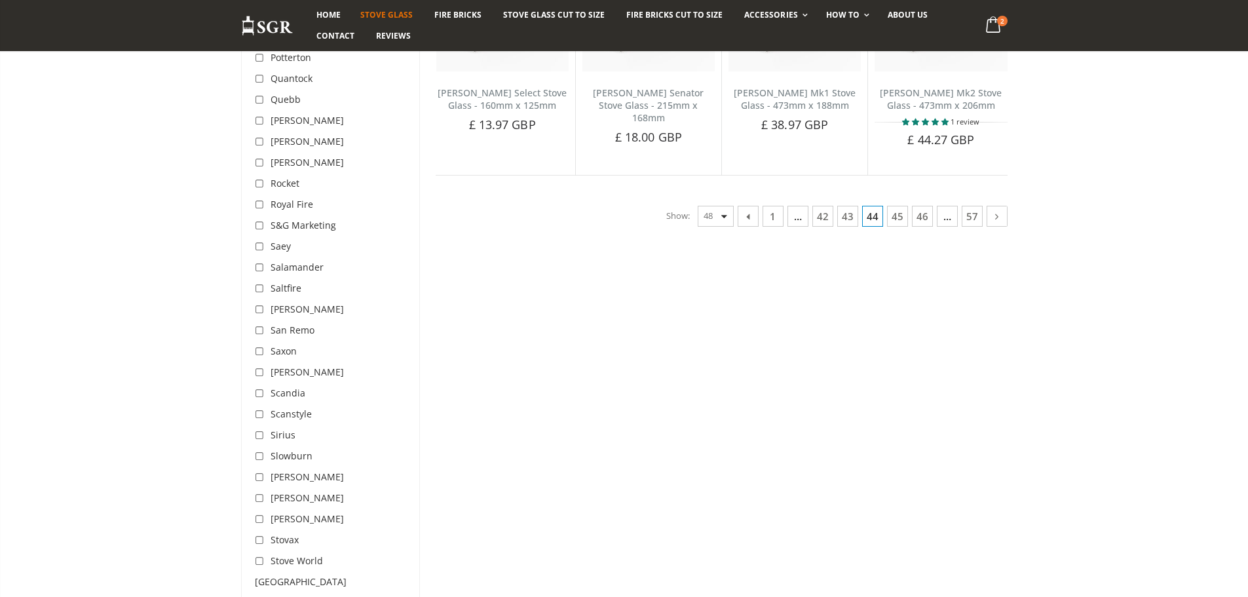
scroll to position [3391, 0]
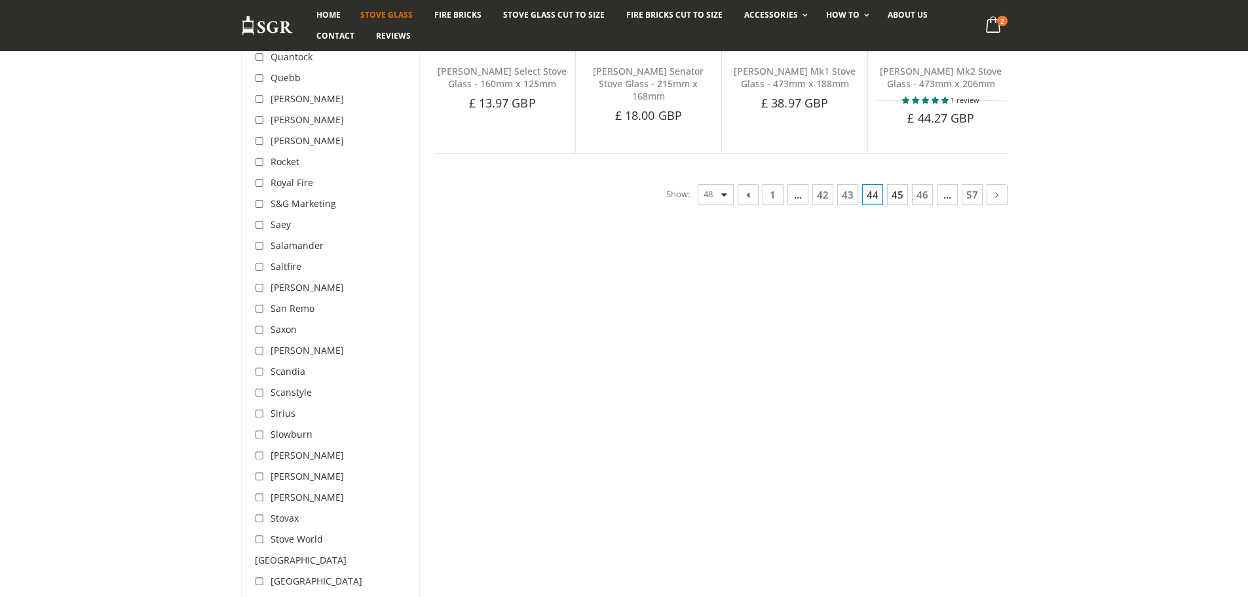
click at [895, 185] on link "45" at bounding box center [897, 194] width 21 height 21
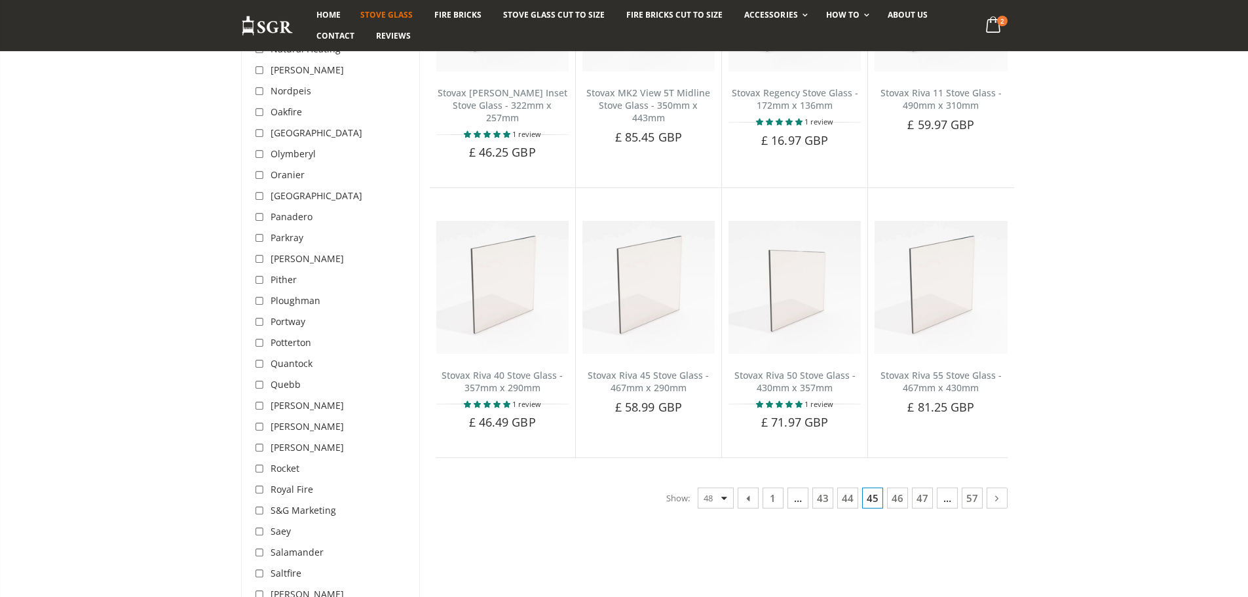
scroll to position [3326, 0]
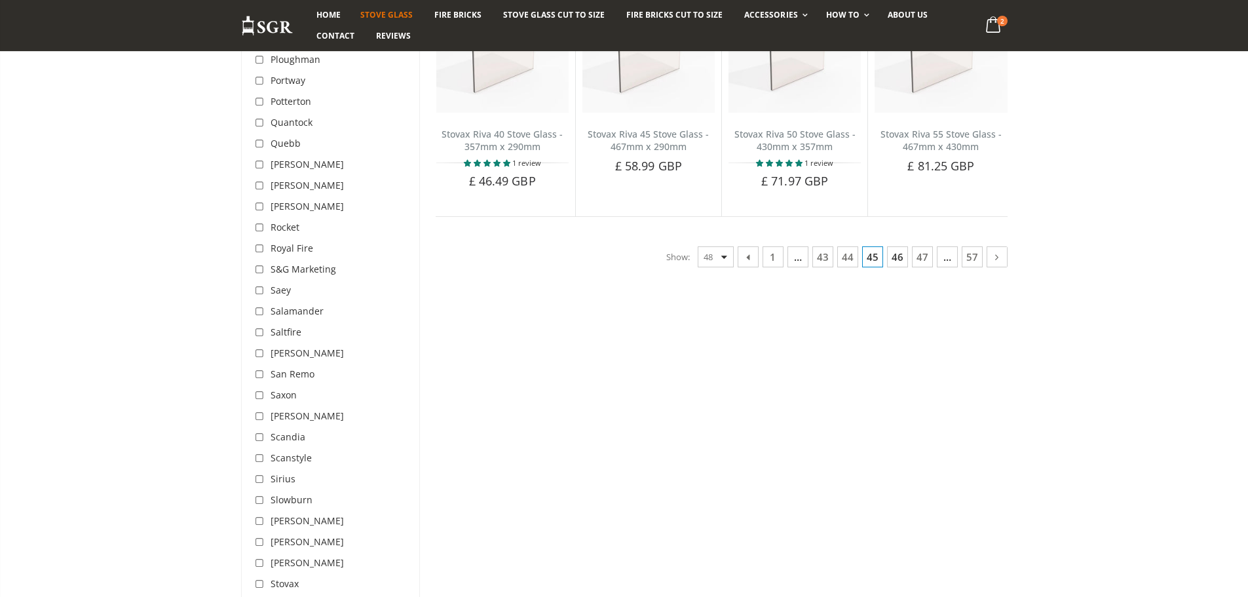
click at [894, 246] on link "46" at bounding box center [897, 256] width 21 height 21
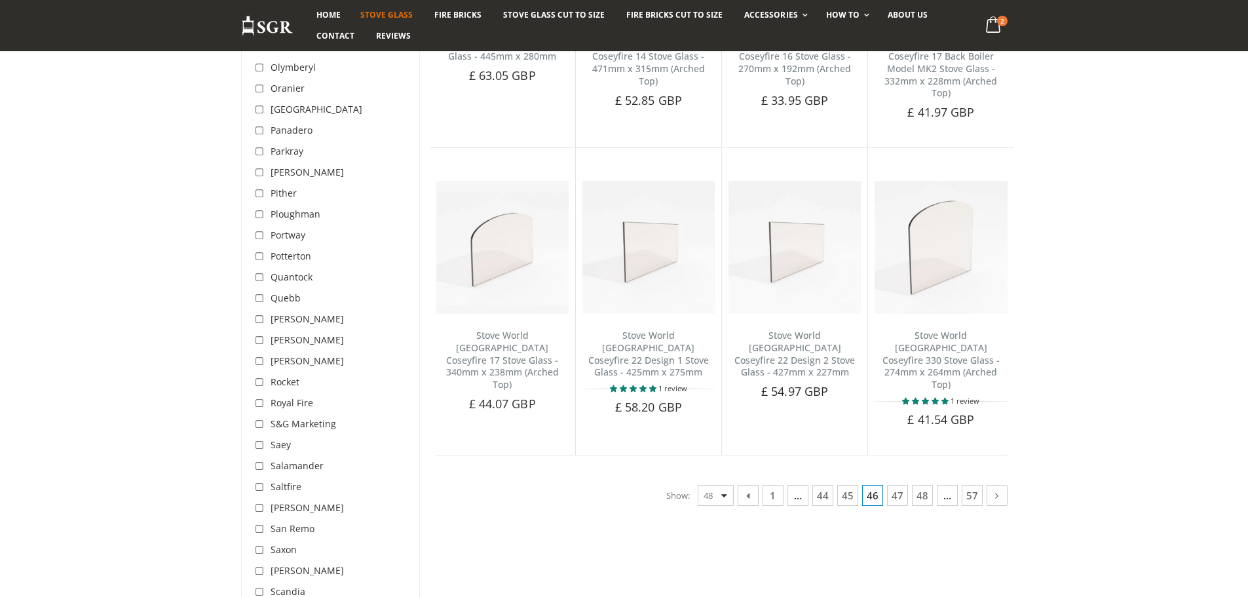
scroll to position [3194, 0]
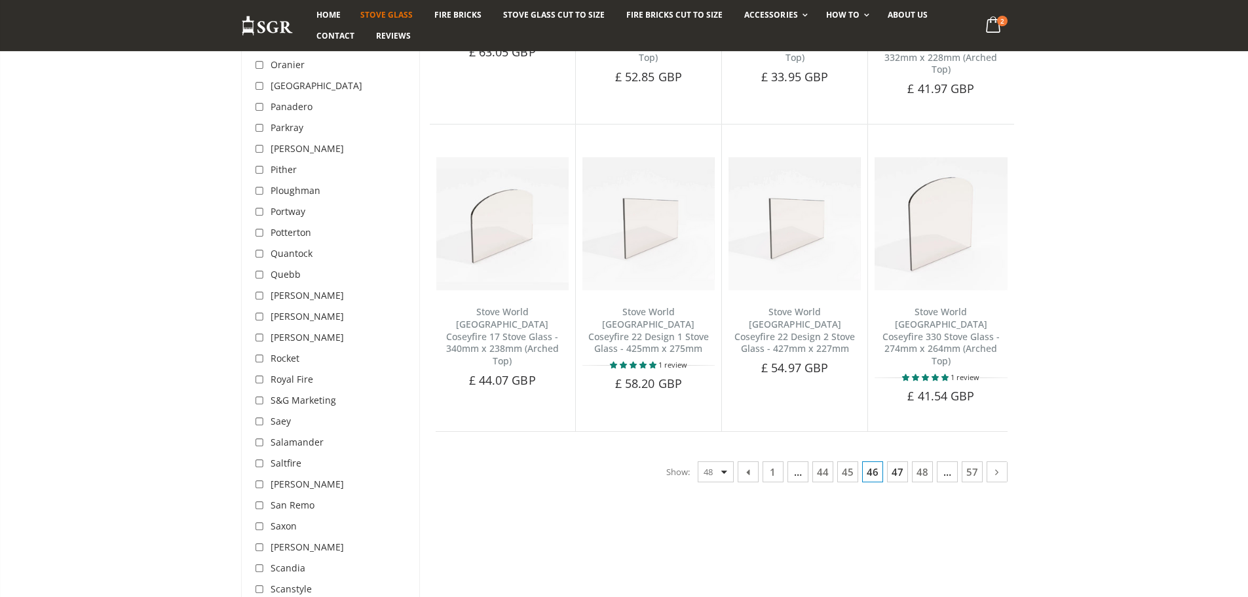
click at [895, 461] on link "47" at bounding box center [897, 471] width 21 height 21
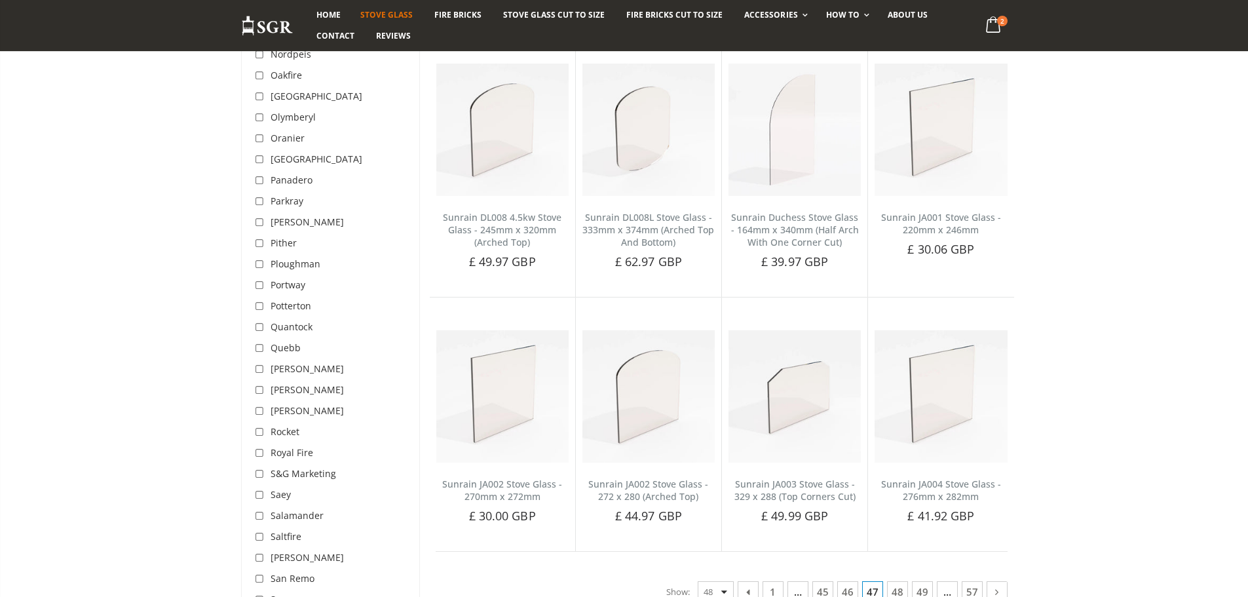
scroll to position [3260, 0]
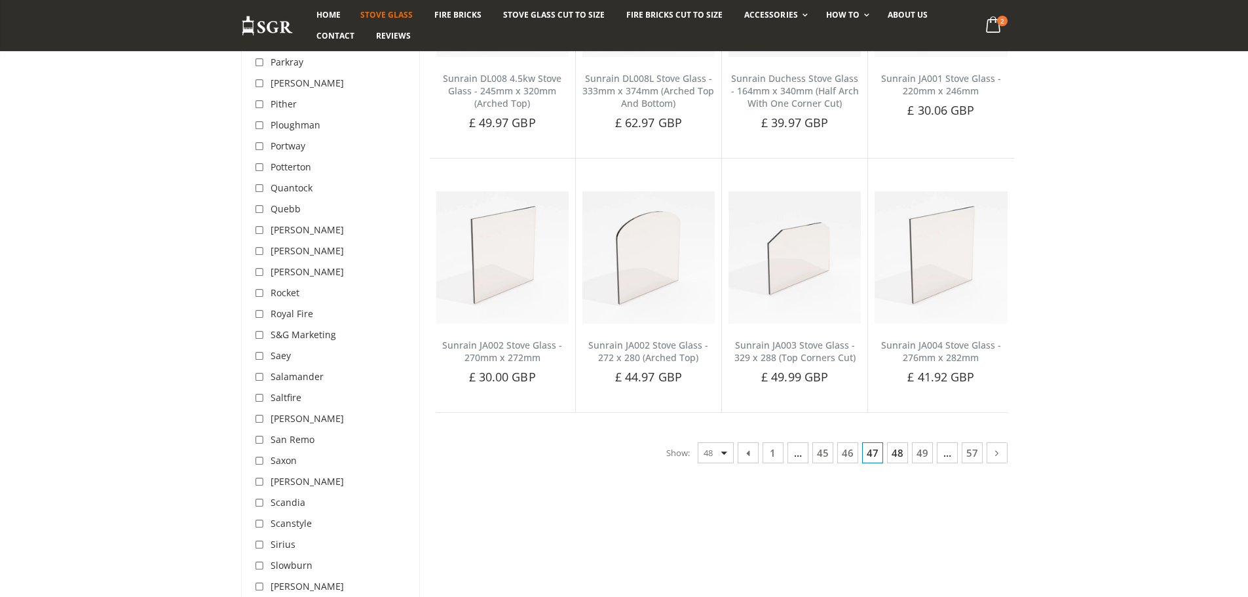
click at [905, 442] on link "48" at bounding box center [897, 452] width 21 height 21
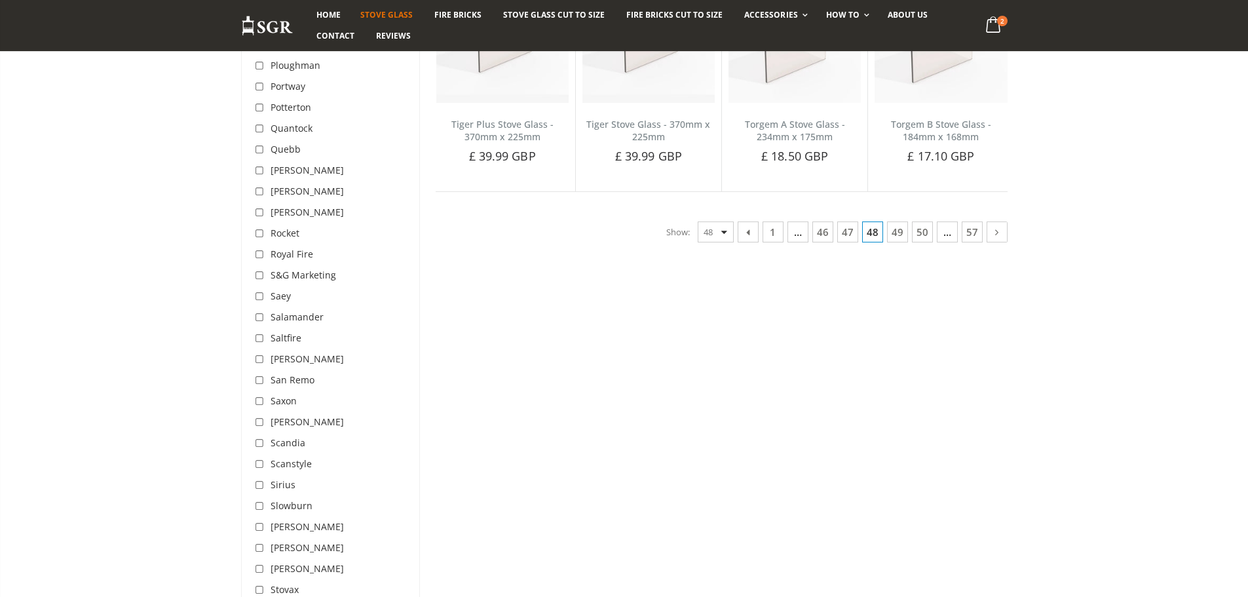
scroll to position [3326, 0]
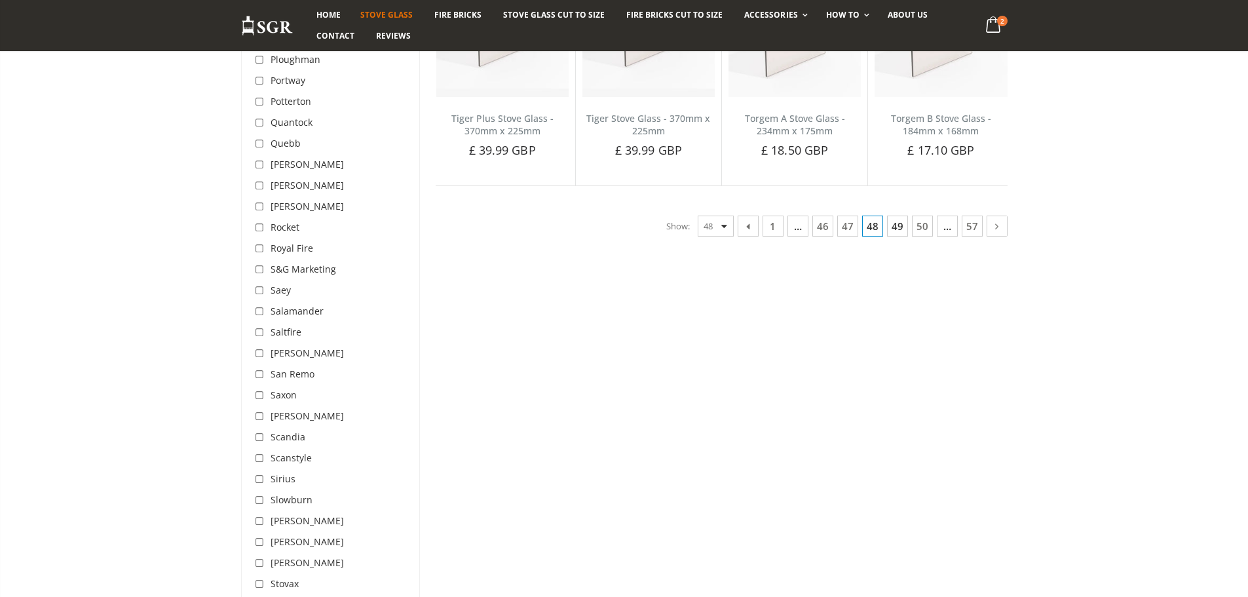
click at [898, 224] on link "49" at bounding box center [897, 226] width 21 height 21
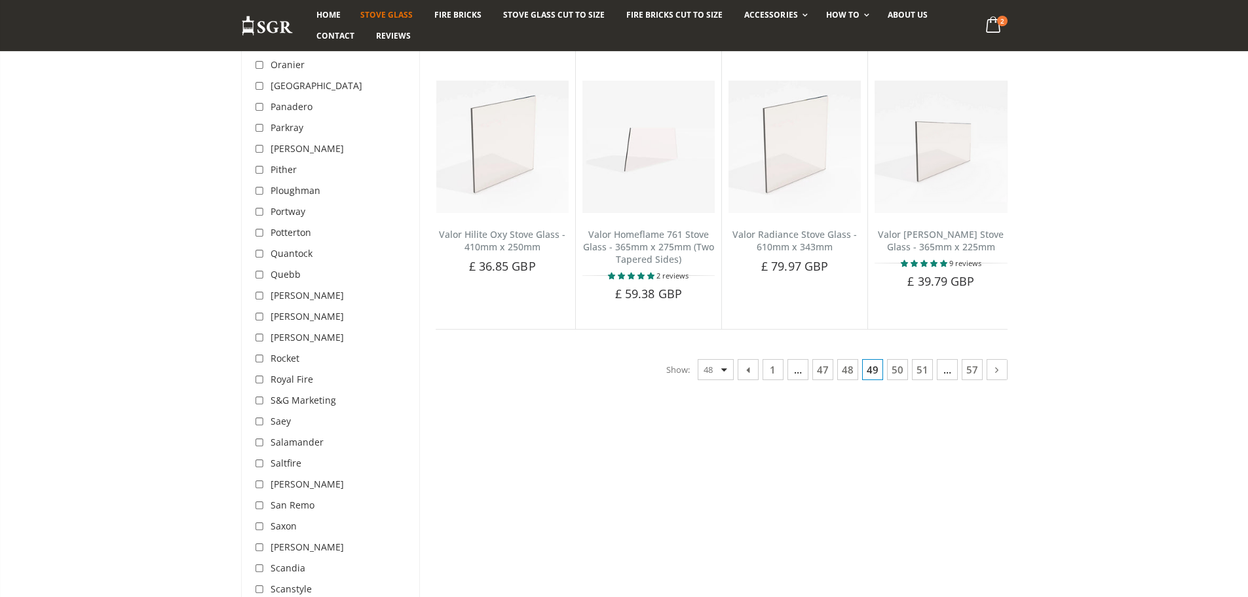
scroll to position [3260, 0]
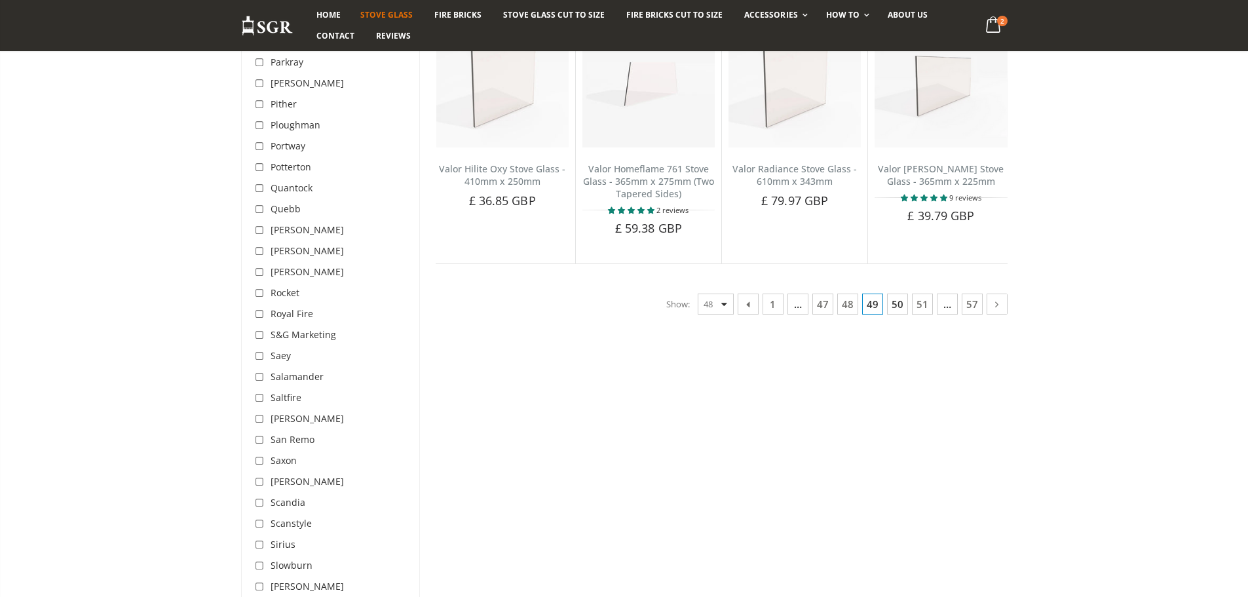
click at [896, 296] on link "50" at bounding box center [897, 304] width 21 height 21
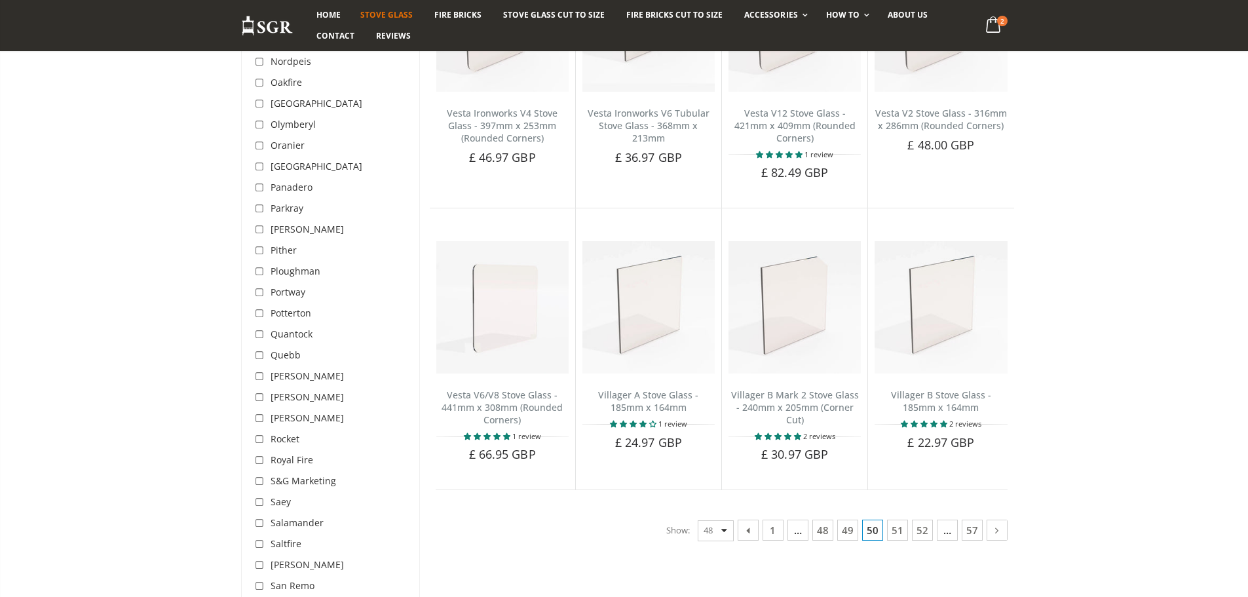
scroll to position [3194, 0]
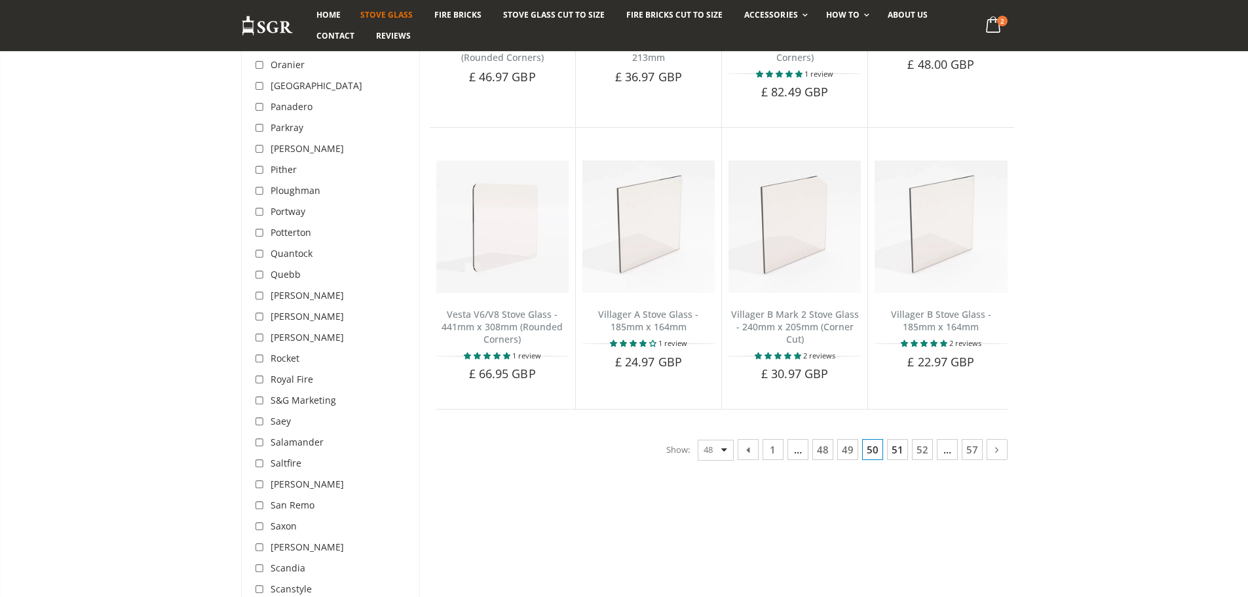
click at [893, 439] on link "51" at bounding box center [897, 449] width 21 height 21
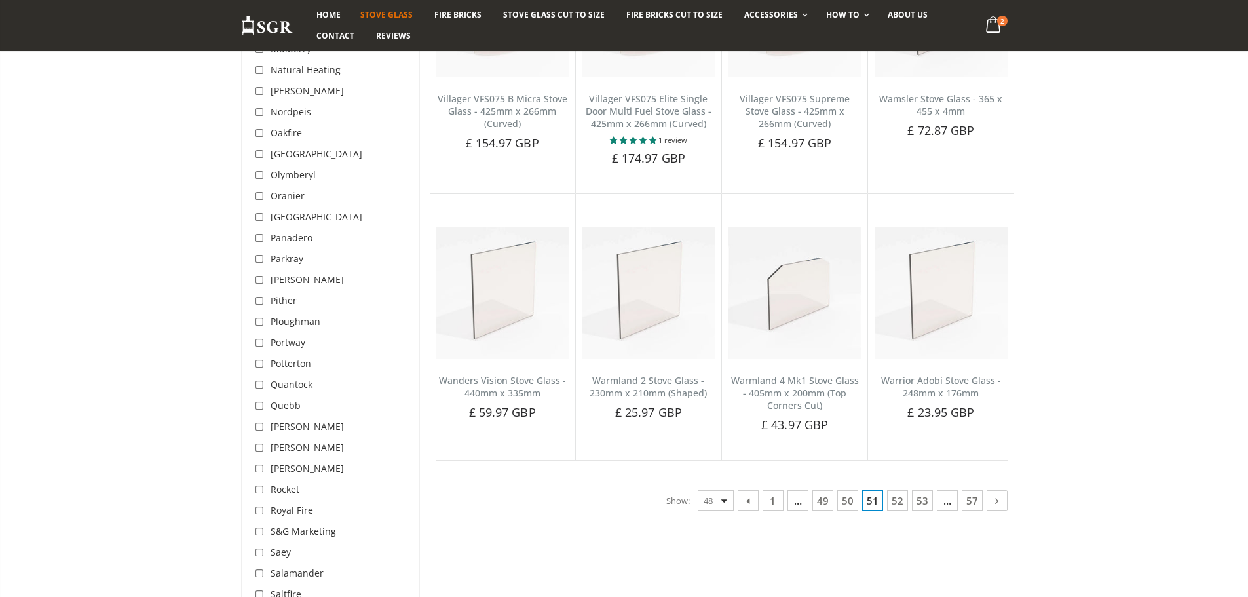
scroll to position [3129, 0]
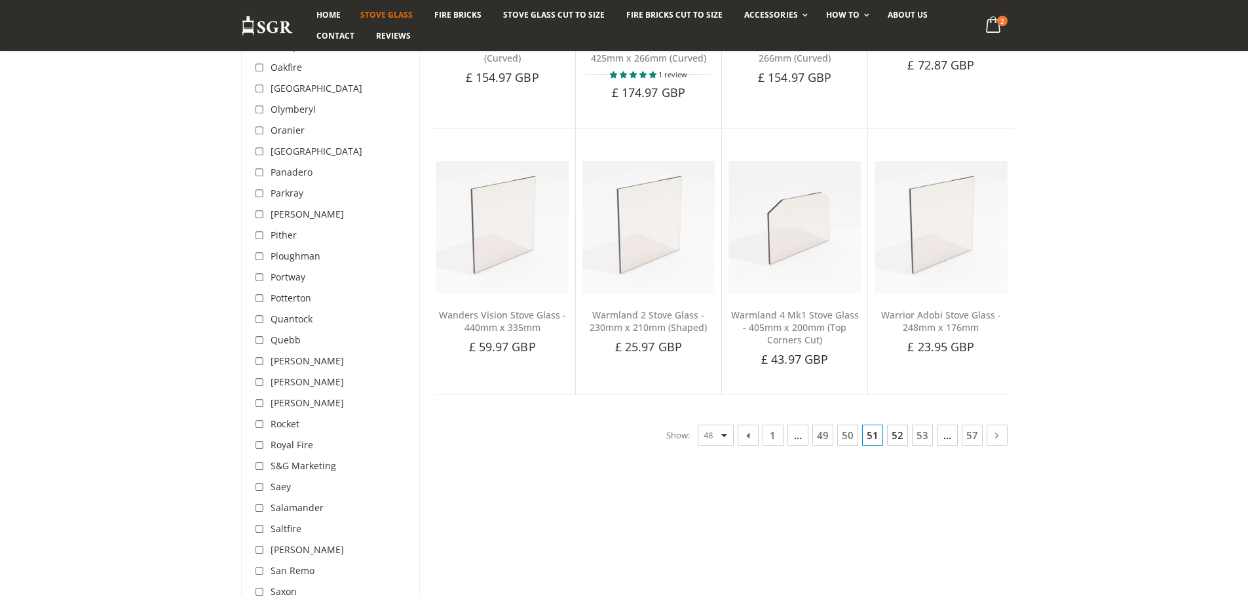
click at [894, 429] on link "52" at bounding box center [897, 435] width 21 height 21
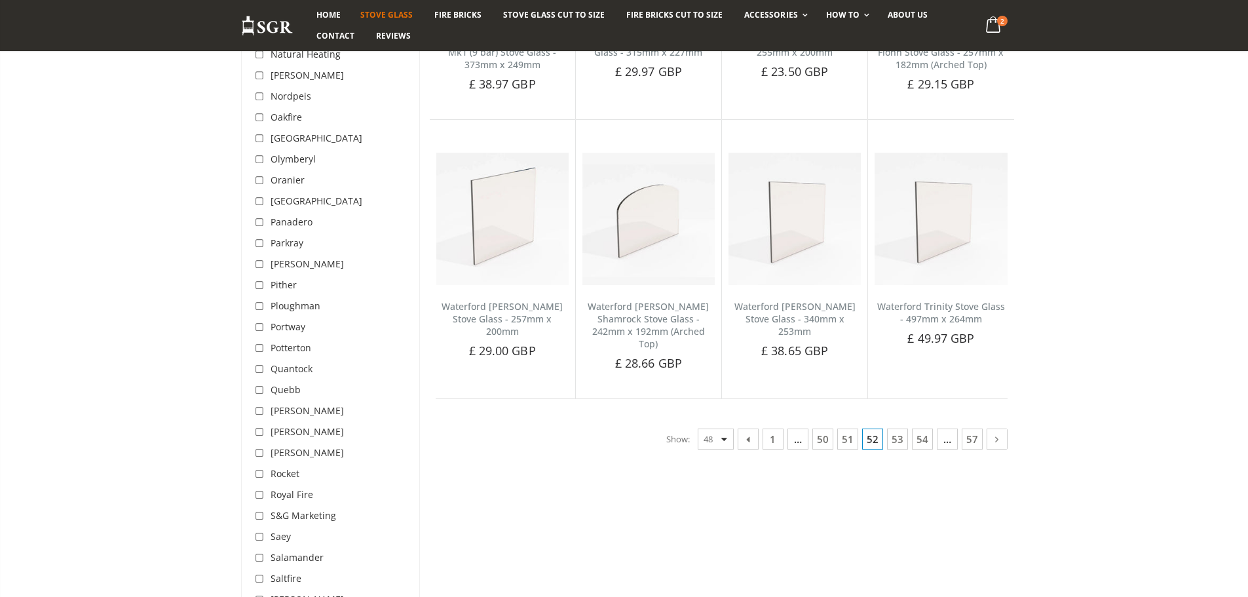
scroll to position [3129, 0]
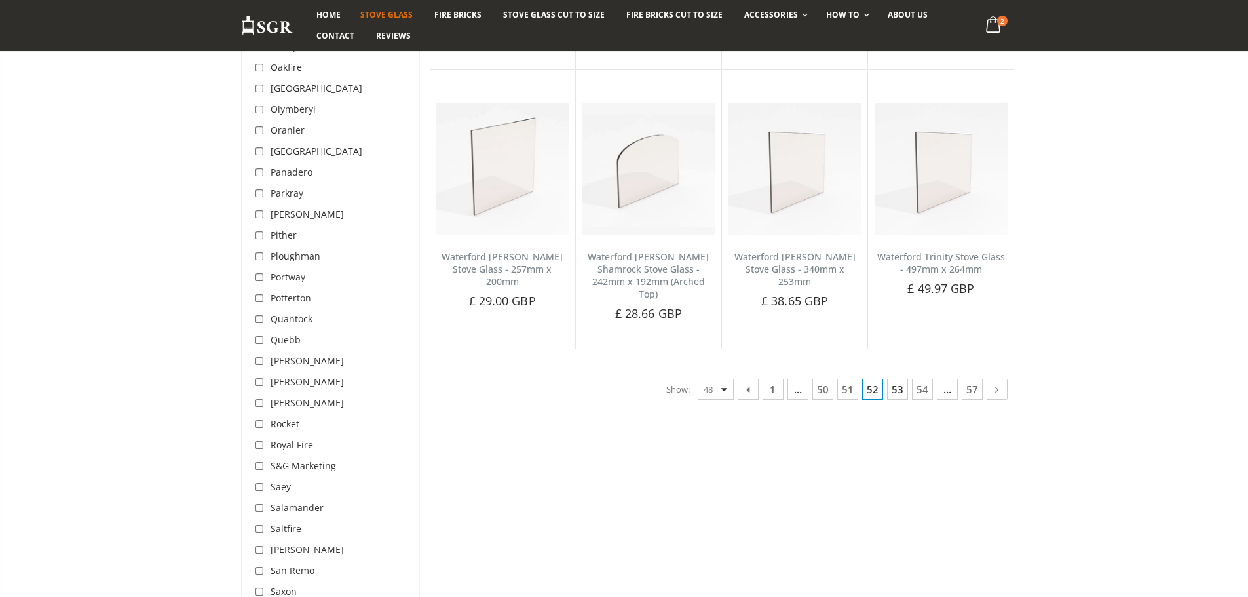
click at [898, 381] on link "53" at bounding box center [897, 389] width 21 height 21
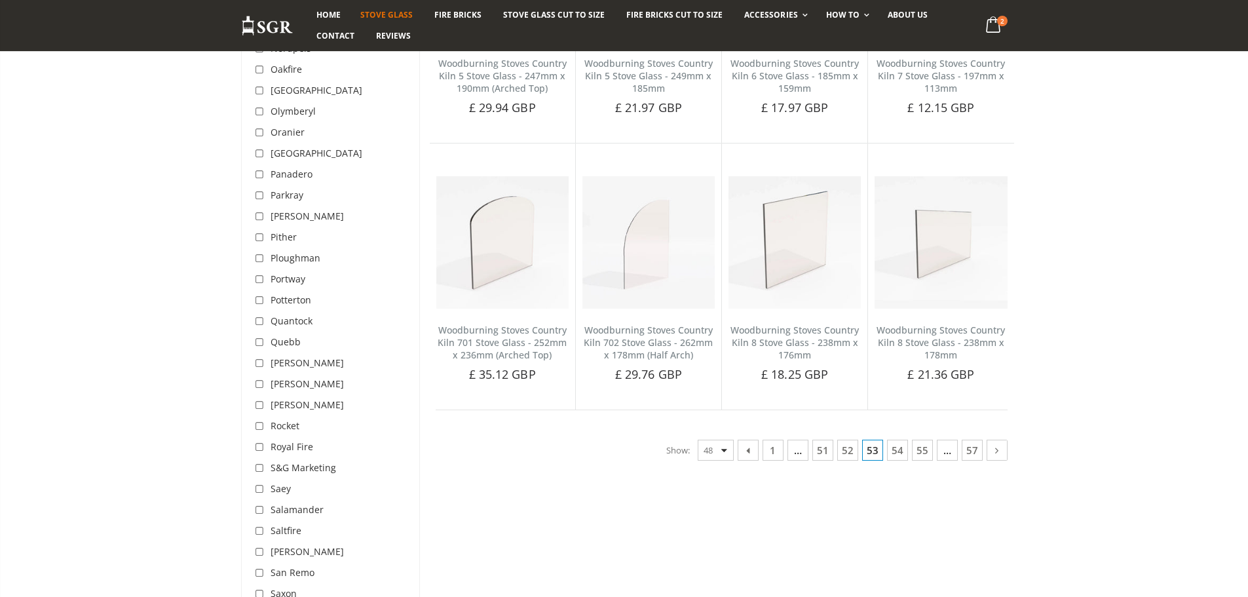
scroll to position [3129, 0]
click at [899, 442] on link "54" at bounding box center [897, 448] width 21 height 21
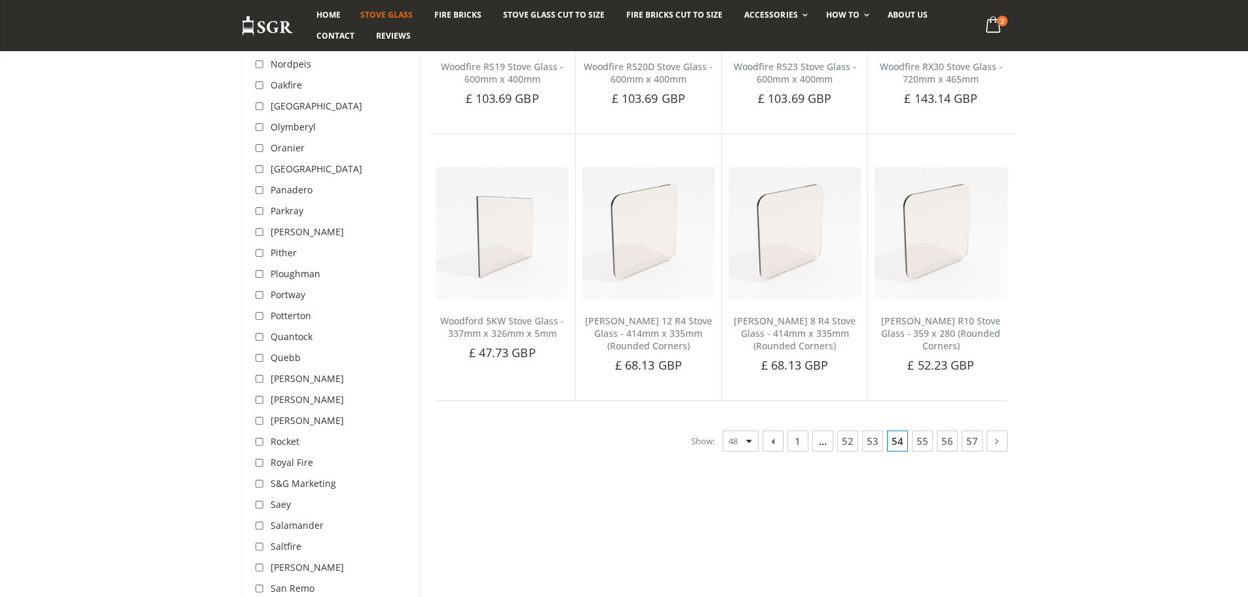
scroll to position [3129, 0]
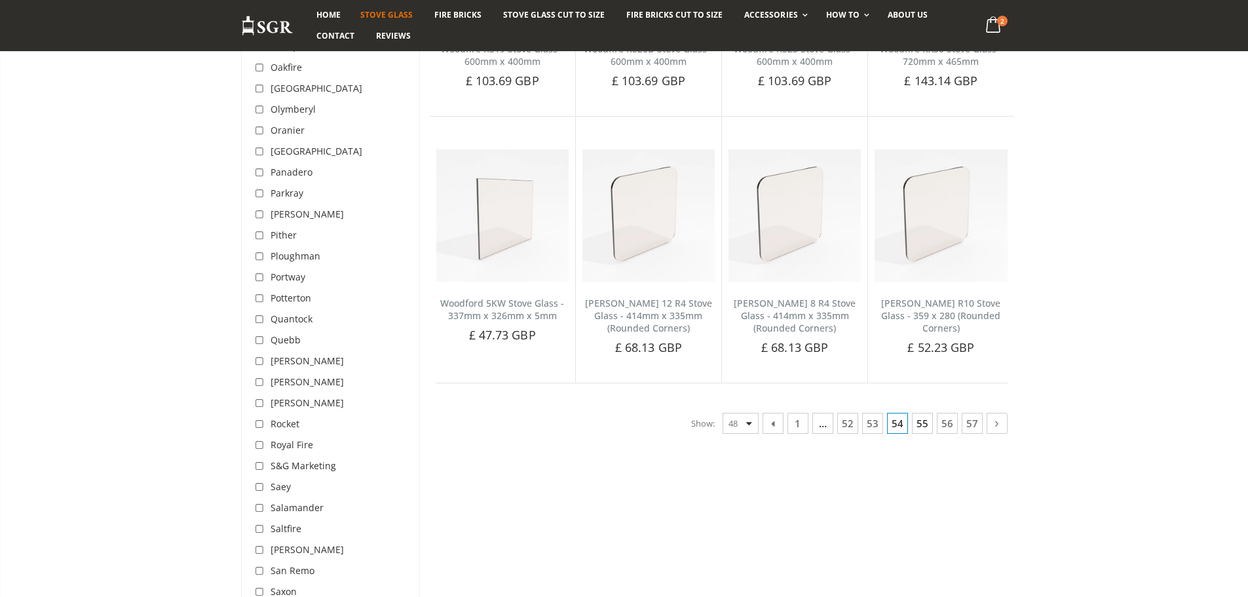
click at [921, 421] on link "55" at bounding box center [922, 423] width 21 height 21
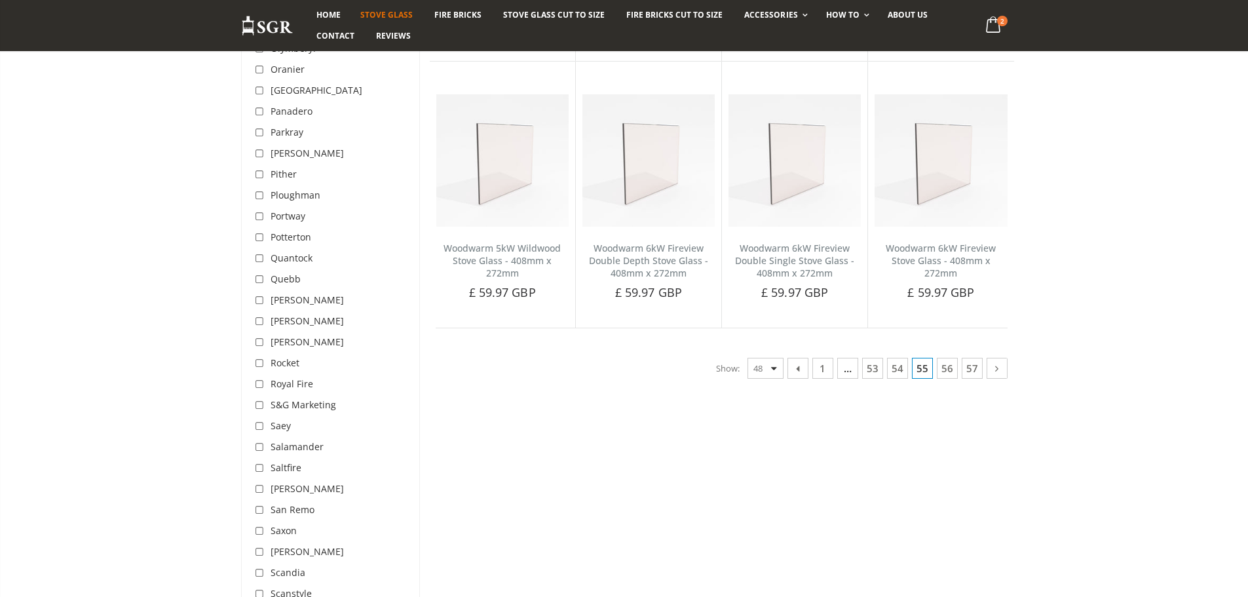
scroll to position [3260, 0]
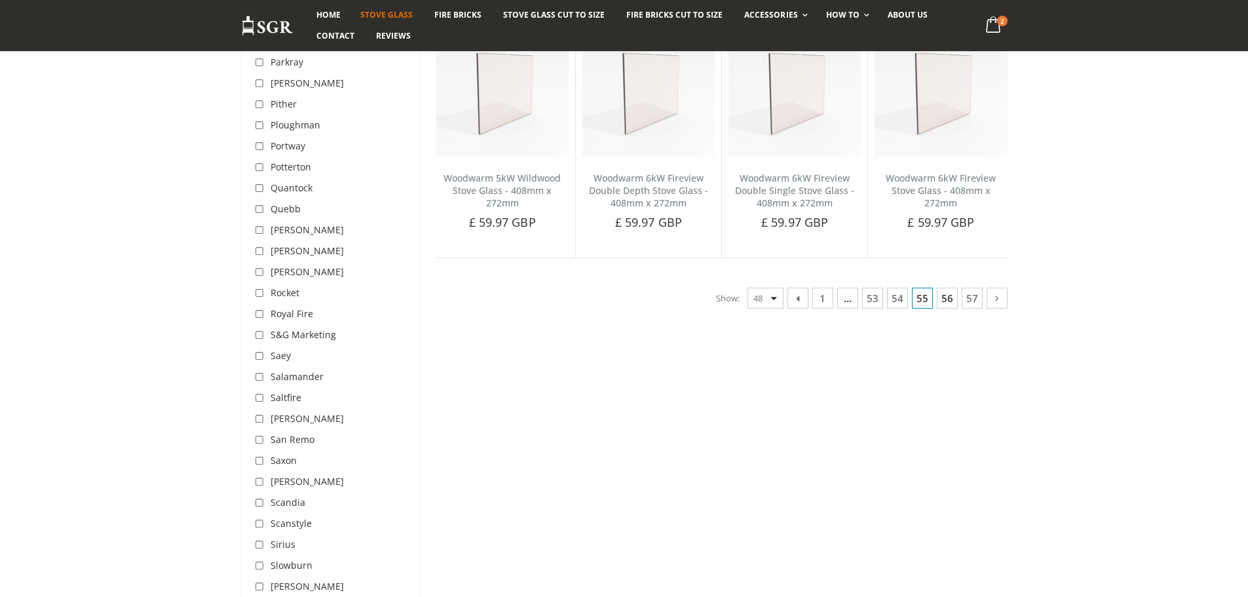
click at [948, 304] on link "56" at bounding box center [947, 298] width 21 height 21
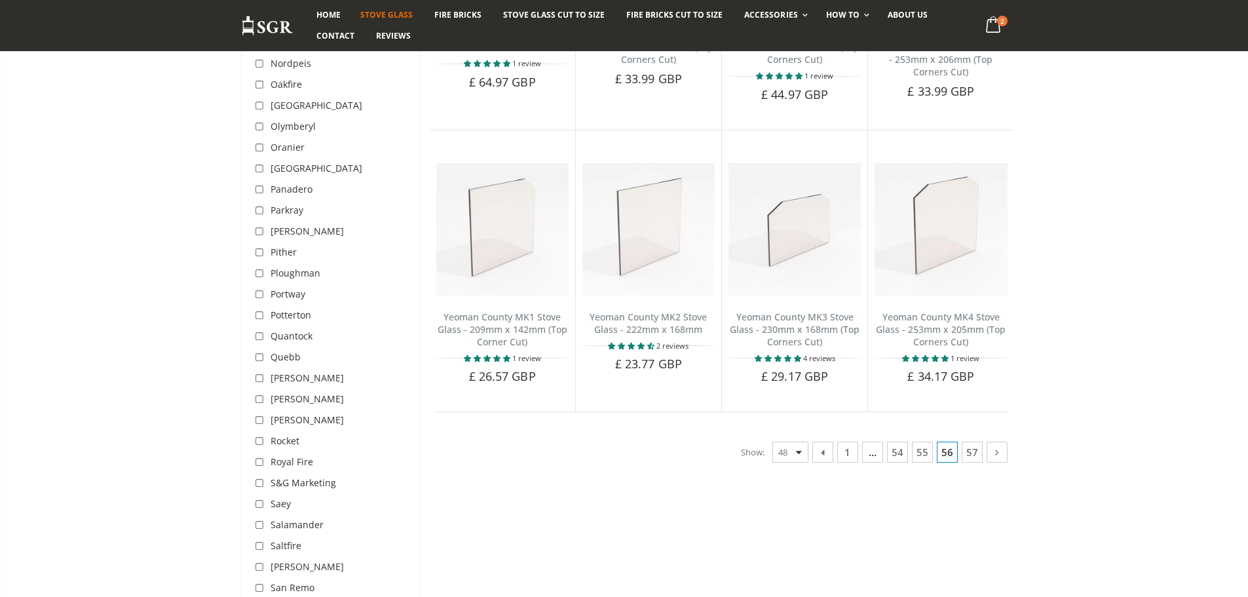
scroll to position [3129, 0]
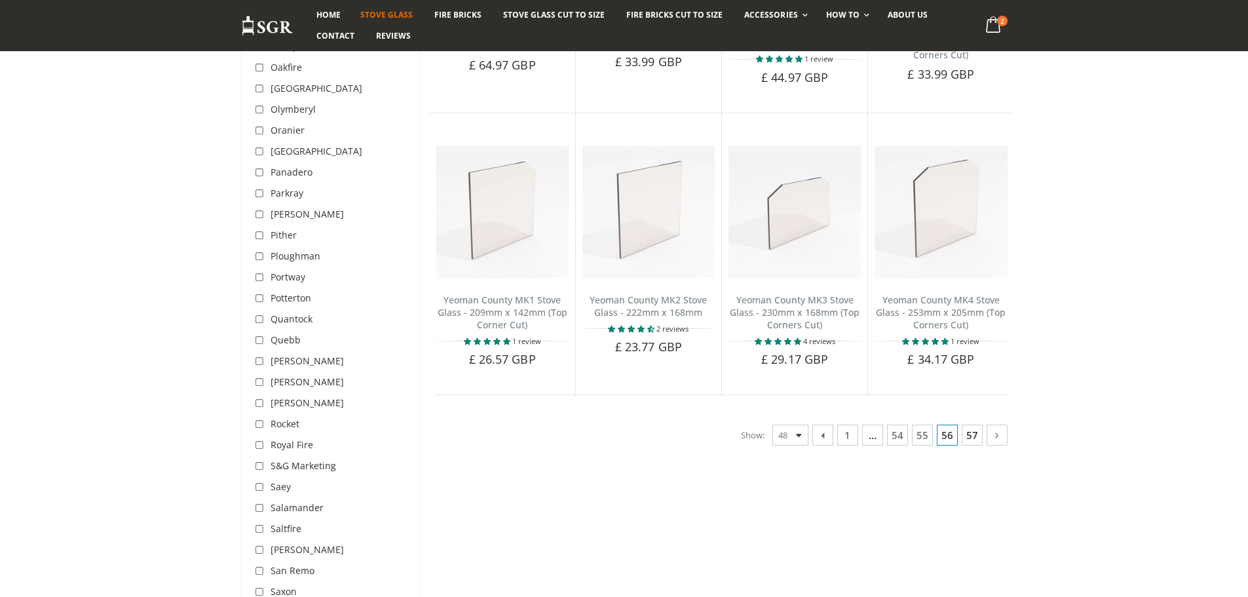
click at [965, 436] on link "57" at bounding box center [972, 435] width 21 height 21
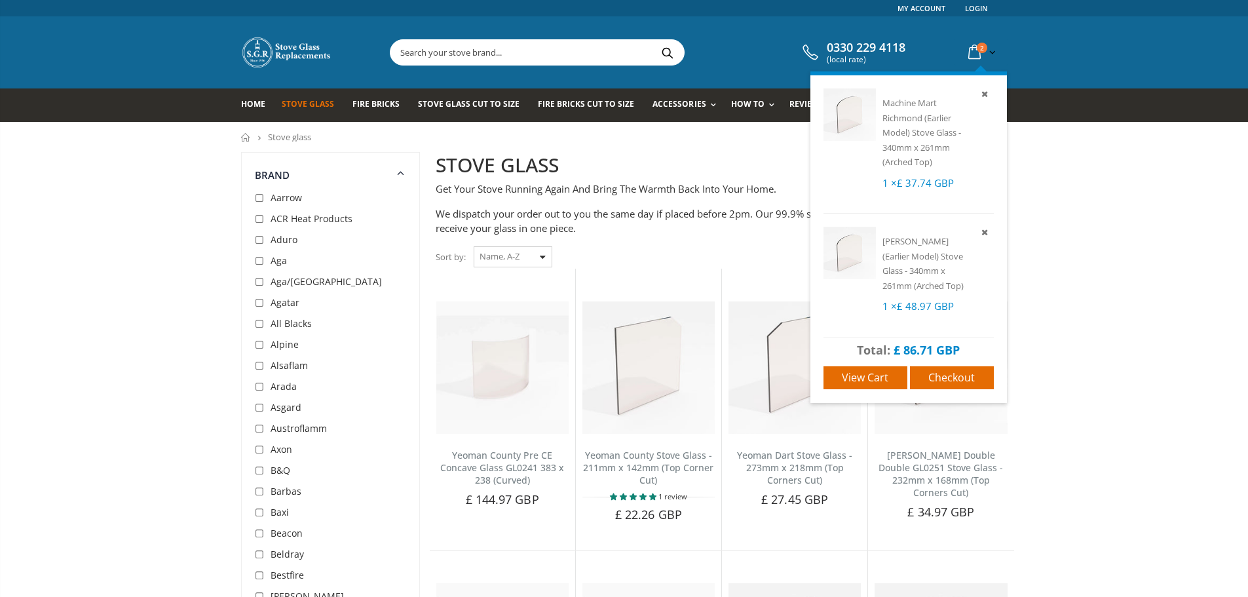
click at [979, 54] on icon at bounding box center [974, 53] width 23 height 24
click at [879, 383] on span "View cart" at bounding box center [865, 377] width 47 height 14
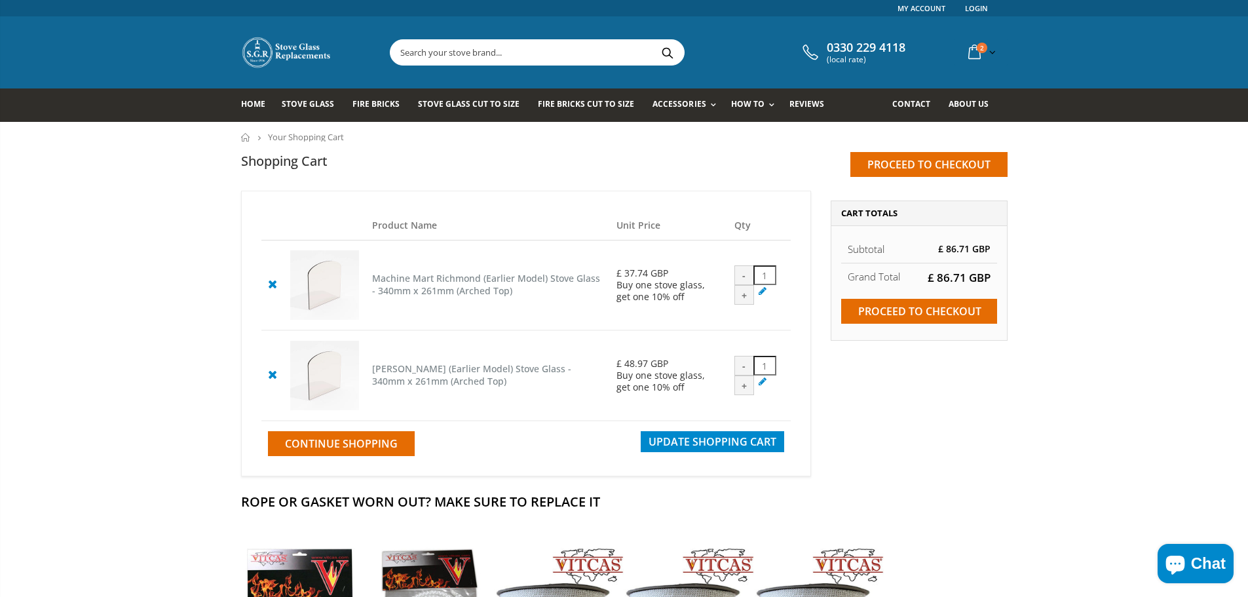
click at [467, 294] on cpc "Machine Mart Richmond (Earlier Model) Stove Glass - 340mm x 261mm (Arched Top)" at bounding box center [486, 284] width 228 height 25
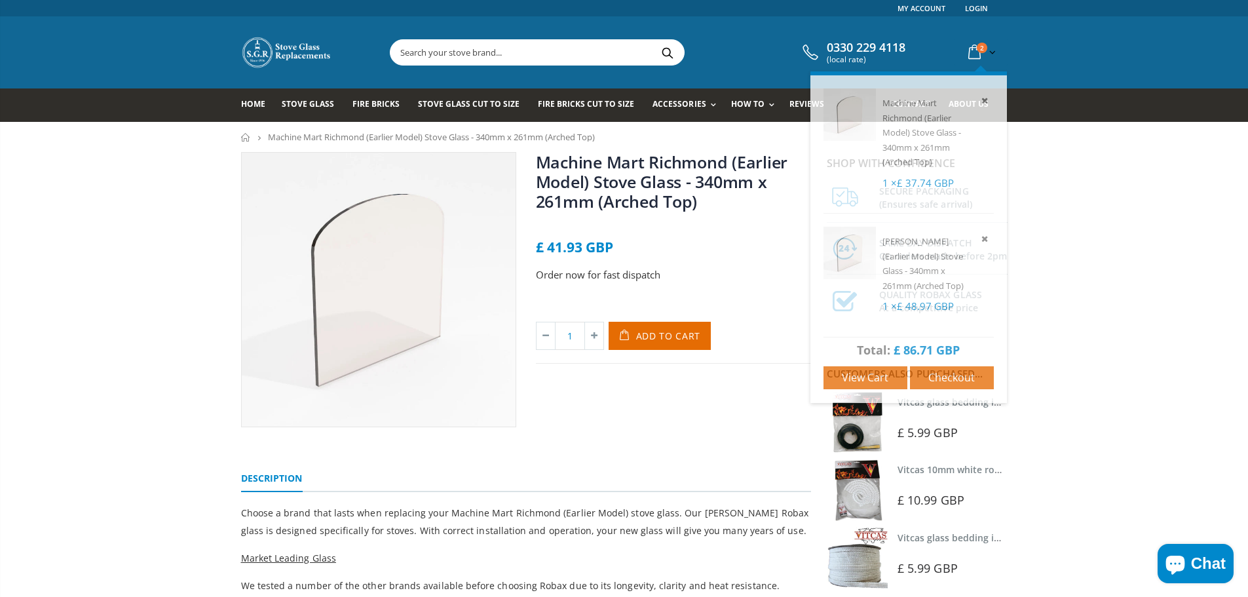
click at [972, 71] on div "Machine Mart Richmond (Earlier Model) Stove Glass - 340mm x 261mm (Arched Top) …" at bounding box center [909, 237] width 197 height 332
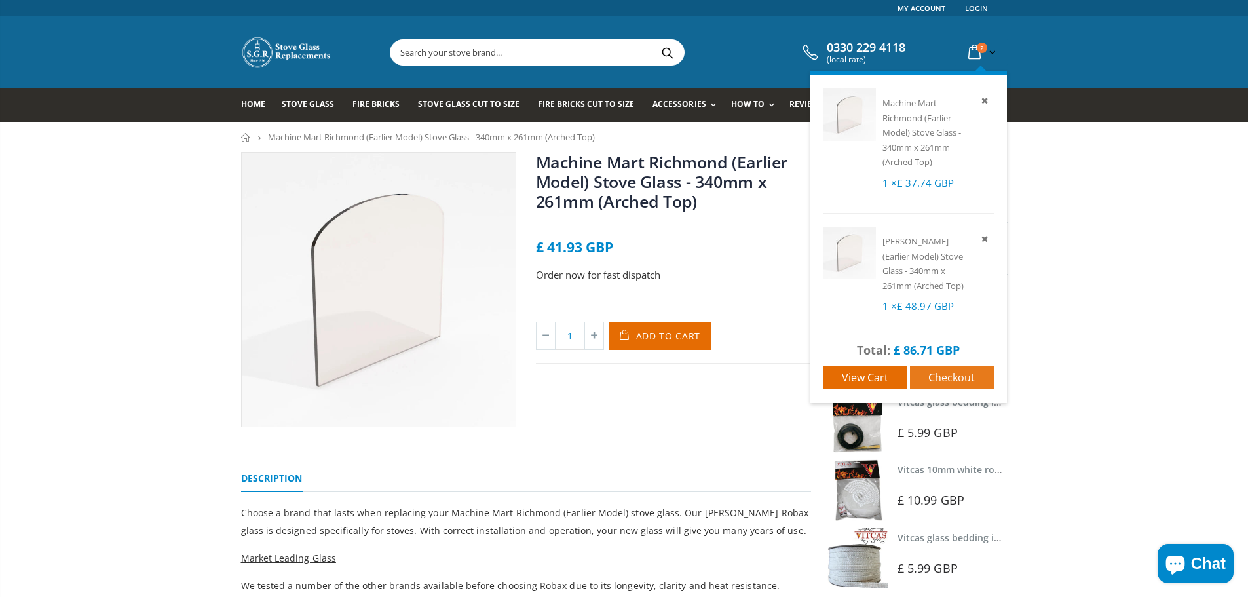
click at [938, 377] on span "Checkout" at bounding box center [952, 377] width 47 height 14
click at [864, 390] on div "View cart Checkout" at bounding box center [909, 377] width 197 height 31
click at [865, 374] on span "View cart" at bounding box center [865, 377] width 47 height 14
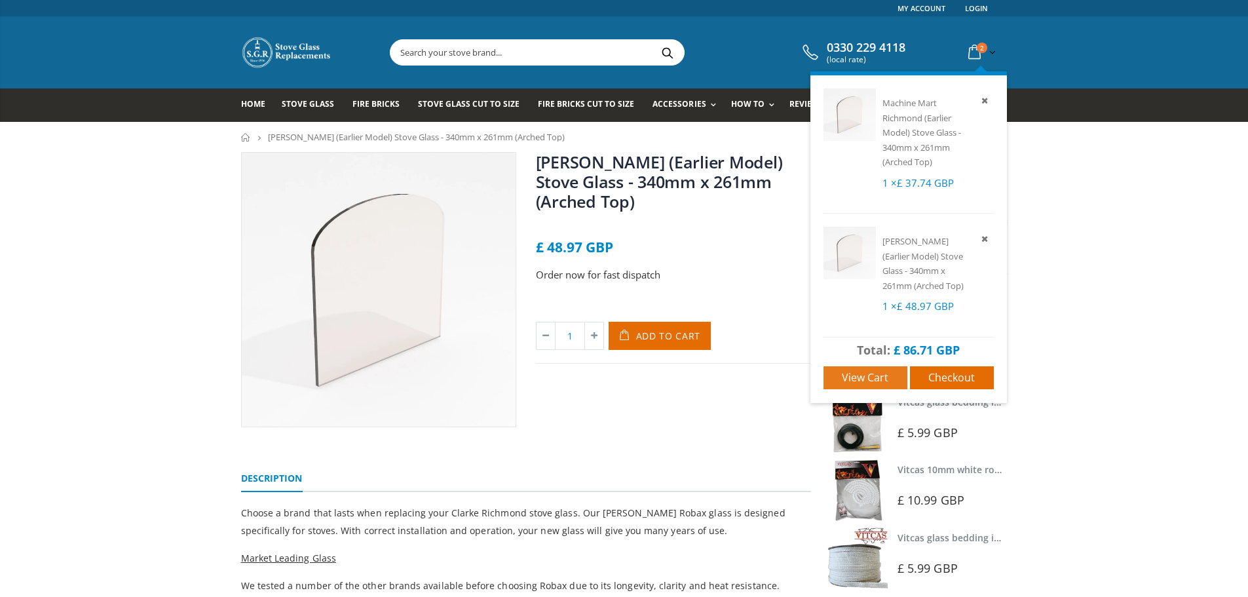
click at [867, 380] on span "View cart" at bounding box center [865, 377] width 47 height 14
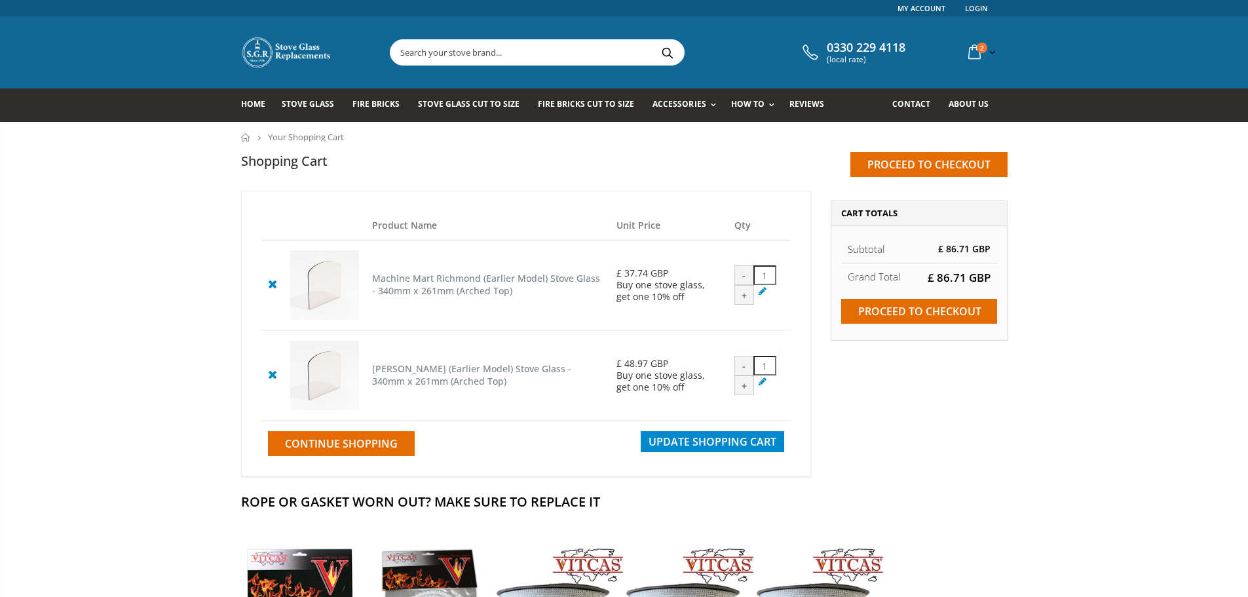
click at [759, 294] on icon at bounding box center [763, 290] width 13 height 12
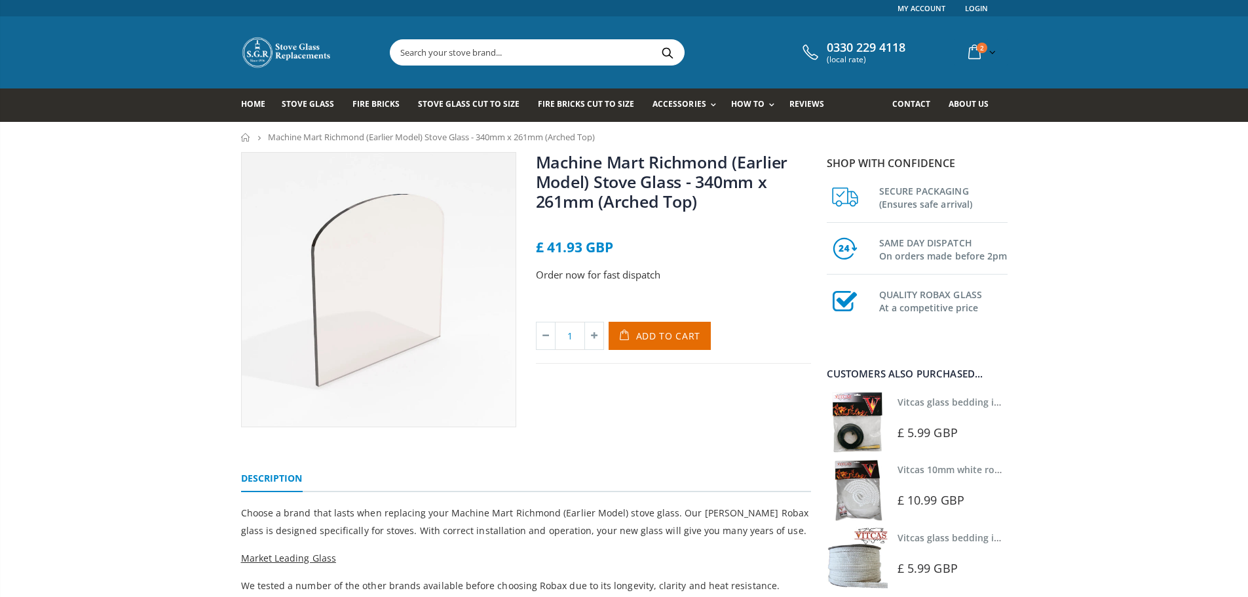
click at [652, 430] on div "Machine Mart Richmond (Earlier Model) Stove Glass - 340mm x 261mm (Arched Top) …" at bounding box center [526, 304] width 590 height 305
drag, startPoint x: 652, startPoint y: 430, endPoint x: 907, endPoint y: 341, distance: 269.8
click at [653, 430] on div "Machine Mart Richmond (Earlier Model) Stove Glass - 340mm x 261mm (Arched Top) …" at bounding box center [526, 304] width 590 height 305
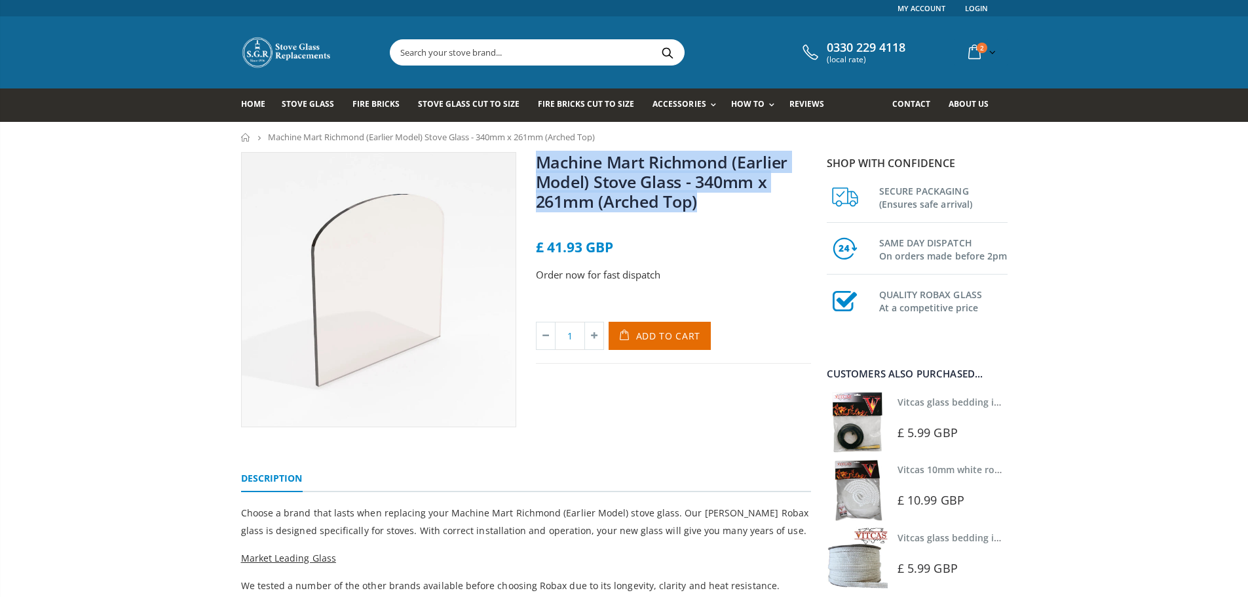
drag, startPoint x: 701, startPoint y: 202, endPoint x: 535, endPoint y: 159, distance: 171.3
click at [536, 159] on h1 "Machine Mart Richmond (Earlier Model) Stove Glass - 340mm x 261mm (Arched Top)" at bounding box center [673, 184] width 275 height 64
copy link "Machine Mart Richmond (Earlier Model) Stove Glass - 340mm x 261mm (Arched Top)"
click at [911, 107] on span "Contact" at bounding box center [911, 103] width 38 height 11
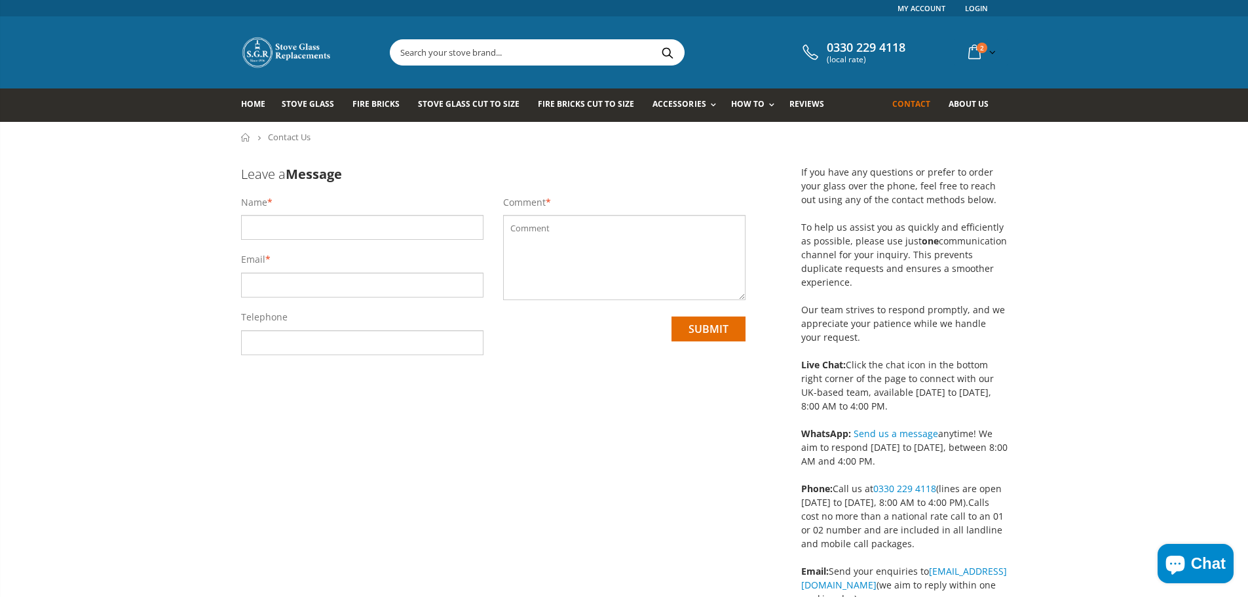
click at [327, 228] on input "text" at bounding box center [362, 227] width 242 height 25
click at [333, 231] on input "text" at bounding box center [362, 227] width 242 height 25
type input "Ash Capel"
type input "[EMAIL_ADDRESS][DOMAIN_NAME]"
click at [533, 267] on textarea at bounding box center [624, 257] width 242 height 85
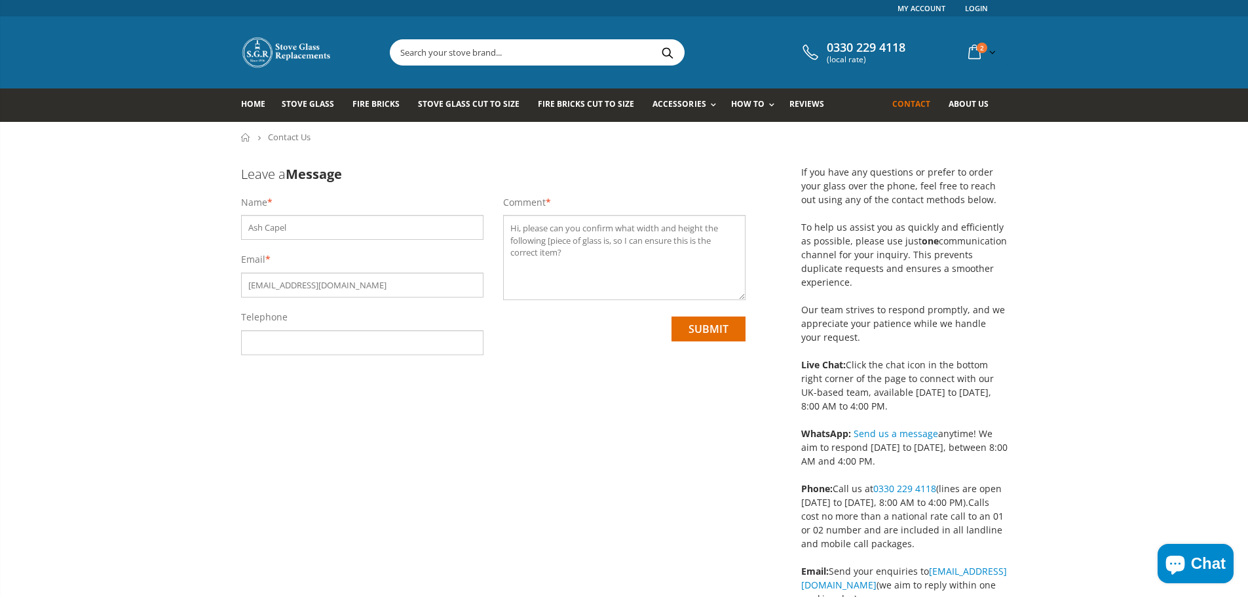
click at [550, 240] on textarea "Hi, please can you confirm what width and height the following [piece of glass …" at bounding box center [624, 257] width 242 height 85
click at [605, 256] on textarea "Hi, please can you confirm what width and height the following piece of glass i…" at bounding box center [624, 257] width 242 height 85
click at [605, 263] on textarea "Hi, please can you confirm what width and height the following piece of glass i…" at bounding box center [624, 257] width 242 height 85
click at [658, 260] on textarea "Hi, please can you confirm what width and height the following piece of glass i…" at bounding box center [624, 257] width 242 height 85
paste textarea "Machine Mart Richmond (Earlier Model) Stove Glass - 340mm x 261mm (Arched Top)"
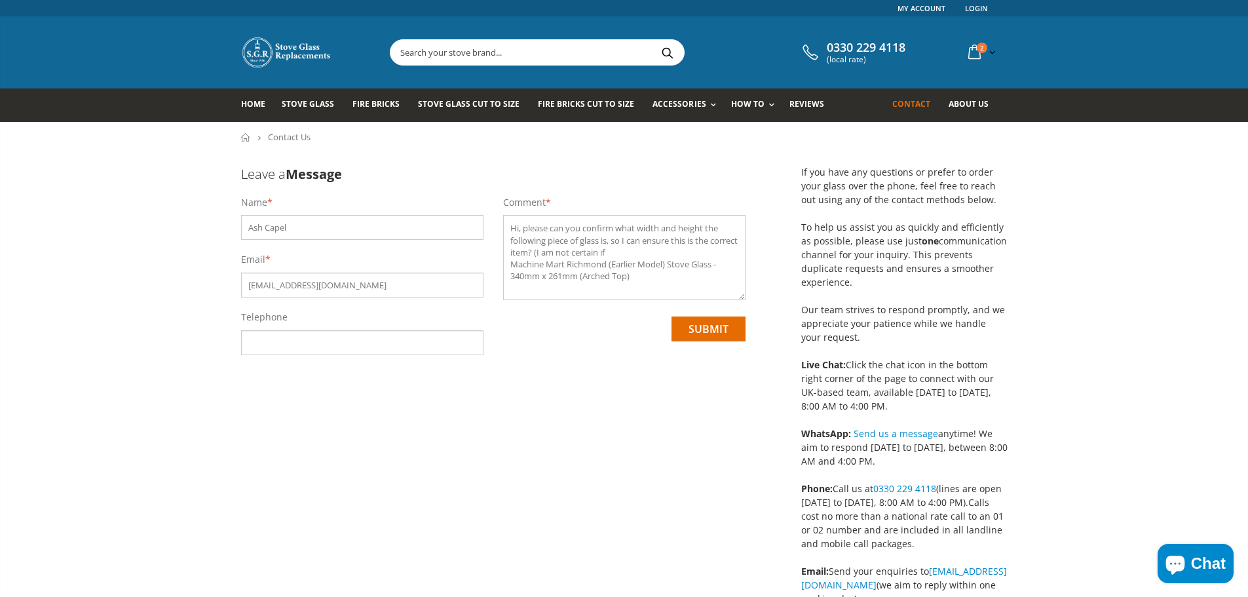
click at [674, 253] on textarea "Hi, please can you confirm what width and height the following piece of glass i…" at bounding box center [624, 257] width 242 height 85
type textarea "Hi, please can you confirm what width and height the following piece of glass i…"
click at [699, 322] on input "submit" at bounding box center [709, 328] width 74 height 25
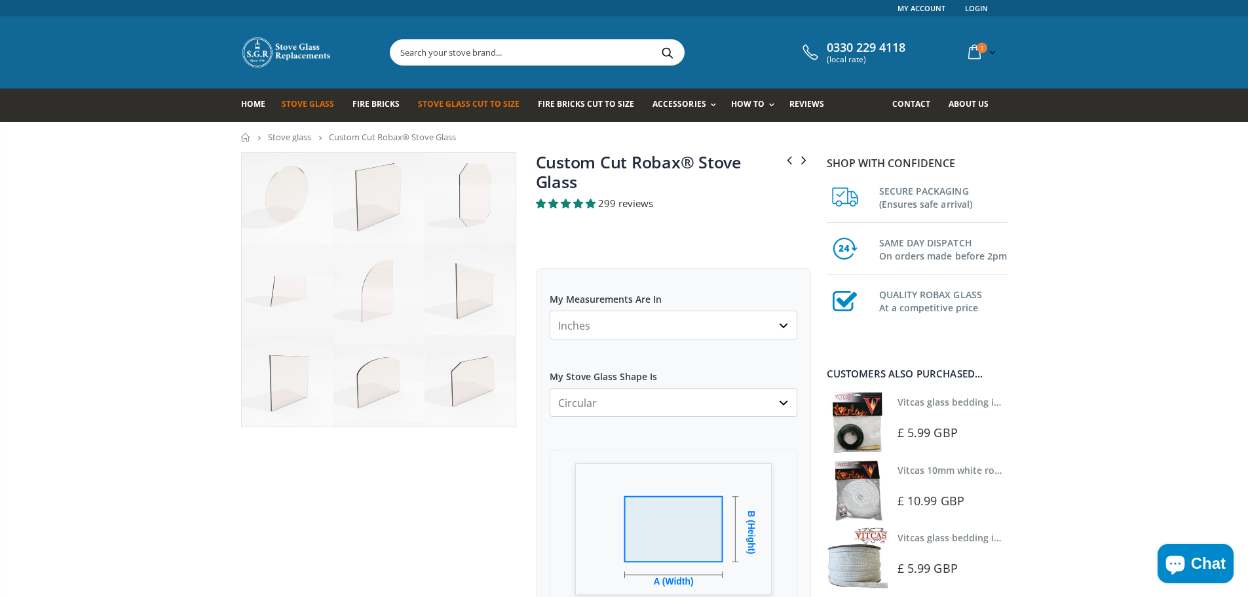
select select "in"
select select "circular"
select select "3mm"
select select "12mm-black"
select select "white"
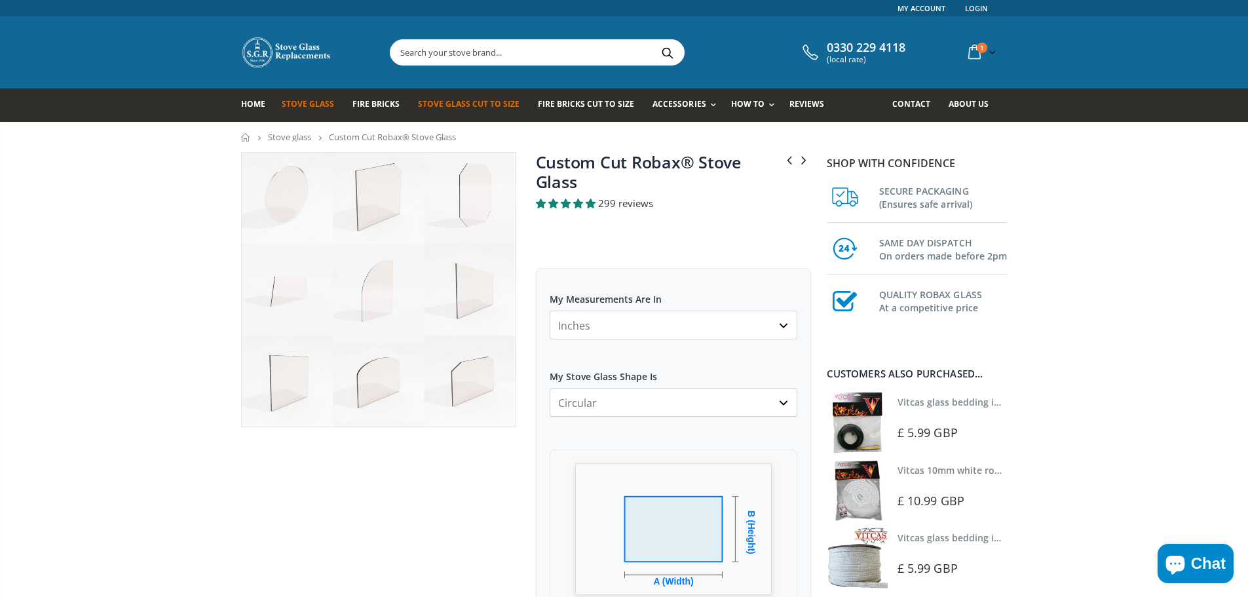
select select "most-helpful"
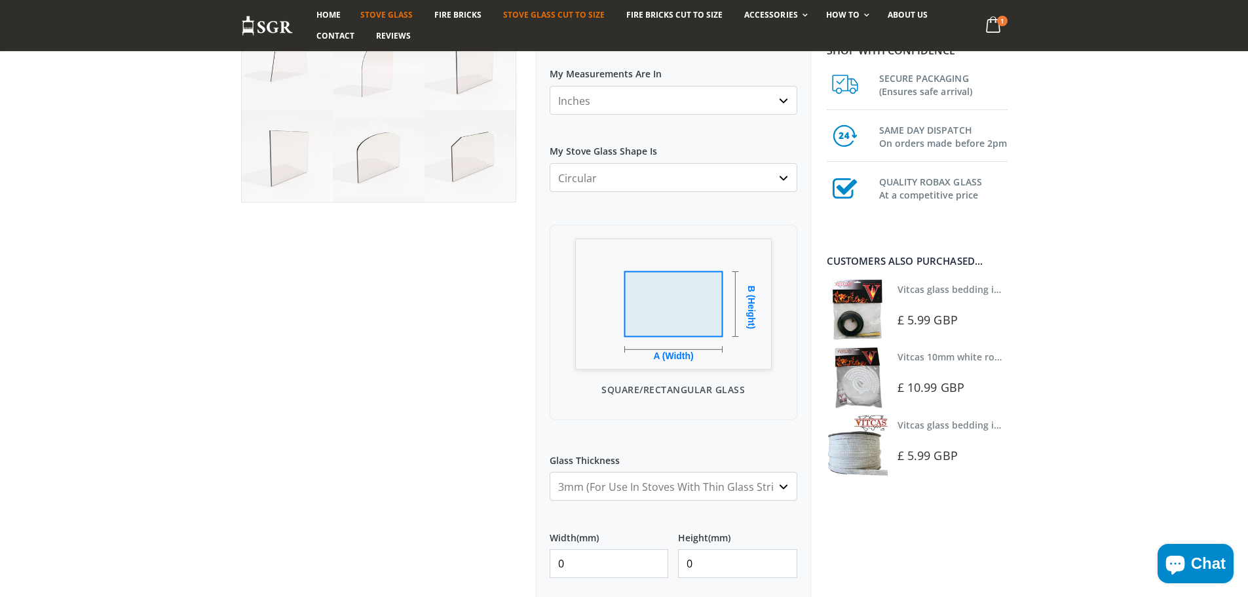
scroll to position [197, 0]
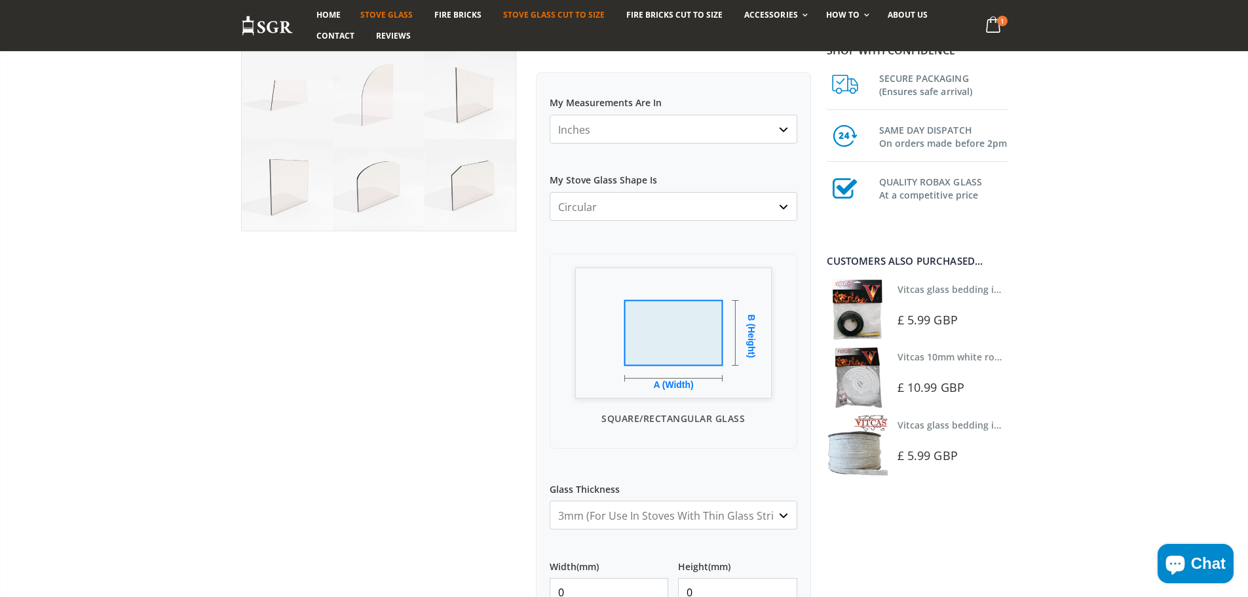
click at [732, 131] on select "Millimeters Centimeters Inches" at bounding box center [674, 129] width 248 height 29
select select "mm"
click at [550, 115] on select "Millimeters Centimeters Inches" at bounding box center [674, 129] width 248 height 29
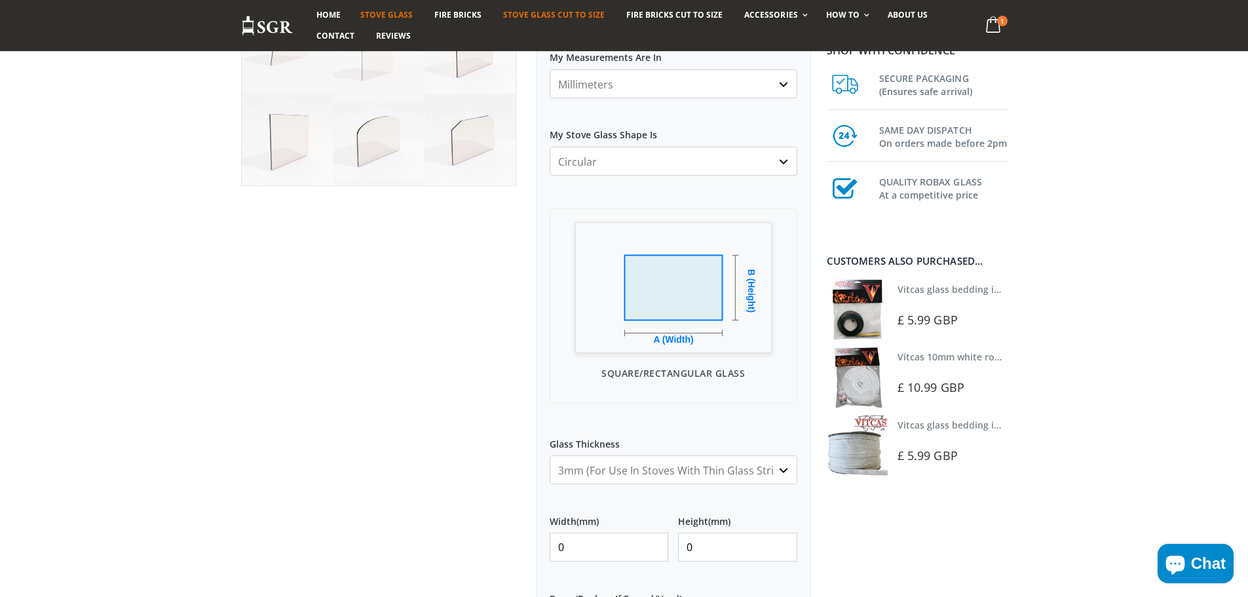
scroll to position [262, 0]
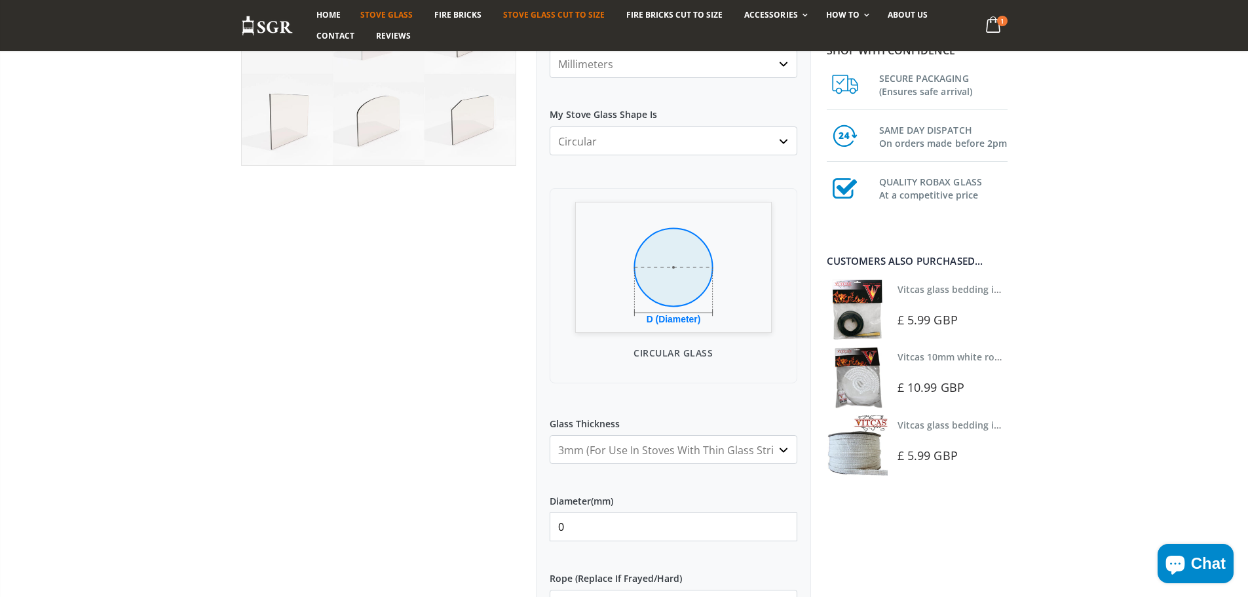
click at [715, 143] on select "Square/Rectangular Arched Half Arch Both Top Corners Cut Single Corner Cut All …" at bounding box center [674, 140] width 248 height 29
select select "arched"
click at [550, 126] on select "Square/Rectangular Arched Half Arch Both Top Corners Cut Single Corner Cut All …" at bounding box center [674, 140] width 248 height 29
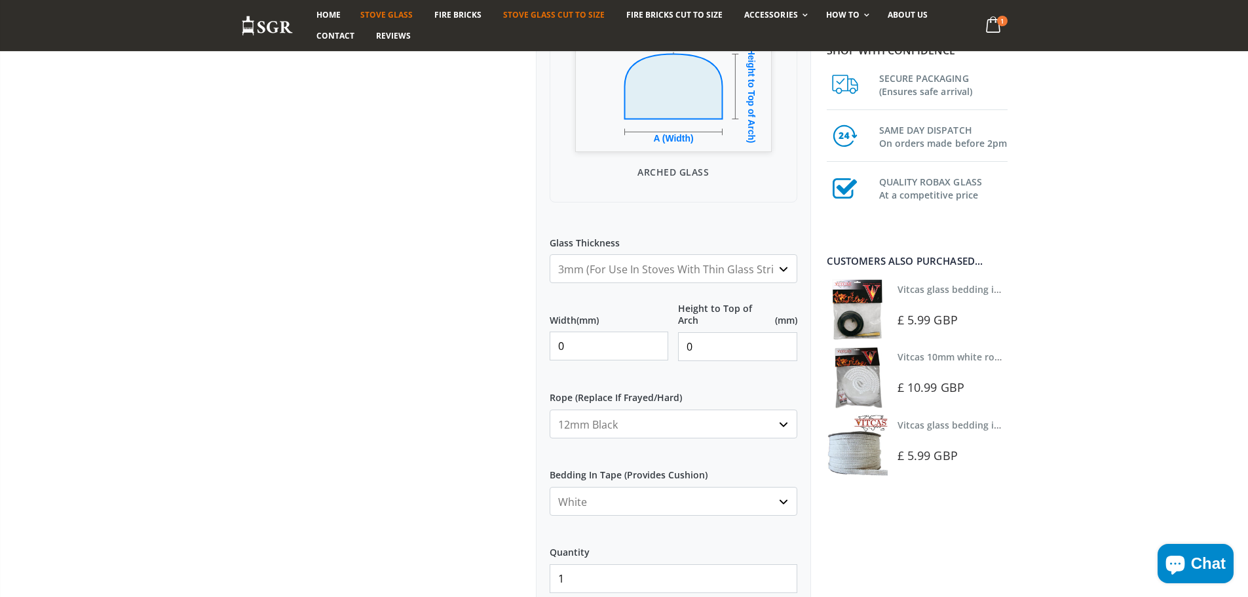
scroll to position [459, 0]
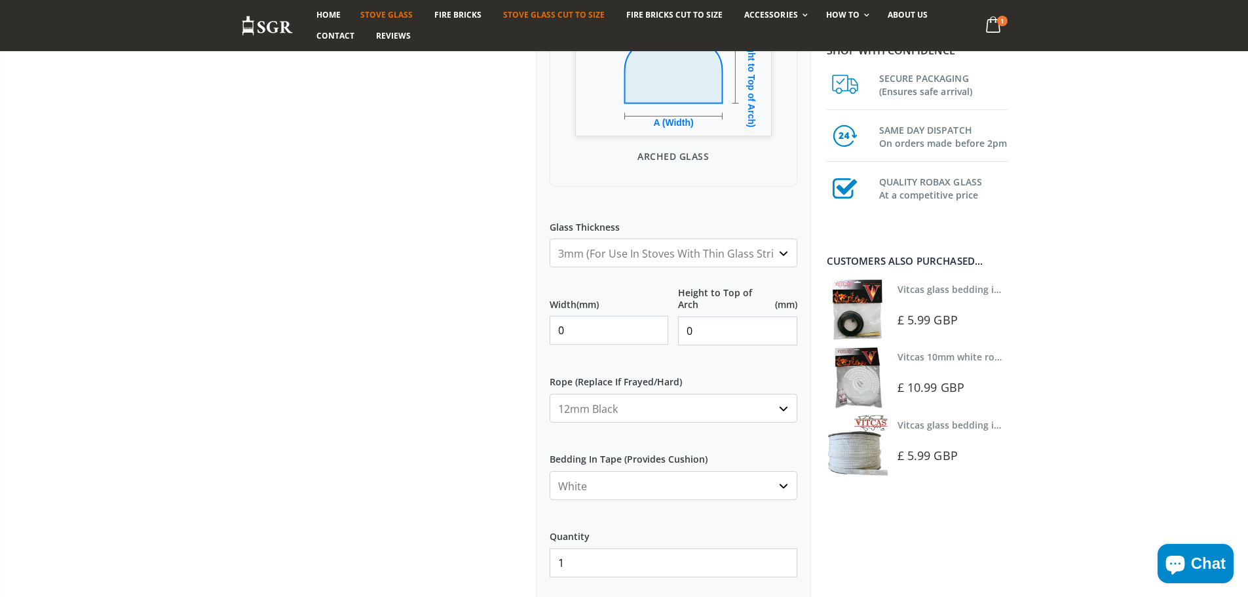
click at [573, 326] on input "0" at bounding box center [609, 330] width 119 height 29
type input "342"
click at [747, 318] on input "0" at bounding box center [737, 330] width 119 height 29
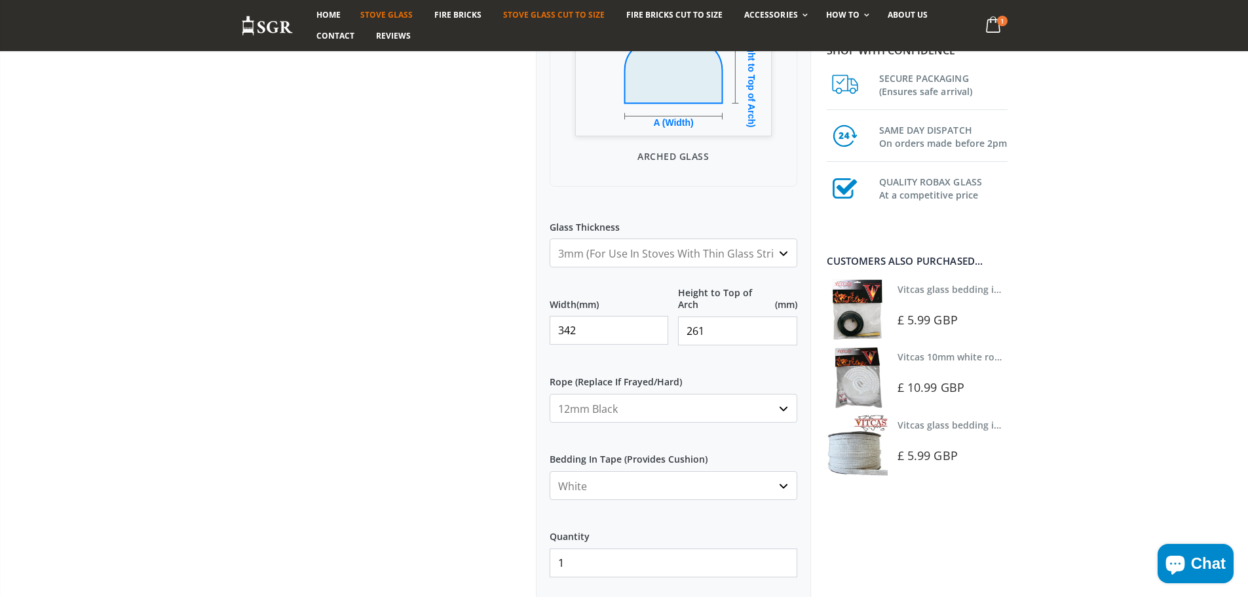
type input "261"
click at [597, 406] on select "None 3mm White 6mm White 8mm White 10mm White 12mm White 6mm Black 8mm Black 10…" at bounding box center [674, 408] width 248 height 29
select select "none"
click at [550, 394] on select "None 3mm White 6mm White 8mm White 10mm White 12mm White 6mm Black 8mm Black 10…" at bounding box center [674, 408] width 248 height 29
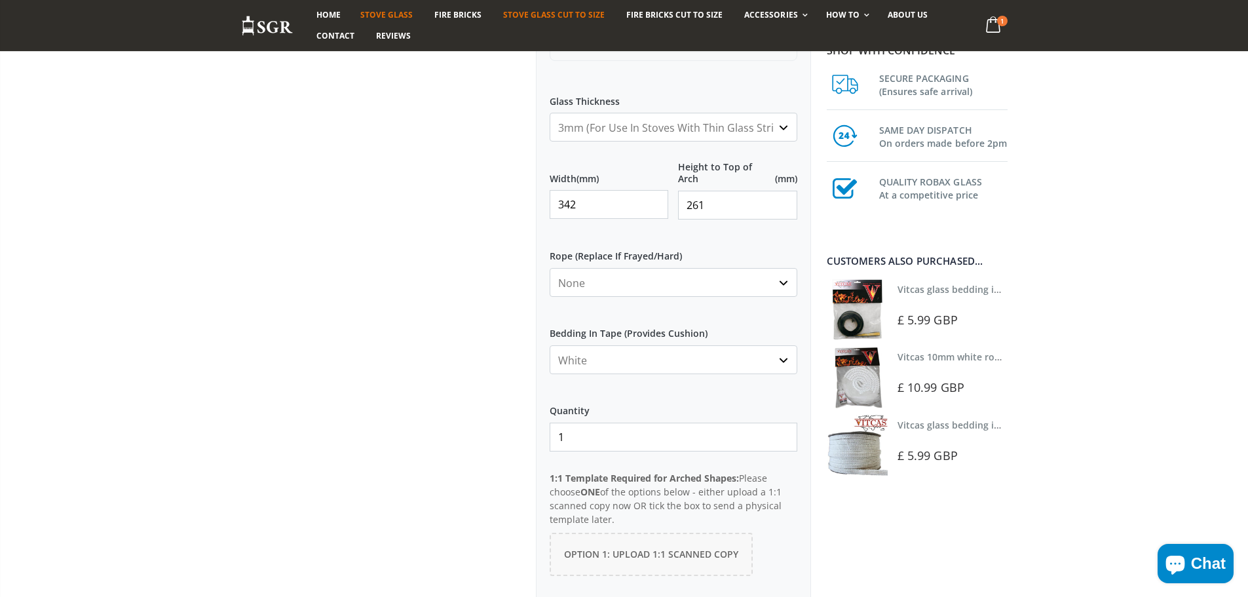
scroll to position [590, 0]
click at [590, 346] on select "None Black White" at bounding box center [674, 354] width 248 height 29
select select "none"
click at [550, 340] on select "None Black White" at bounding box center [674, 354] width 248 height 29
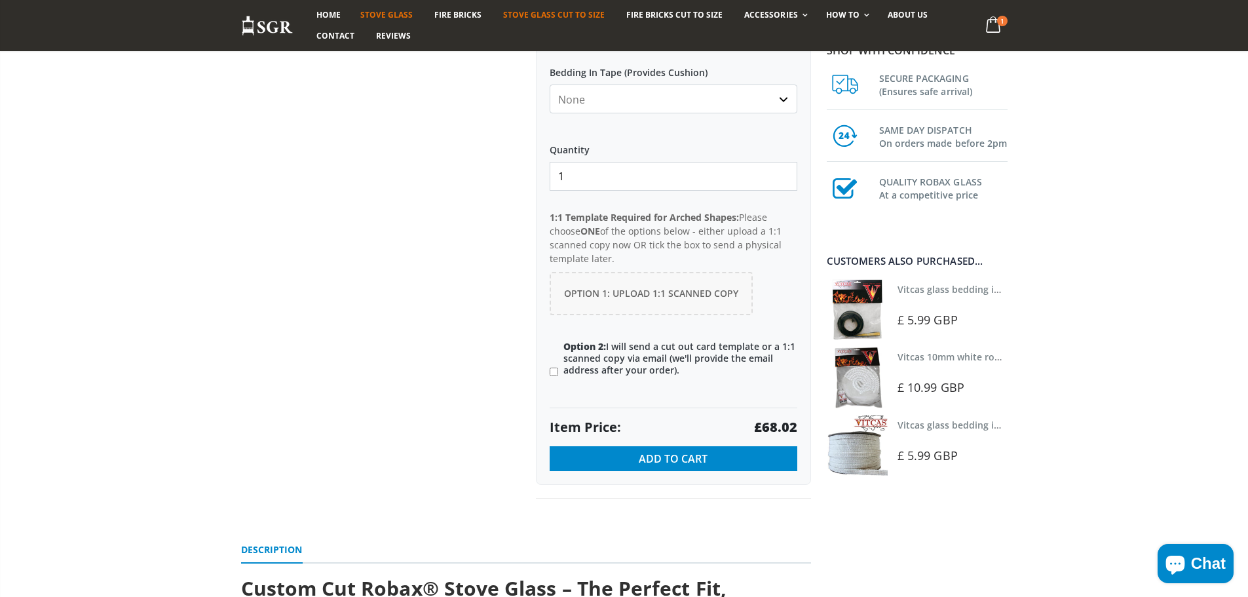
scroll to position [852, 0]
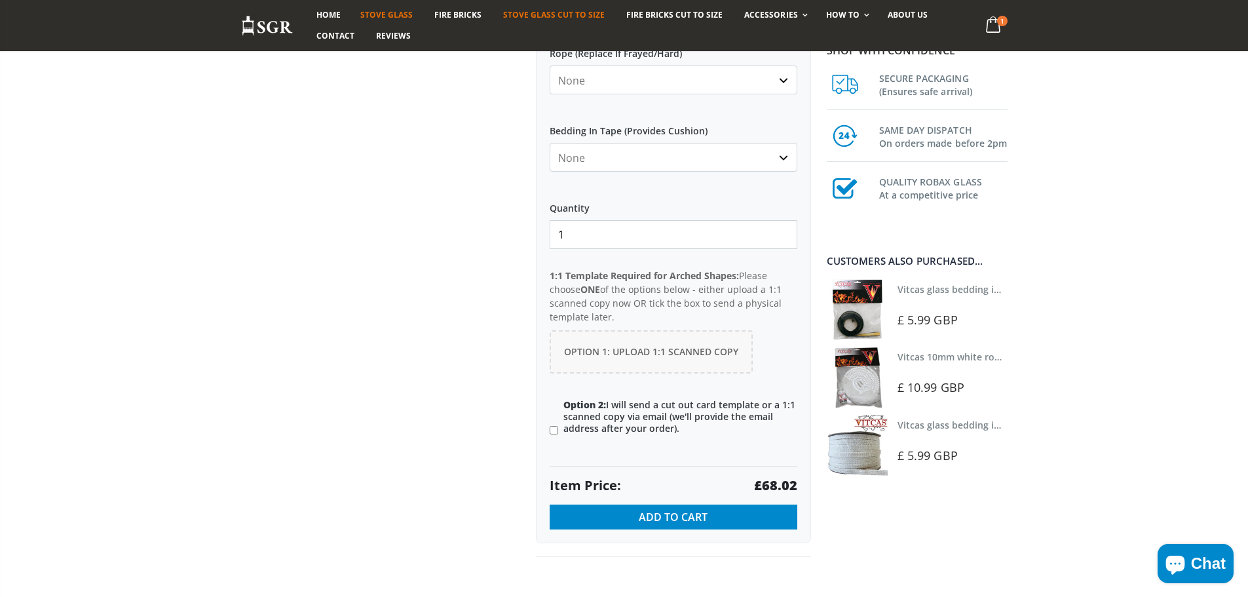
scroll to position [786, 0]
